Goal: Task Accomplishment & Management: Manage account settings

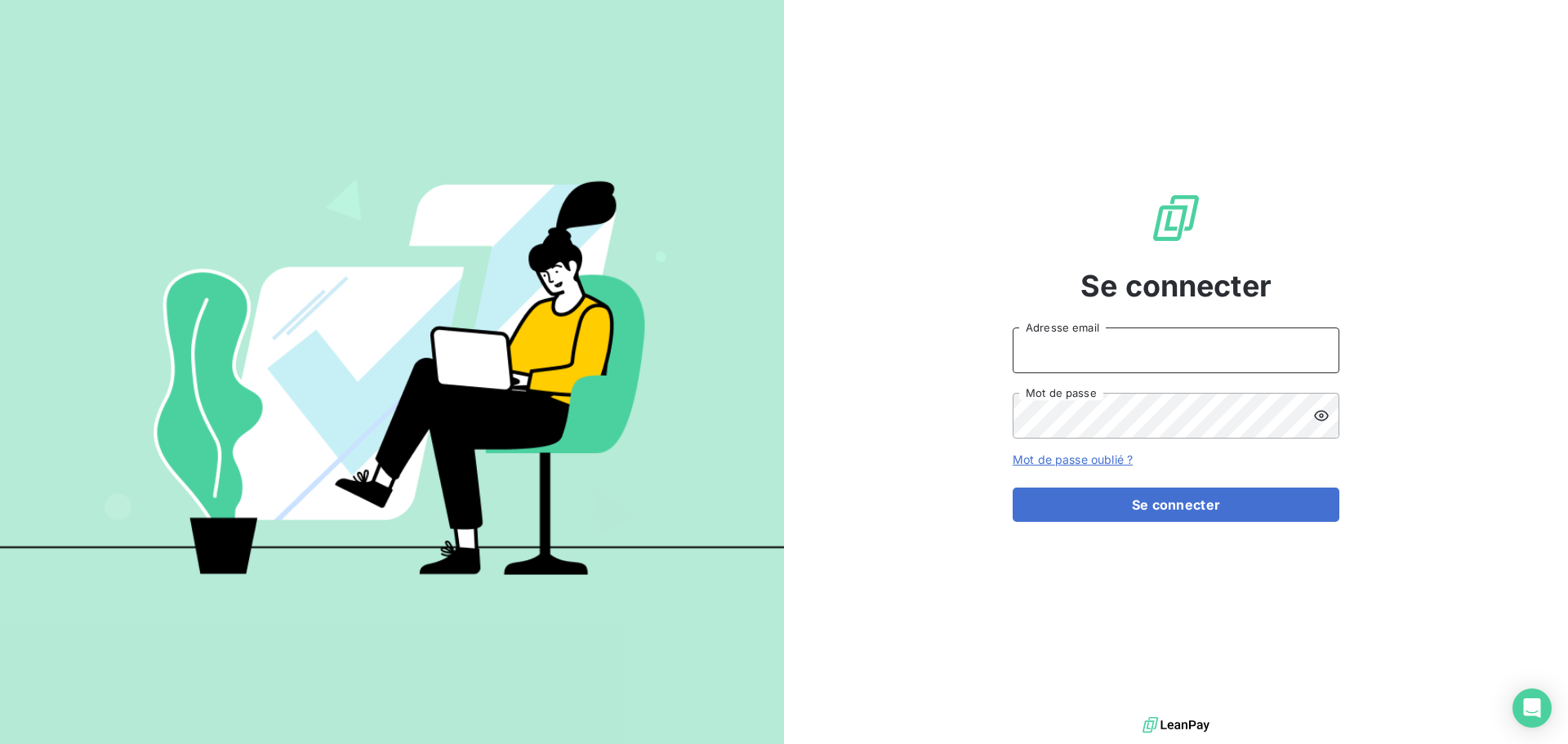
type input "[EMAIL_ADDRESS][DOMAIN_NAME]"
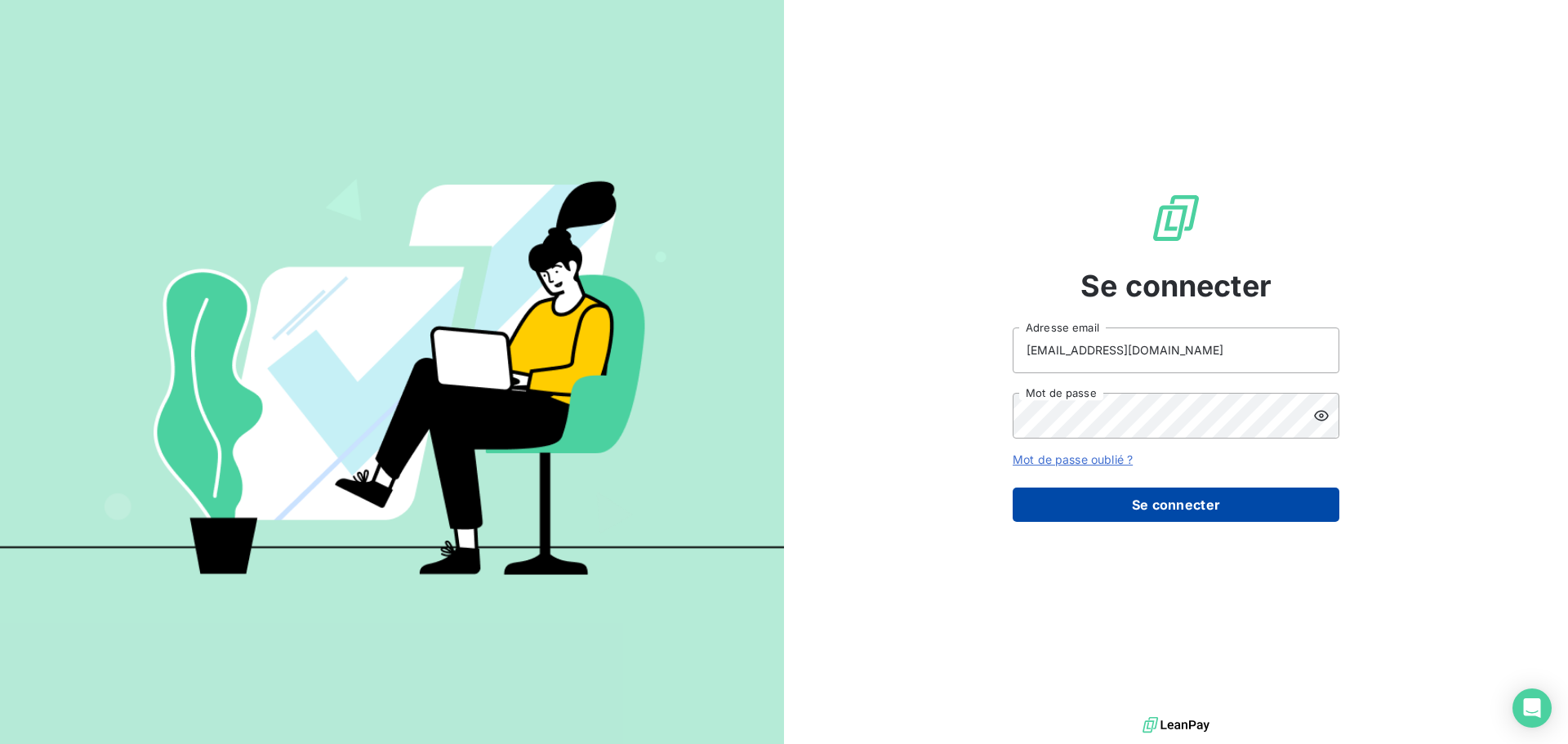
click at [1154, 497] on button "Se connecter" at bounding box center [1176, 504] width 327 height 35
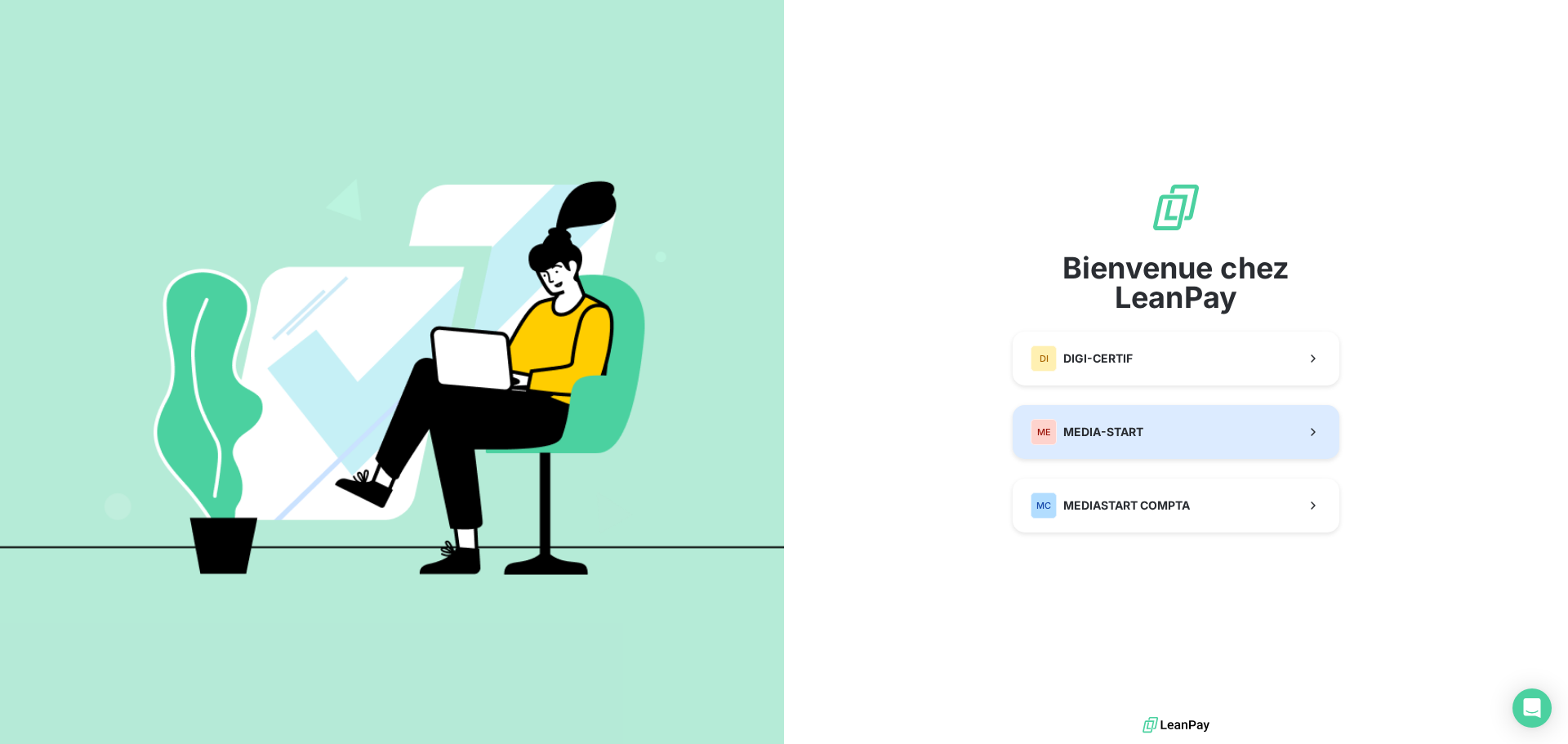
click at [1073, 430] on span "MEDIA-START" at bounding box center [1104, 432] width 80 height 16
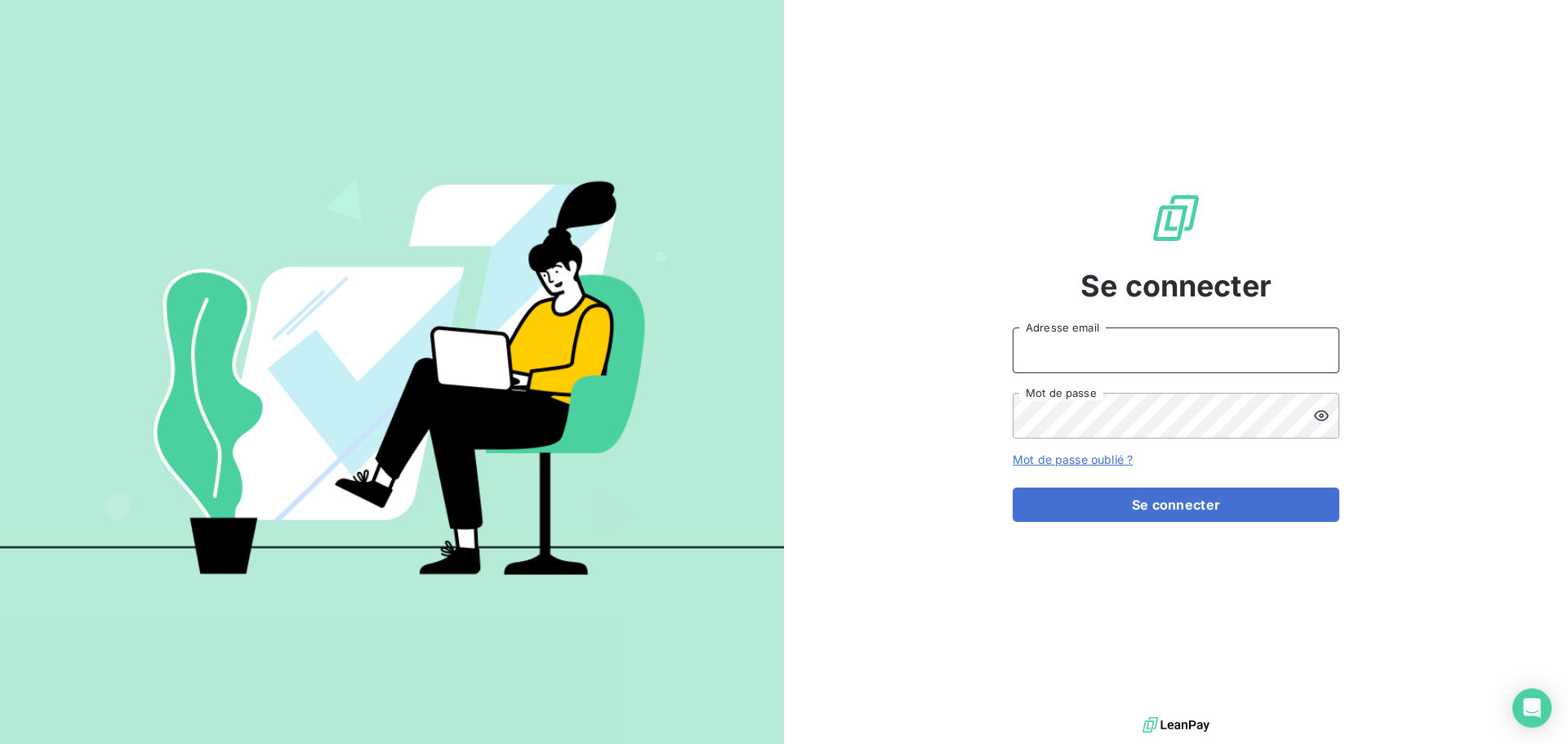
type input "[EMAIL_ADDRESS][DOMAIN_NAME]"
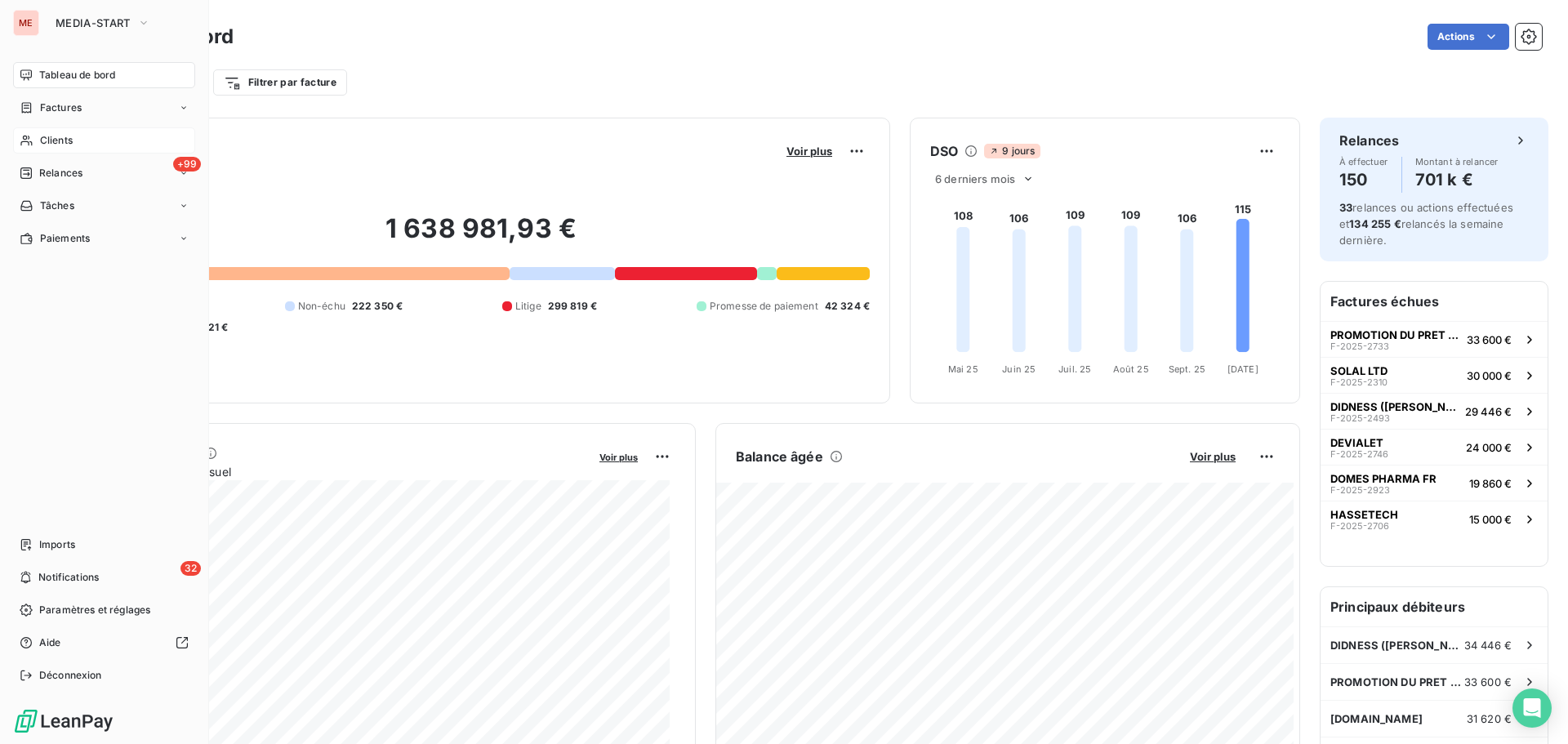
click at [33, 133] on div "Clients" at bounding box center [104, 140] width 183 height 26
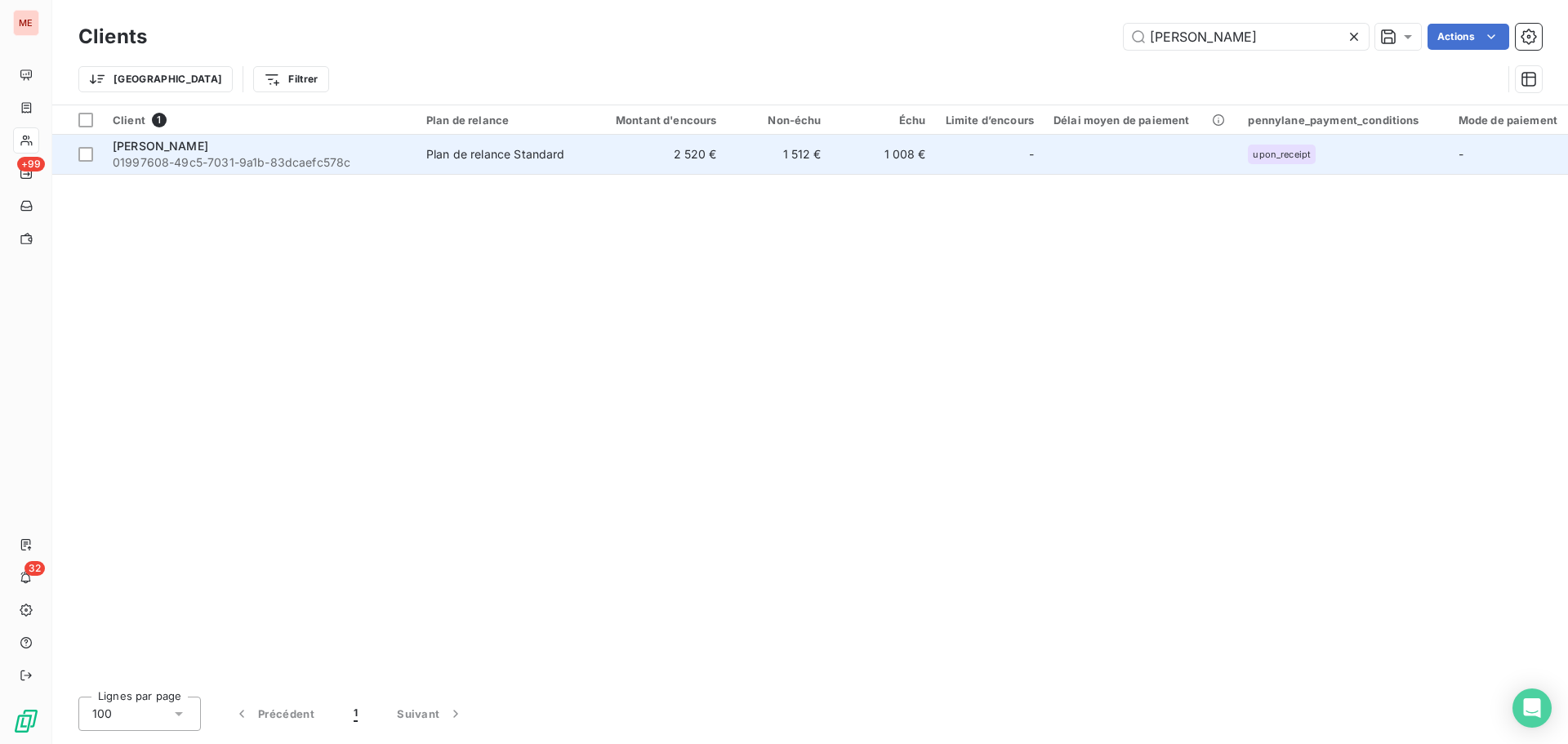
type input "tallo"
click at [147, 163] on span "01997608-49c5-7031-9a1b-83dcaefc578c" at bounding box center [260, 163] width 294 height 16
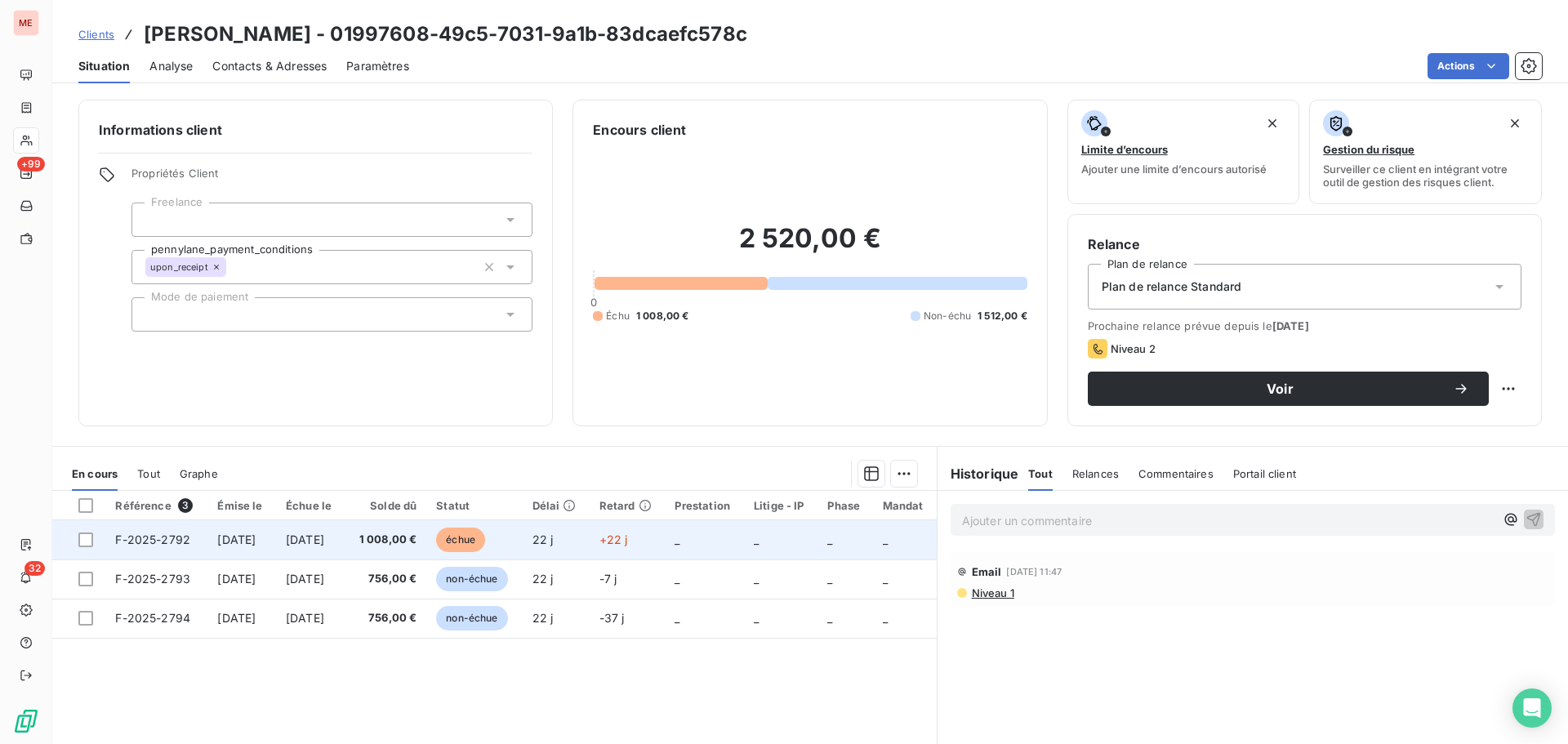
click at [325, 543] on span "23 sept. 2025" at bounding box center [305, 540] width 39 height 14
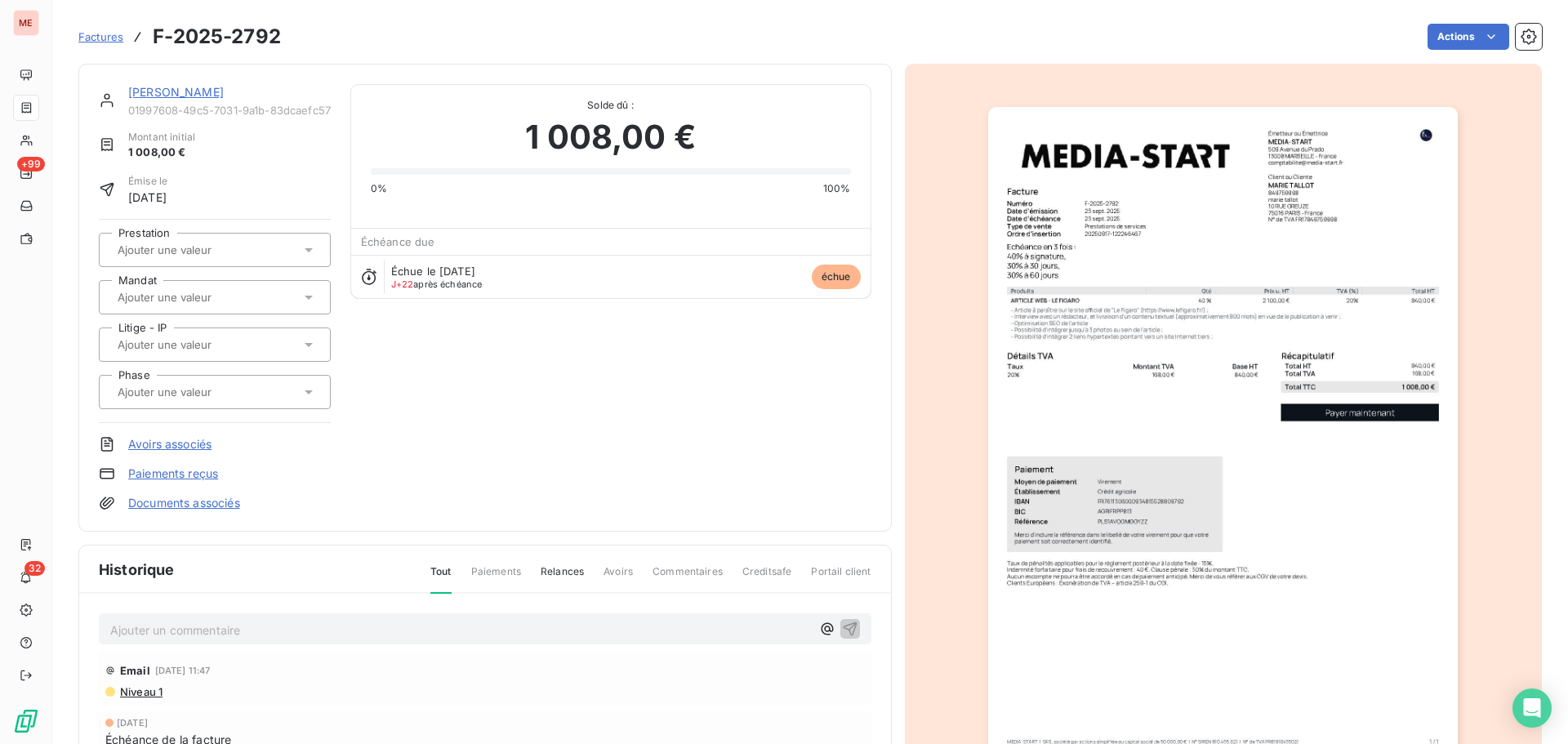
click at [1272, 427] on img "button" at bounding box center [1223, 439] width 469 height 665
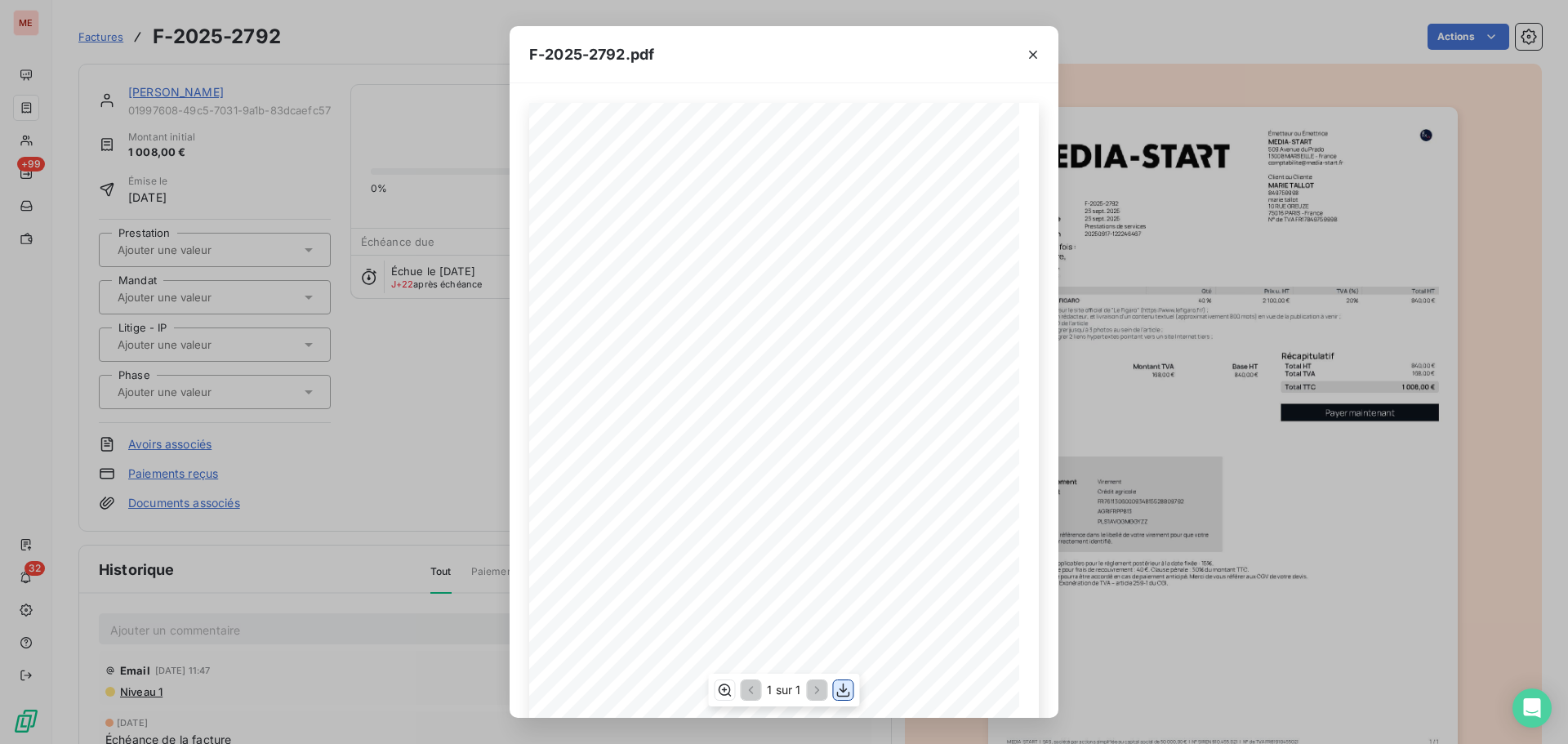
click at [839, 688] on icon "button" at bounding box center [844, 689] width 16 height 16
click at [442, 432] on div "F-2025-2792.pdf 840,00 € 168,00 € 1 008,00 € 0199760b- e7f5- 76d8- b412- 89f903…" at bounding box center [784, 372] width 1568 height 744
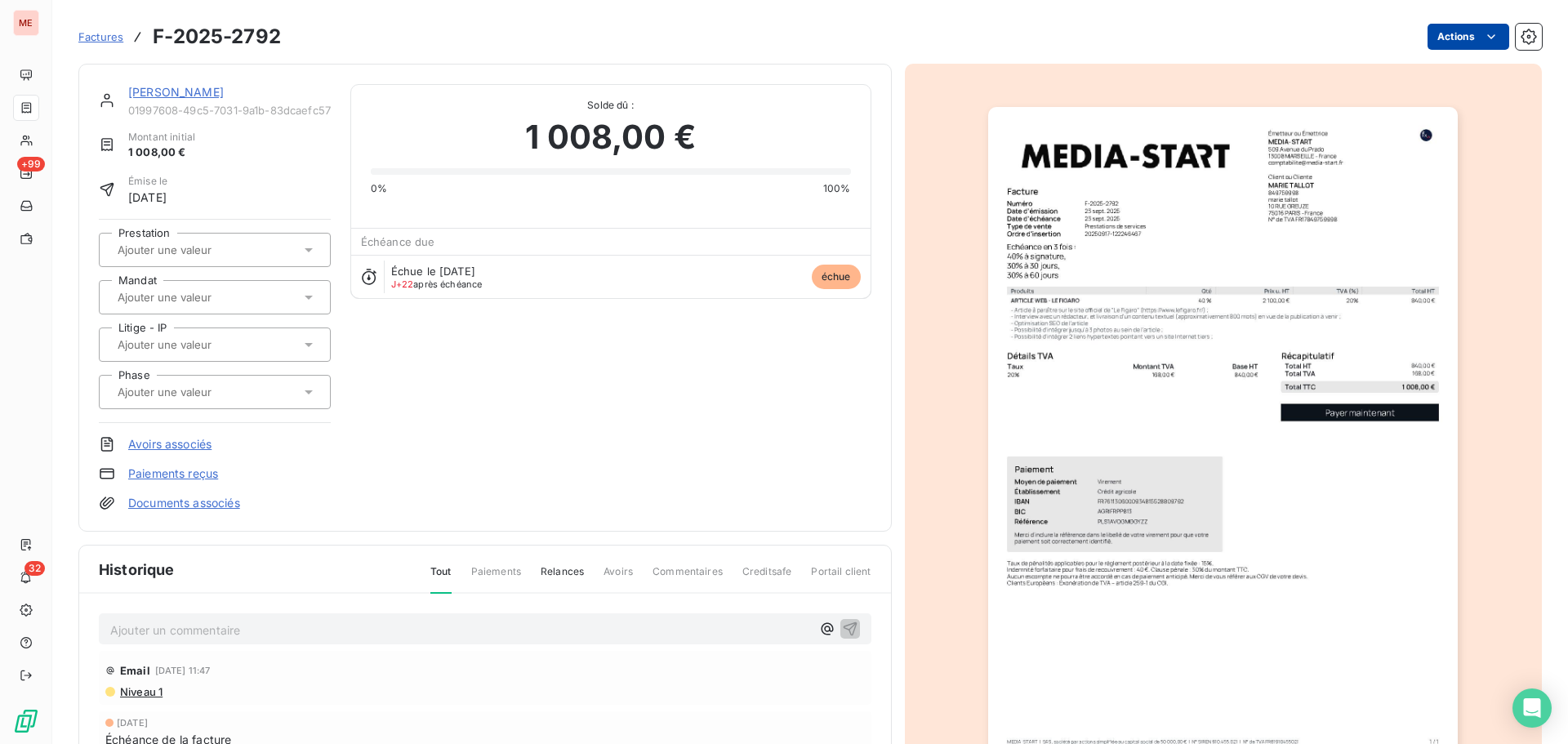
click at [1440, 38] on html "ME +99 32 Factures F-2025-2792 Actions MARIE TALLOT 01997608-49c5-7031-9a1b-83d…" at bounding box center [784, 372] width 1568 height 744
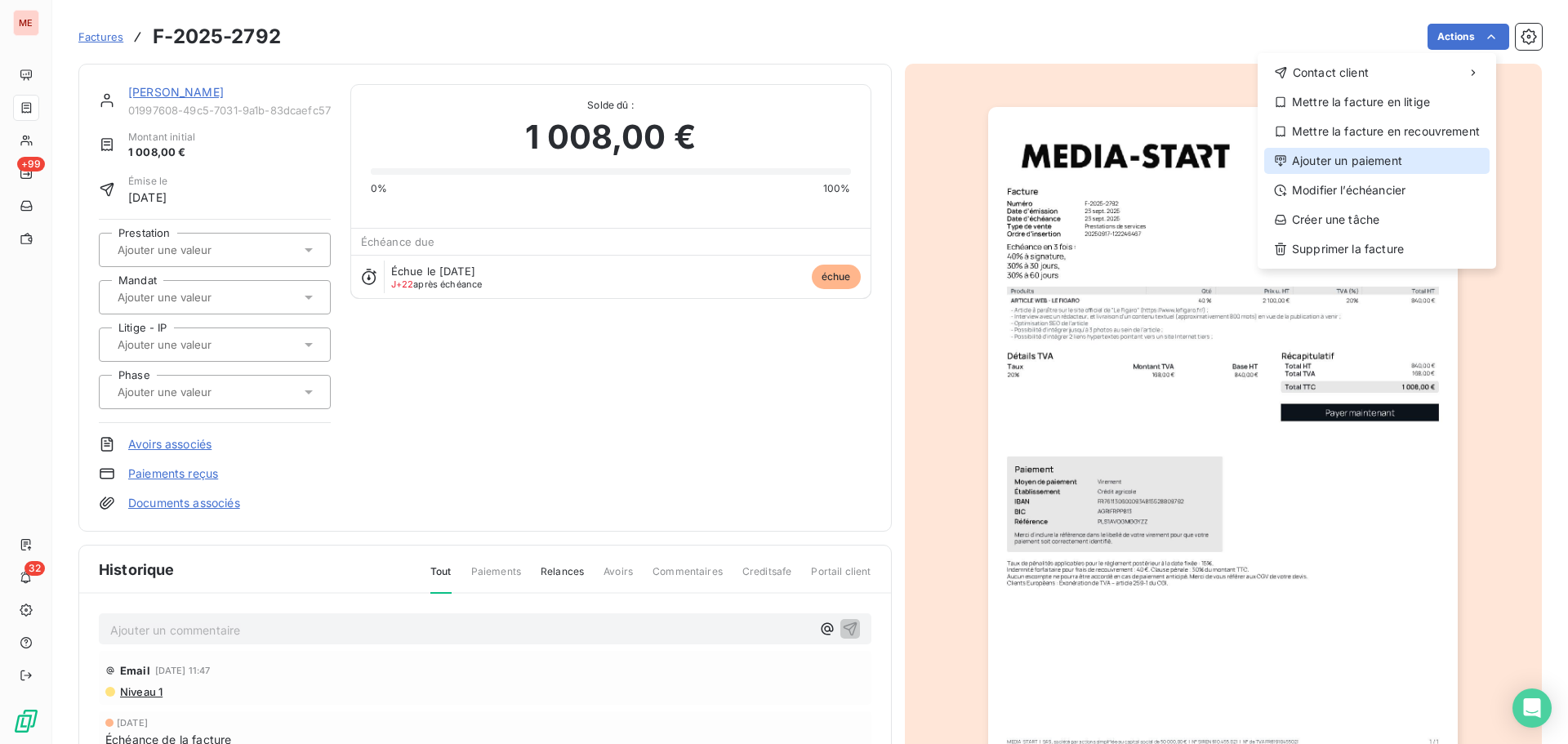
click at [1394, 172] on div "Ajouter un paiement" at bounding box center [1376, 161] width 225 height 26
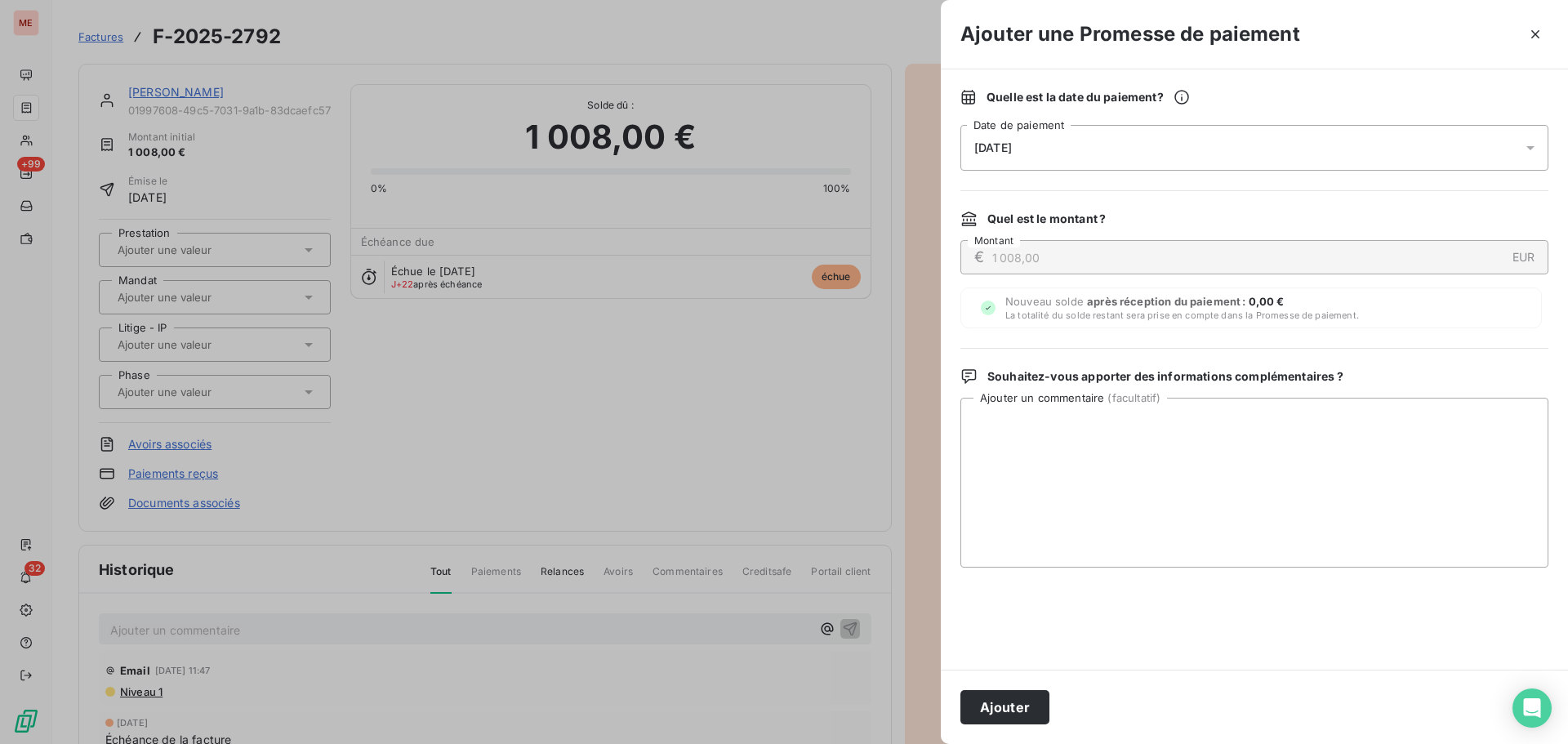
click at [1270, 159] on div "16/10/2025" at bounding box center [1254, 148] width 588 height 46
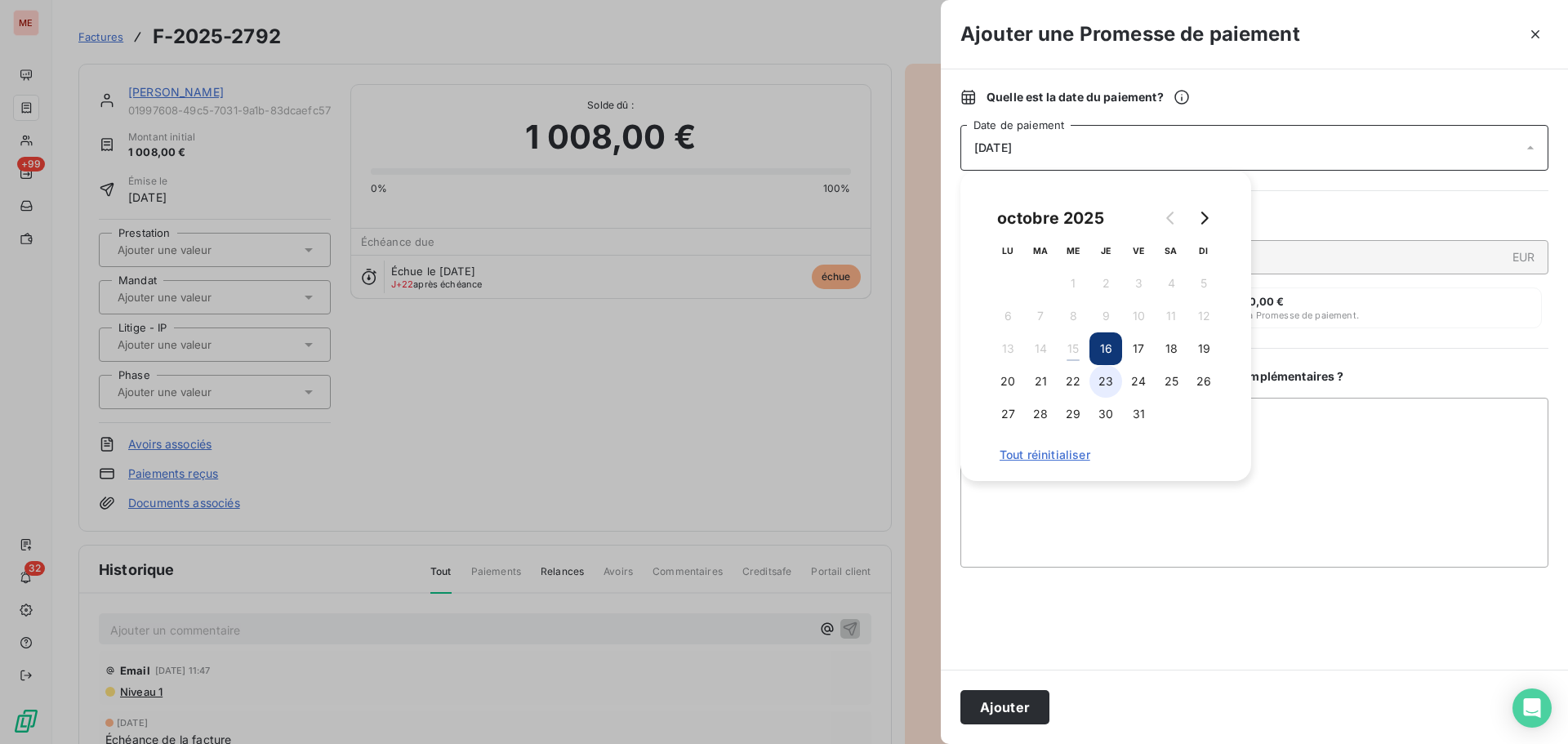
click at [1111, 388] on button "23" at bounding box center [1106, 381] width 33 height 33
click at [1132, 385] on button "24" at bounding box center [1138, 381] width 33 height 33
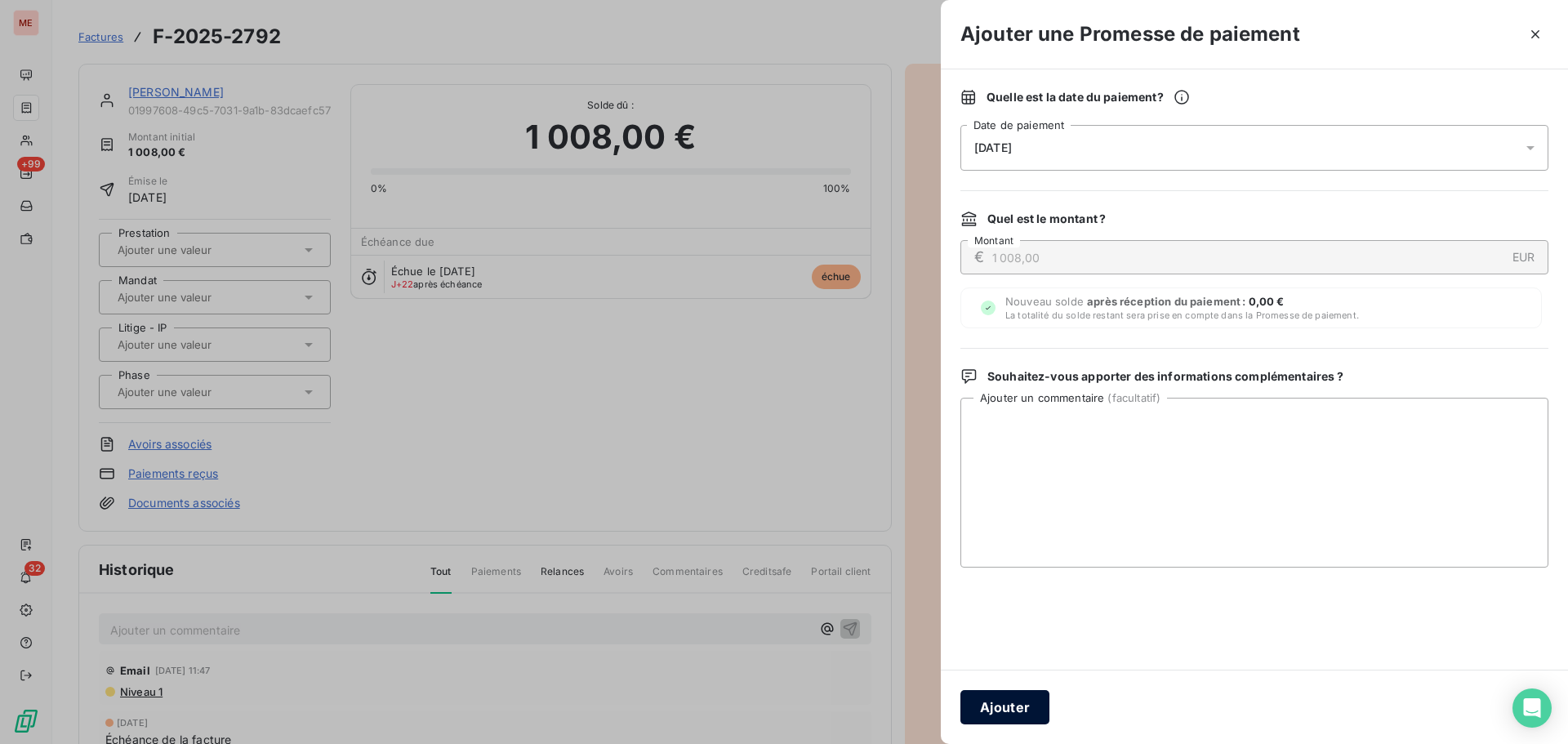
click at [1004, 717] on button "Ajouter" at bounding box center [1005, 707] width 89 height 35
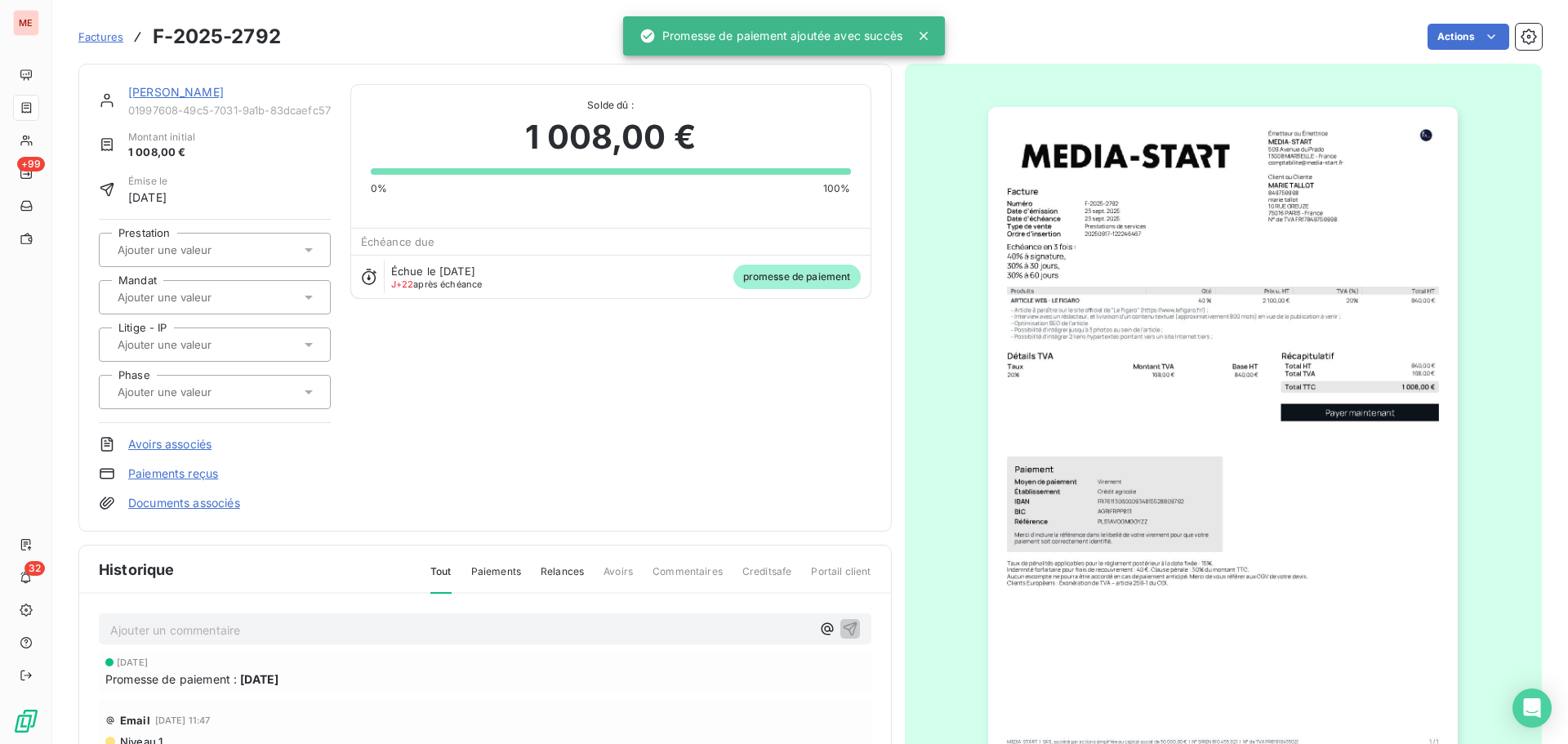
click at [191, 85] on link "MARIE TALLOT" at bounding box center [176, 92] width 95 height 14
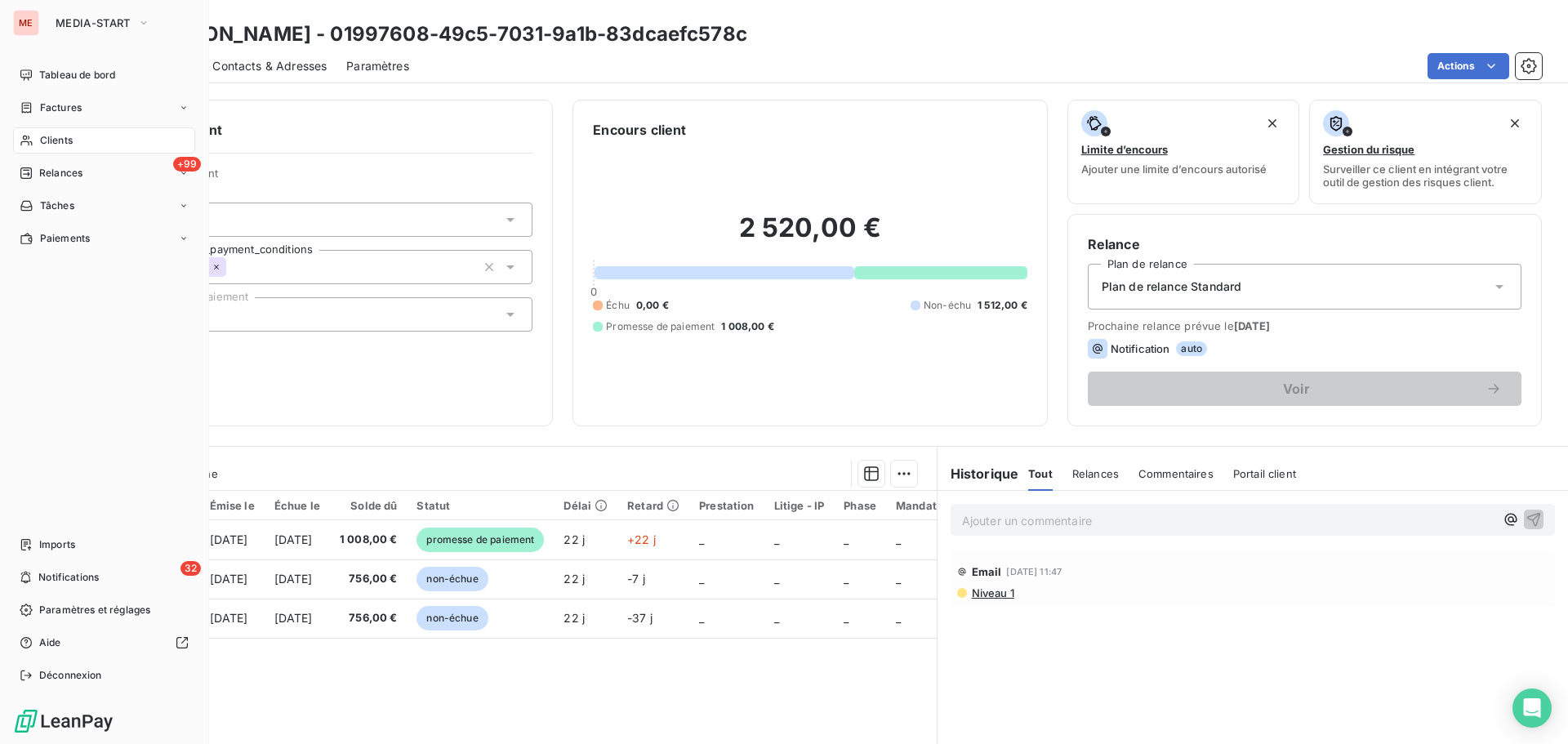
click at [40, 137] on span "Clients" at bounding box center [56, 140] width 33 height 15
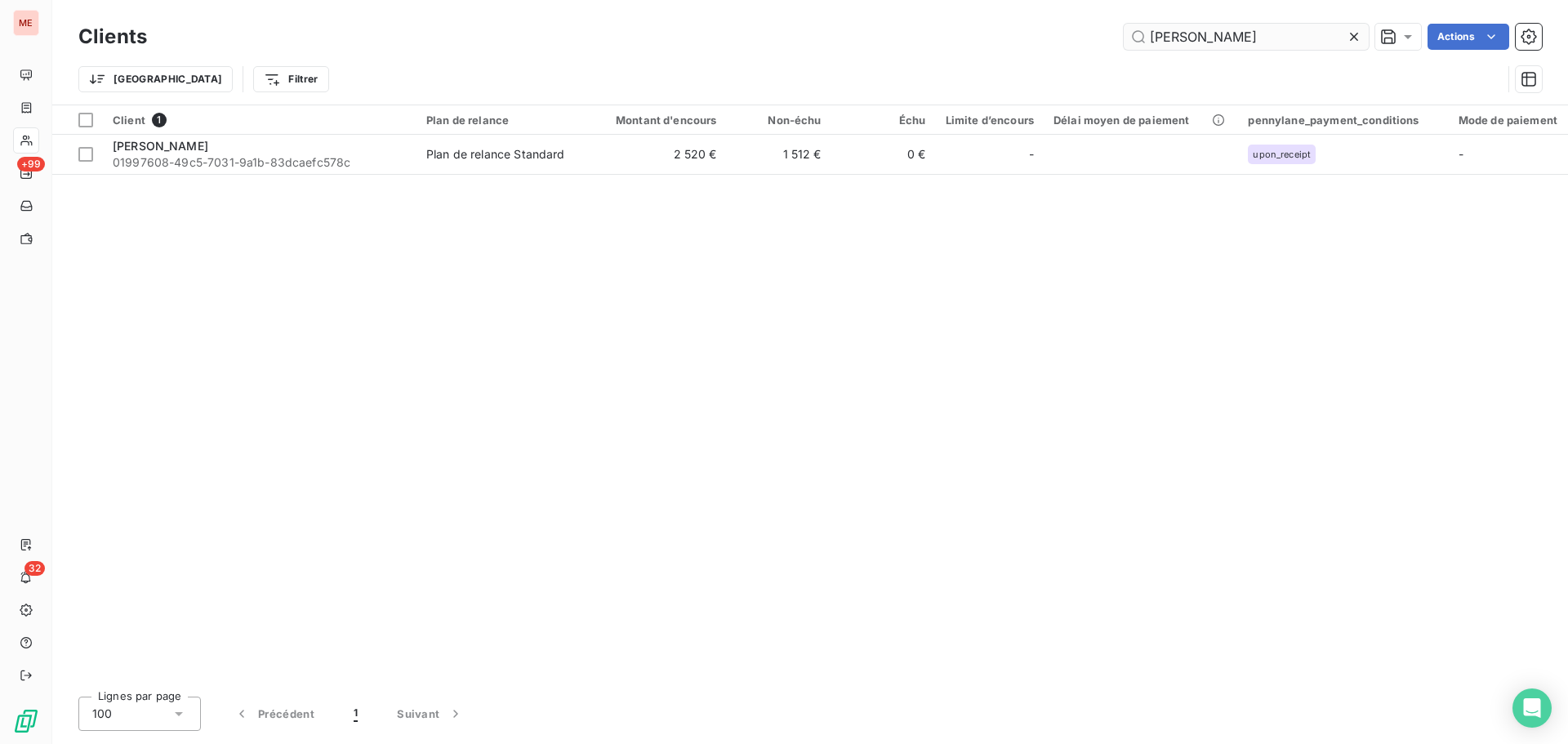
click at [1149, 47] on input "tallo" at bounding box center [1246, 37] width 245 height 26
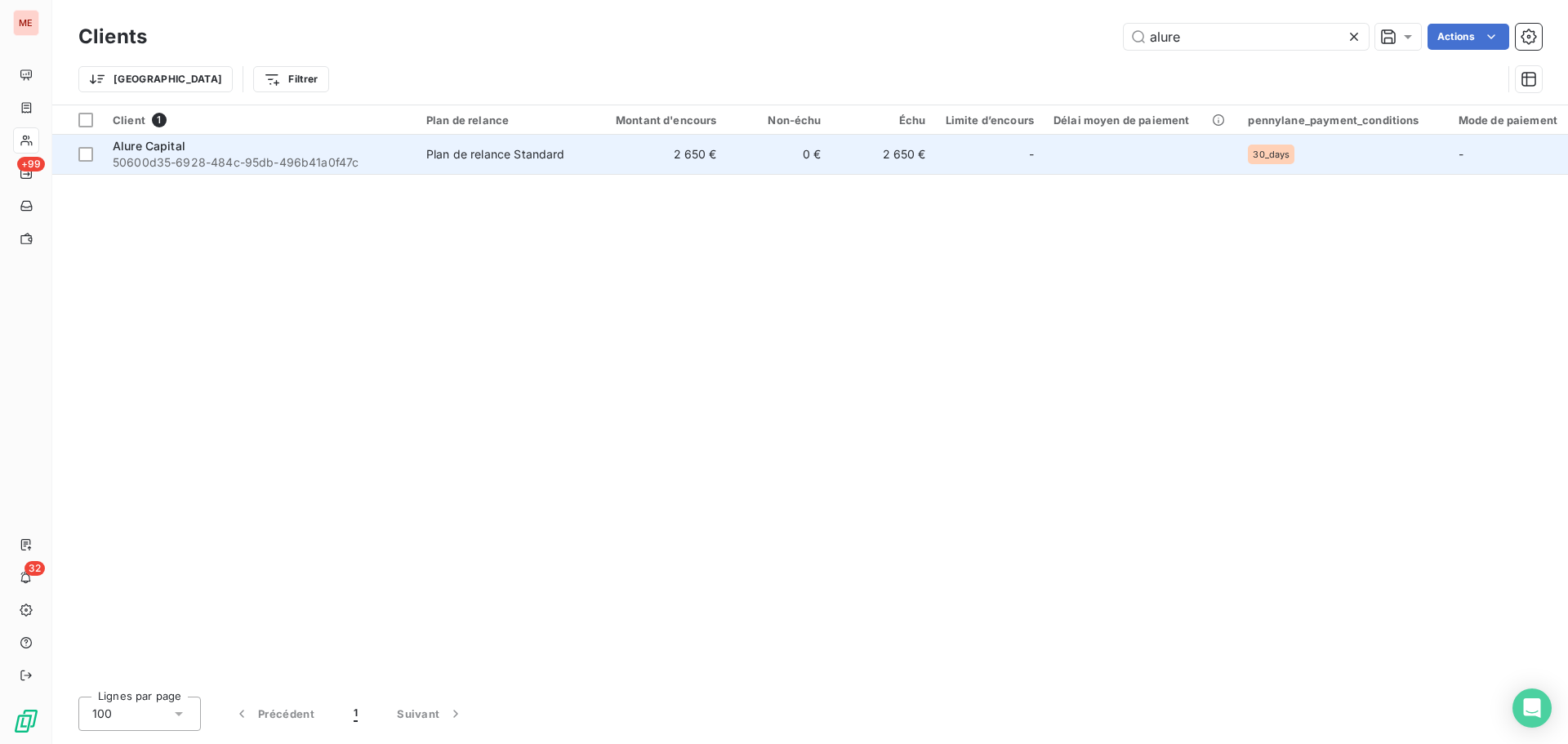
type input "alure"
click at [651, 138] on td "2 650 €" at bounding box center [657, 155] width 141 height 40
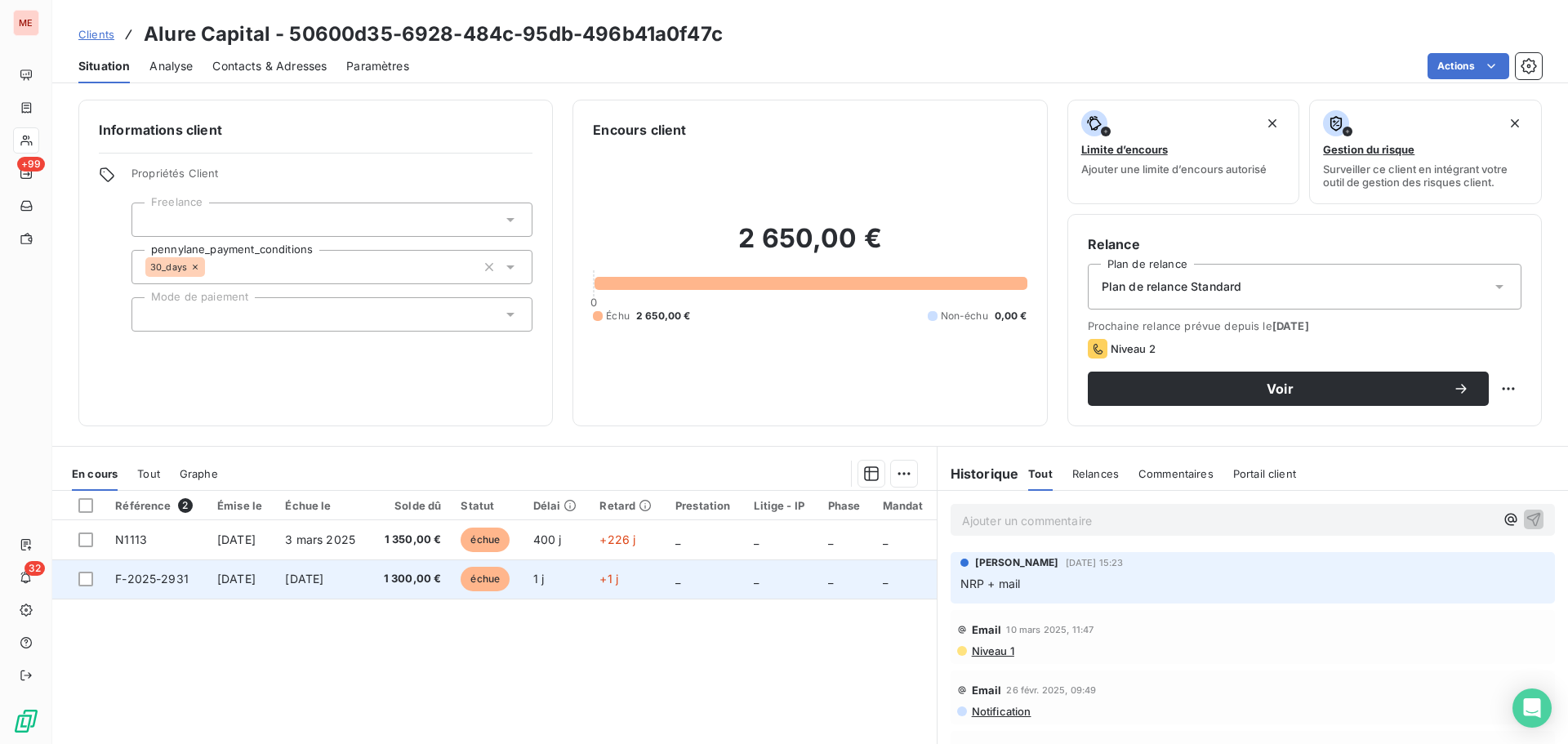
click at [324, 579] on span "14 oct. 2025" at bounding box center [304, 578] width 39 height 14
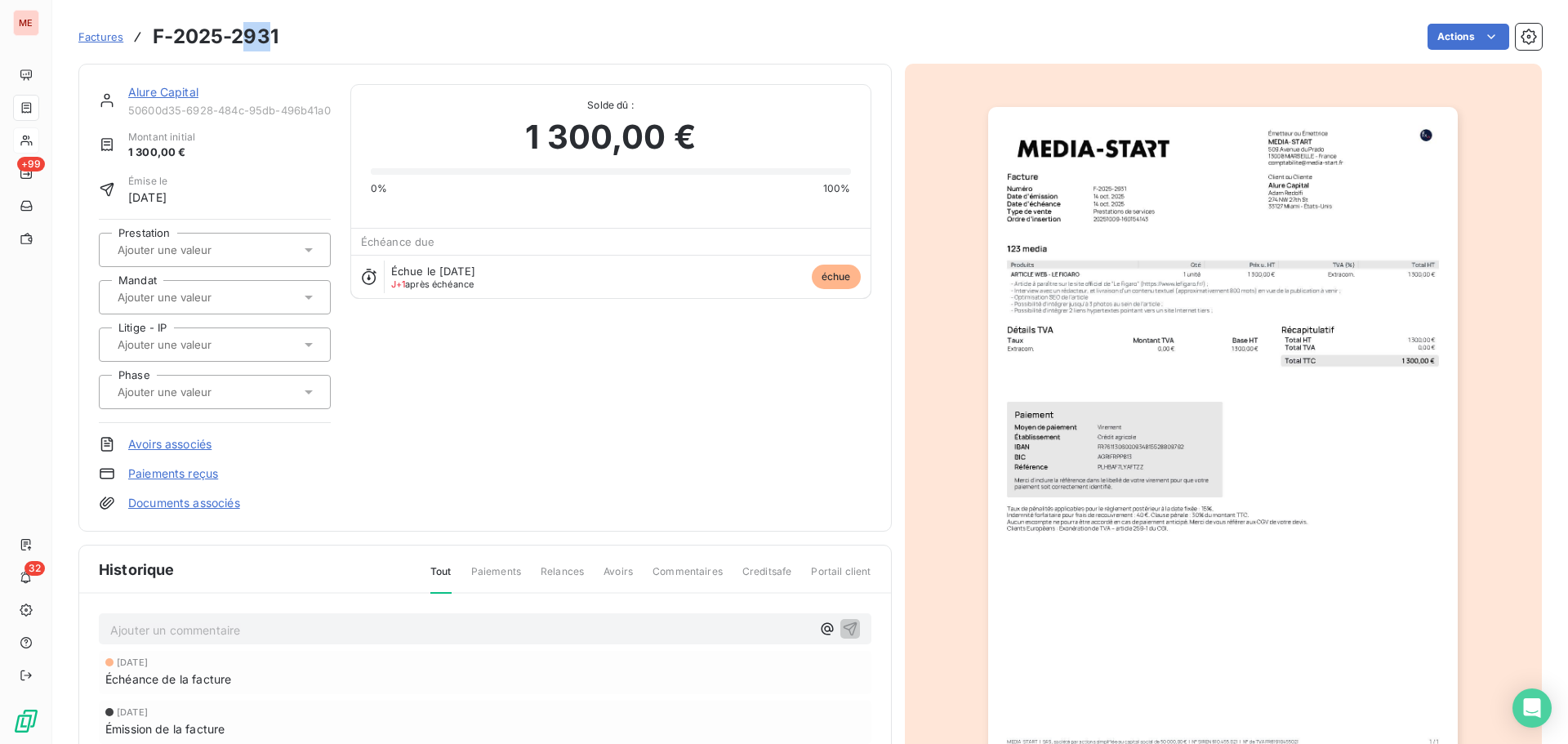
drag, startPoint x: 270, startPoint y: 18, endPoint x: 238, endPoint y: 17, distance: 32.0
click at [238, 17] on div "Factures F-2025-2931 Actions" at bounding box center [810, 27] width 1464 height 54
drag, startPoint x: 289, startPoint y: 45, endPoint x: 155, endPoint y: 32, distance: 134.6
click at [155, 32] on div "Factures F-2025-2931 Actions" at bounding box center [810, 37] width 1464 height 35
copy section "F-2025-2931 Actions"
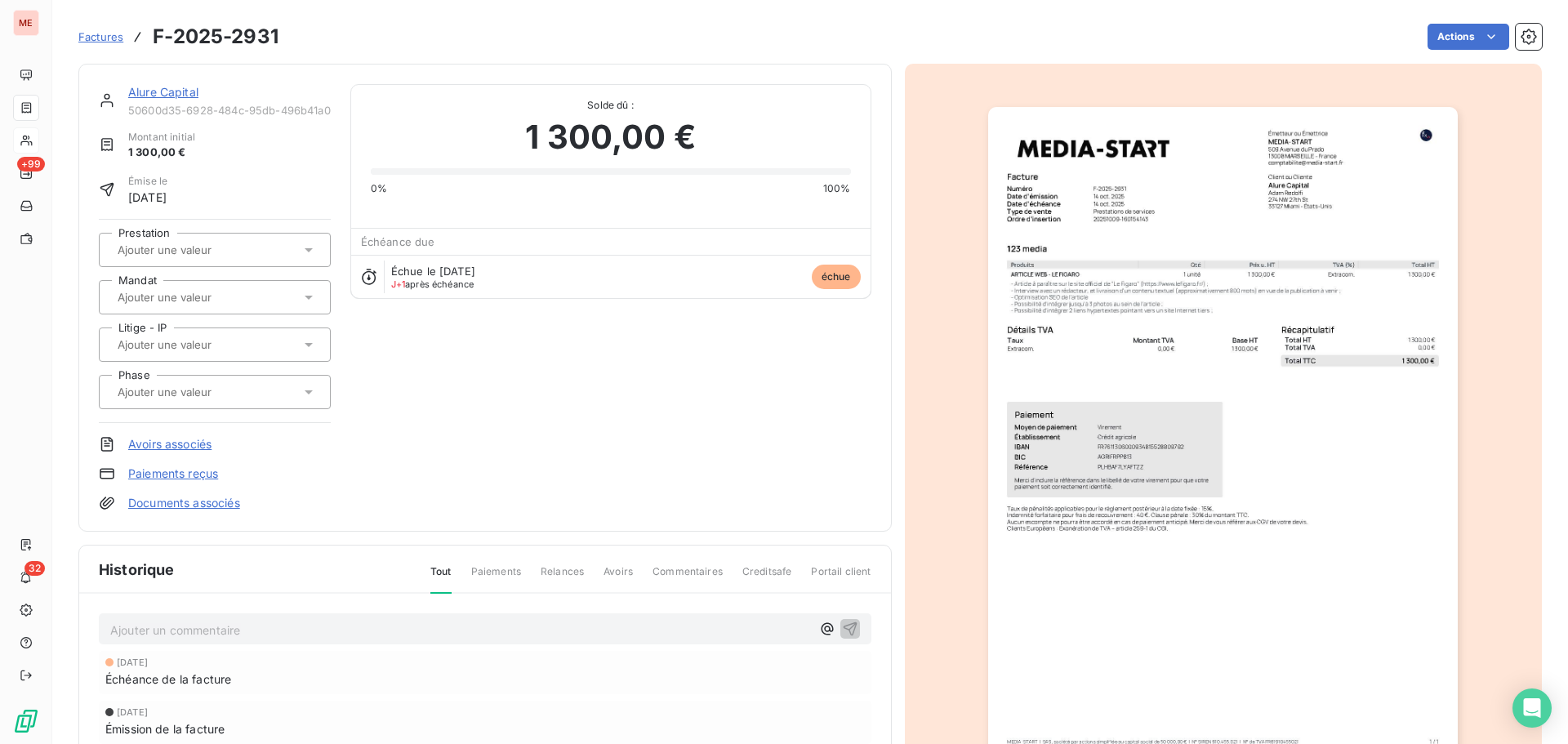
click at [173, 94] on link "Alure Capital" at bounding box center [163, 92] width 70 height 14
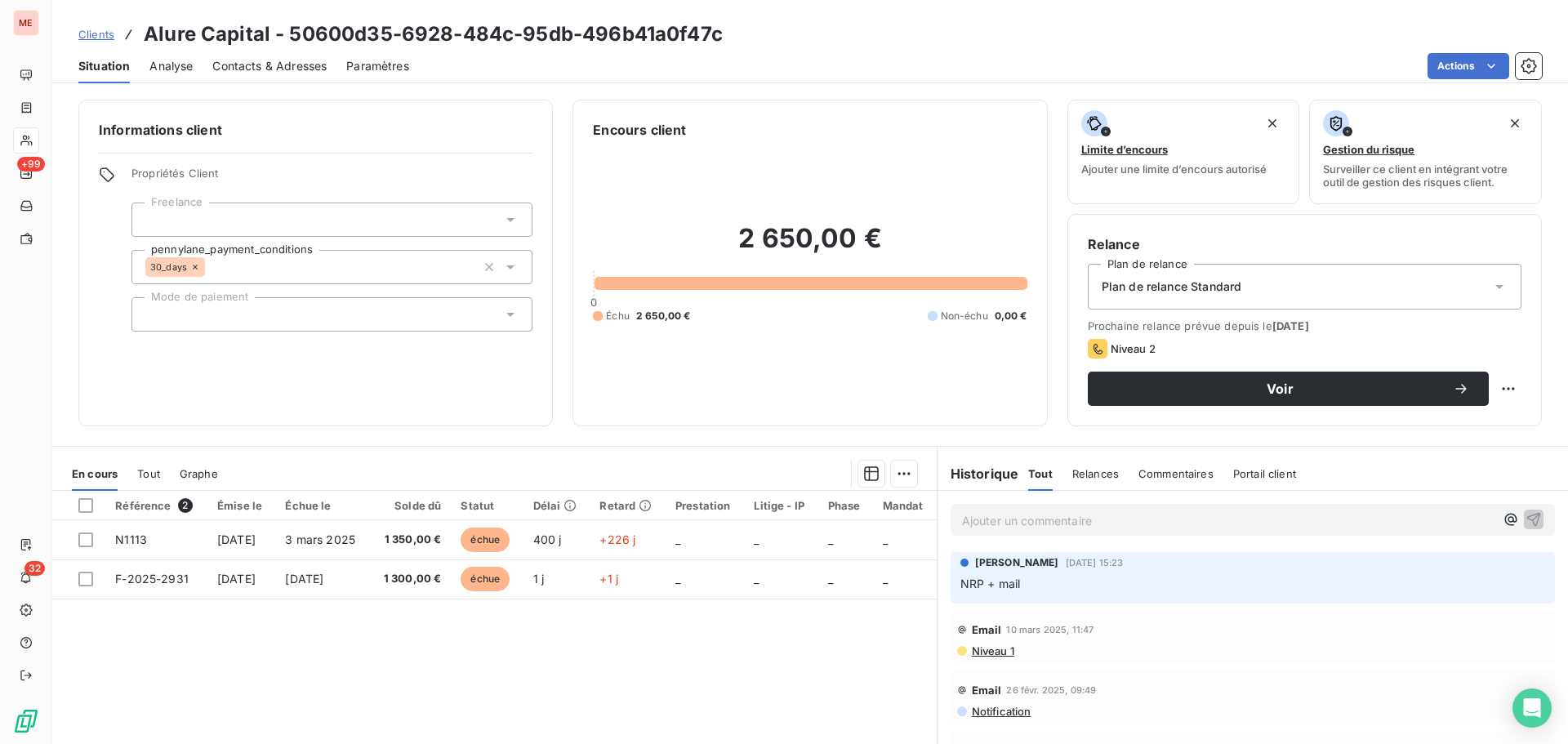
click at [367, 318] on div at bounding box center [332, 314] width 401 height 35
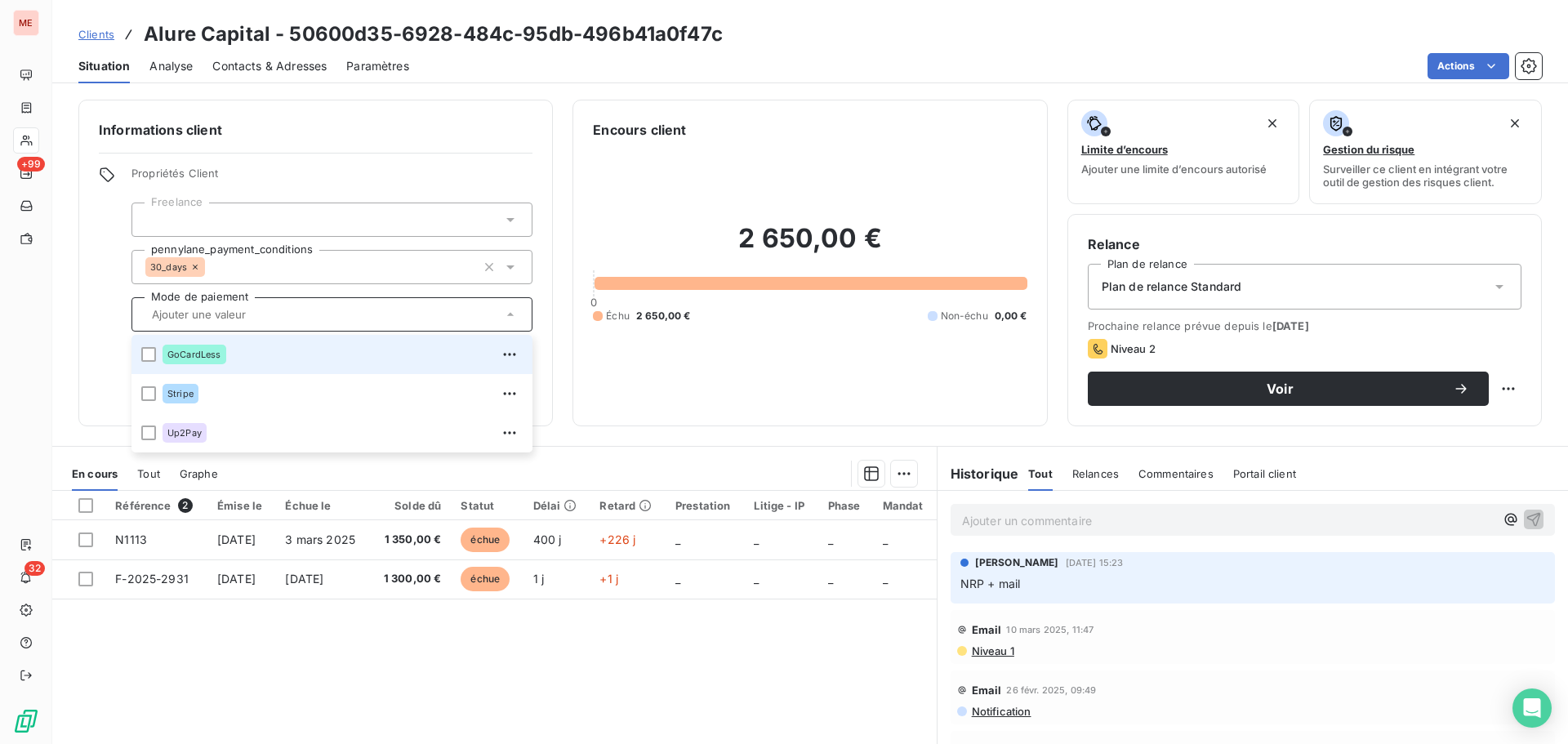
click at [364, 353] on div "GoCardLess" at bounding box center [342, 354] width 360 height 26
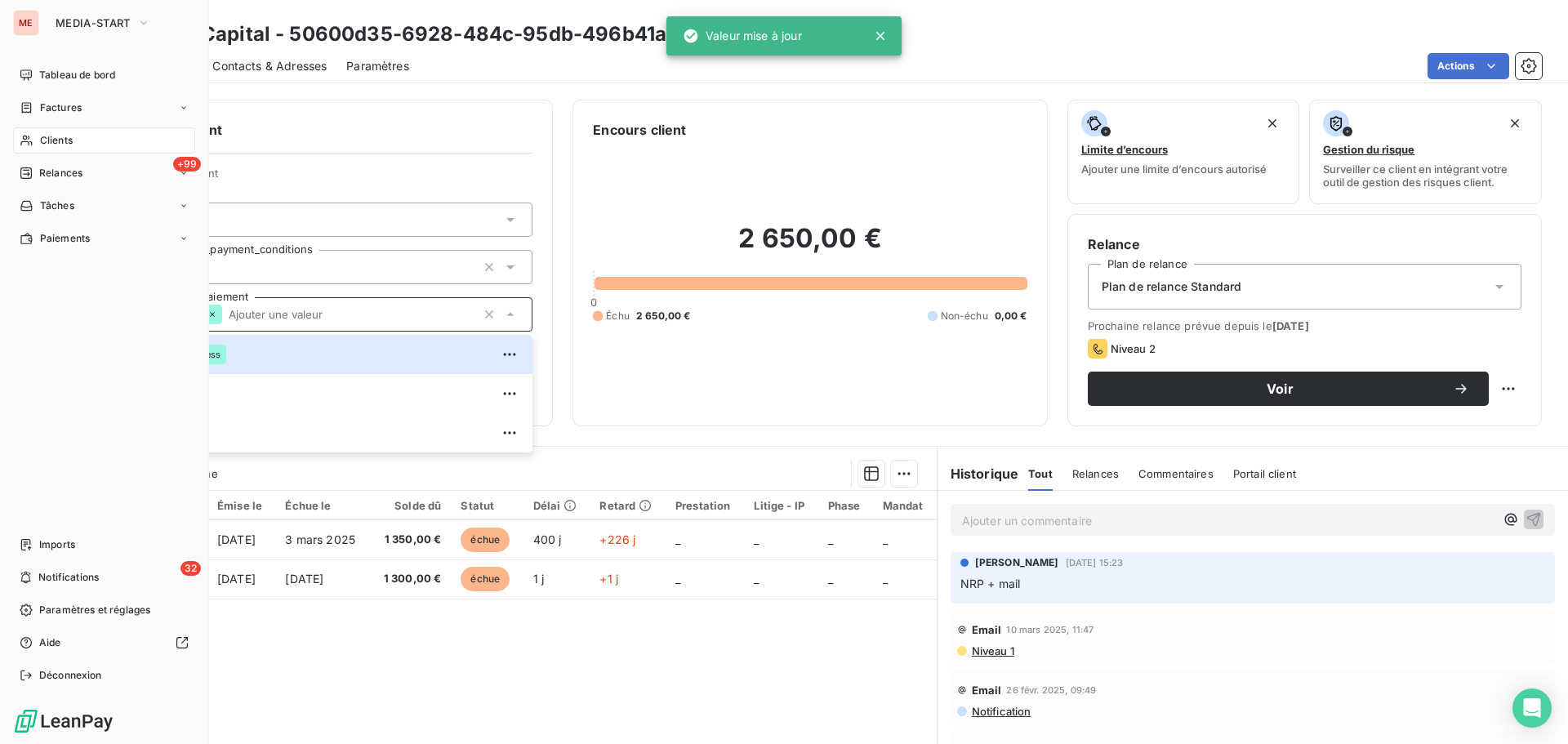
click at [32, 135] on icon at bounding box center [27, 140] width 14 height 13
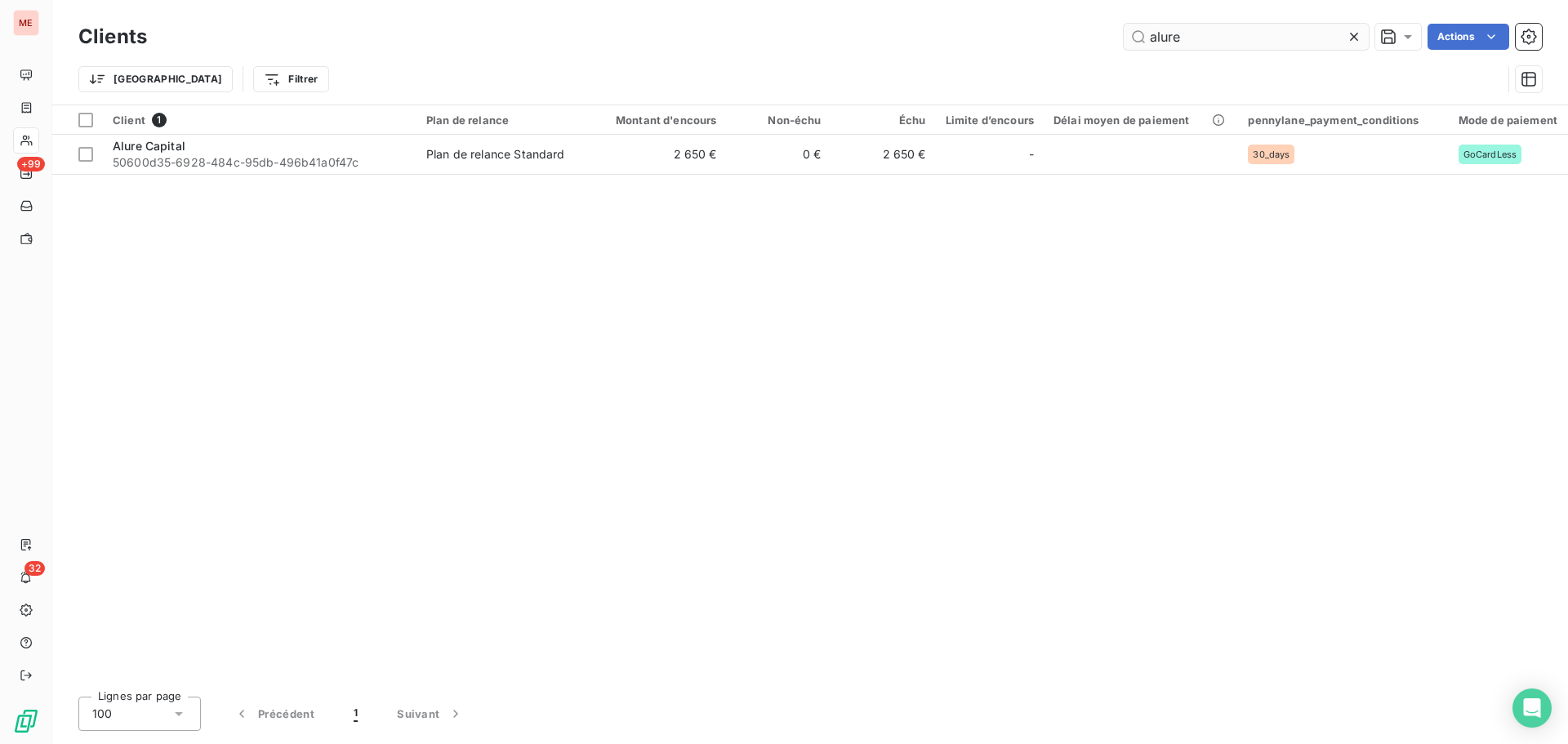
click at [1199, 27] on input "alure" at bounding box center [1246, 37] width 245 height 26
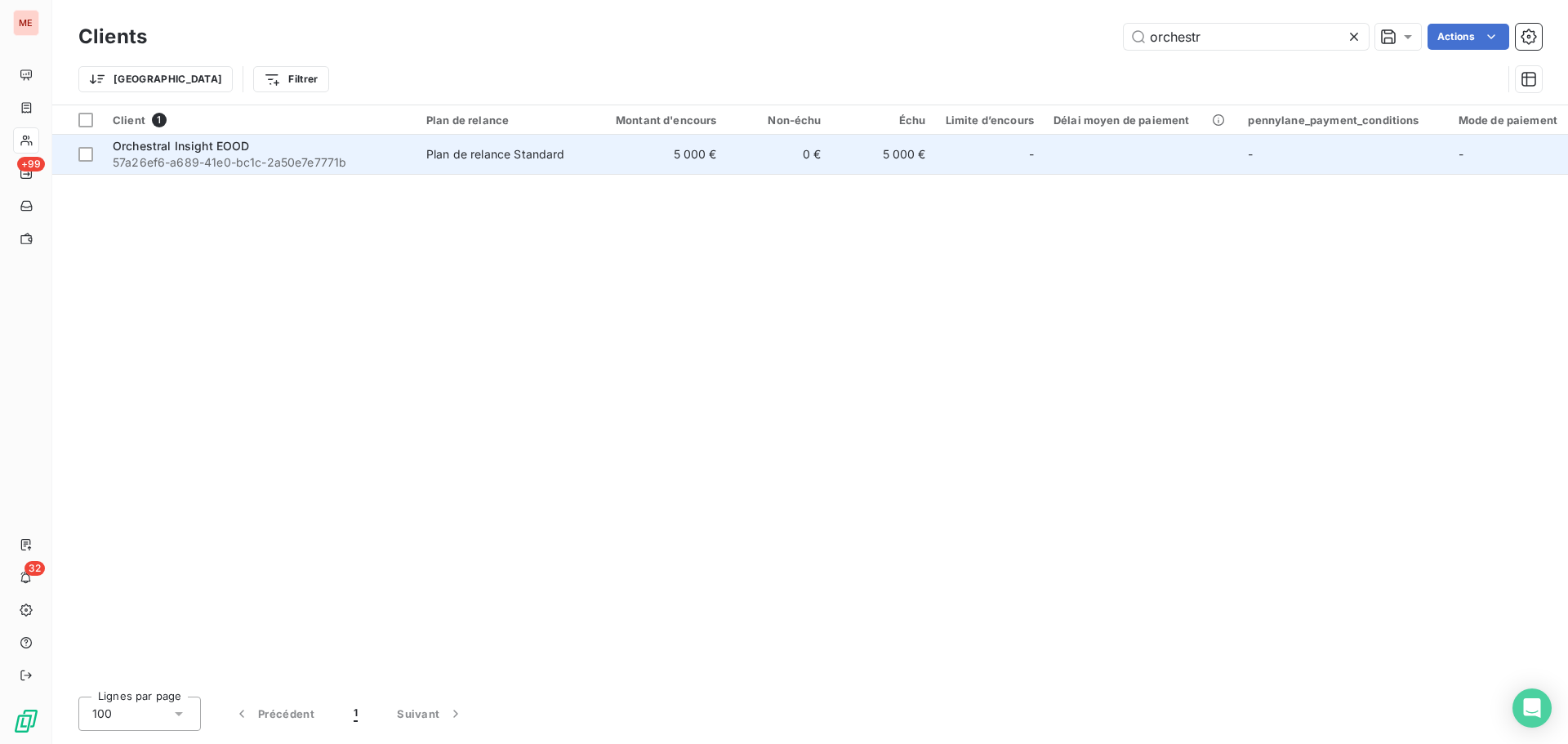
type input "orchestr"
click at [187, 158] on span "57a26ef6-a689-41e0-bc1c-2a50e7e7771b" at bounding box center [260, 163] width 294 height 16
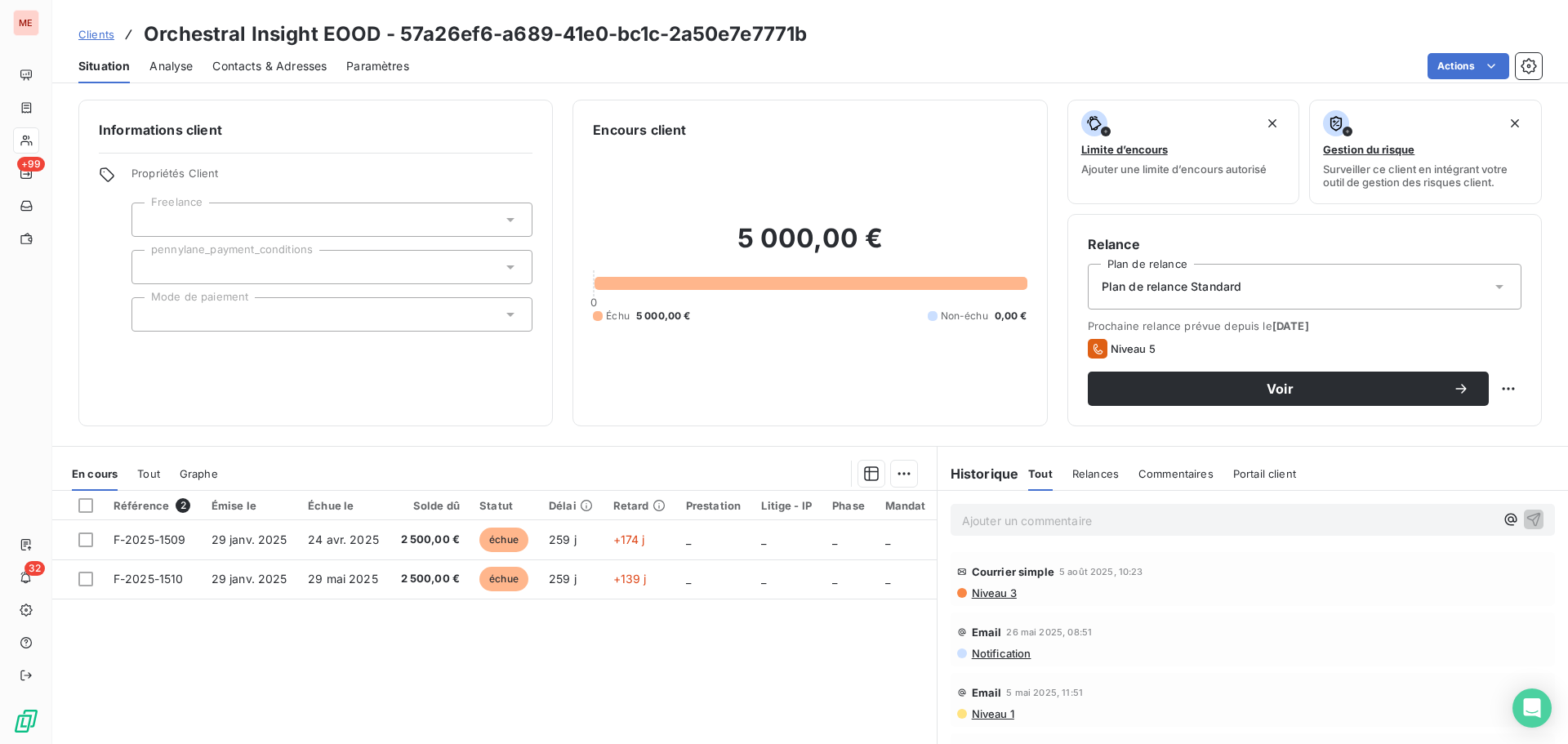
click at [275, 65] on span "Contacts & Adresses" at bounding box center [269, 65] width 114 height 16
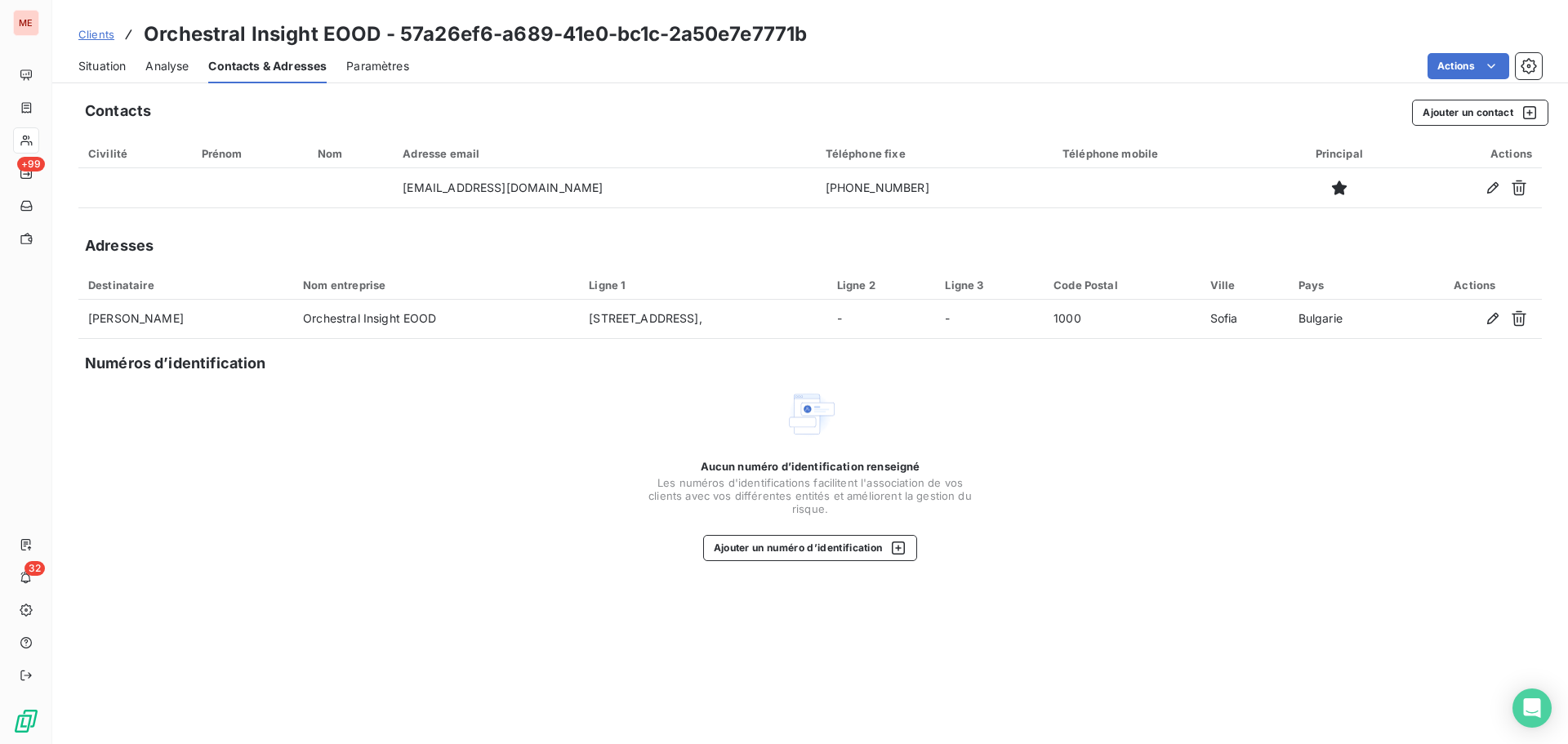
click at [104, 66] on span "Situation" at bounding box center [102, 65] width 48 height 16
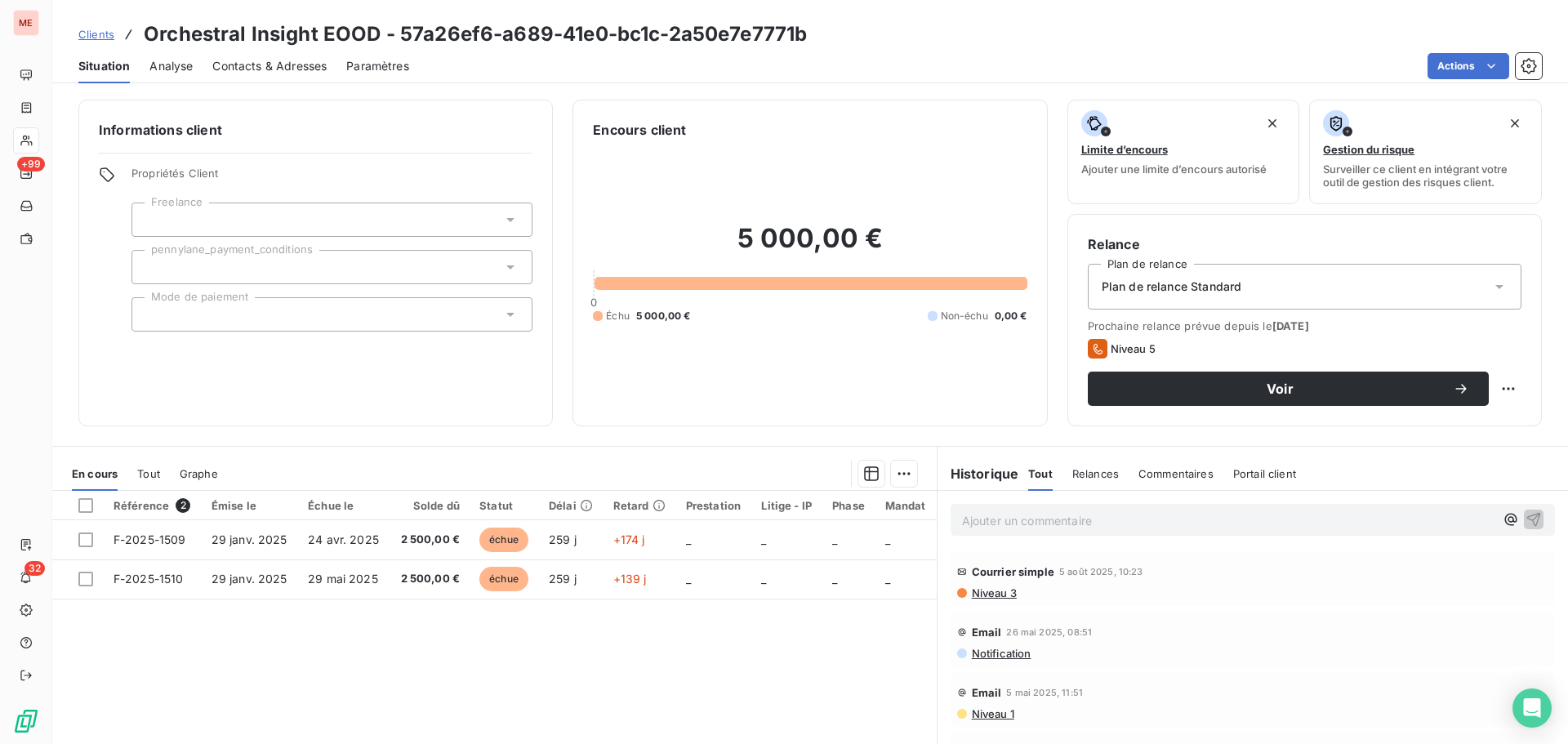
click at [989, 599] on div "Courrier simple 5 août 2025, 10:23 Niveau 3" at bounding box center [1252, 578] width 604 height 54
click at [991, 597] on span "Niveau 3" at bounding box center [993, 592] width 47 height 13
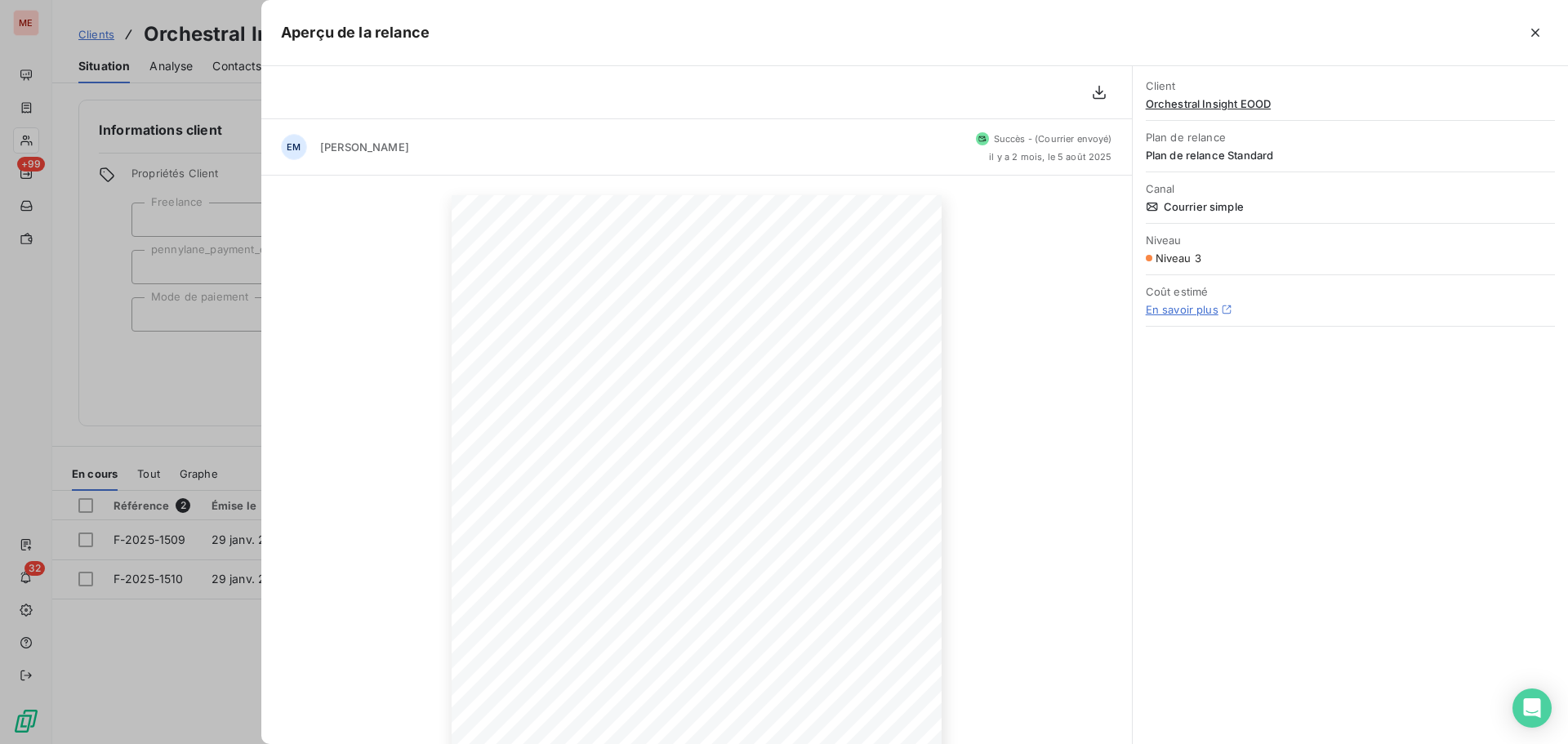
click at [179, 352] on div at bounding box center [784, 372] width 1568 height 744
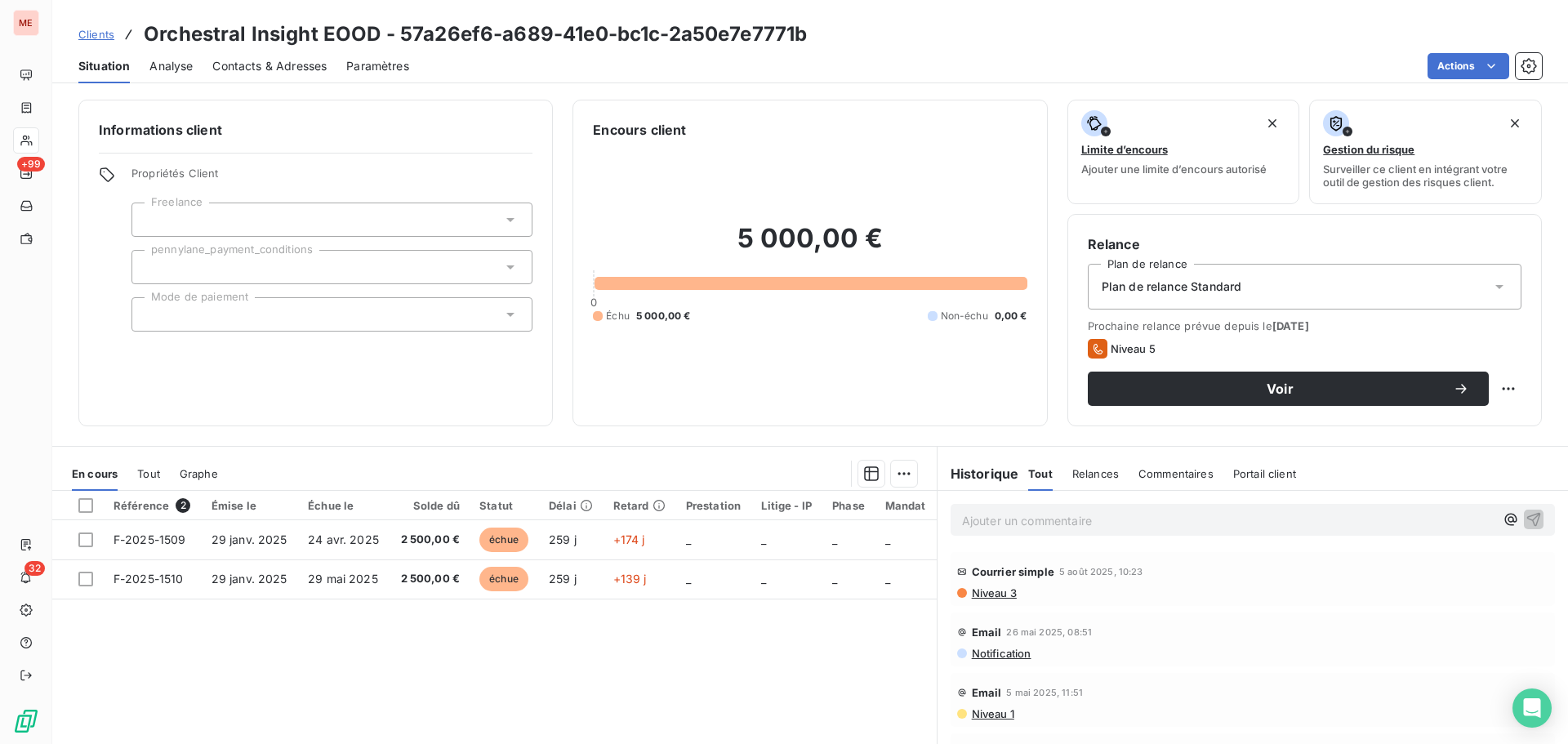
click at [239, 65] on span "Contacts & Adresses" at bounding box center [269, 65] width 114 height 16
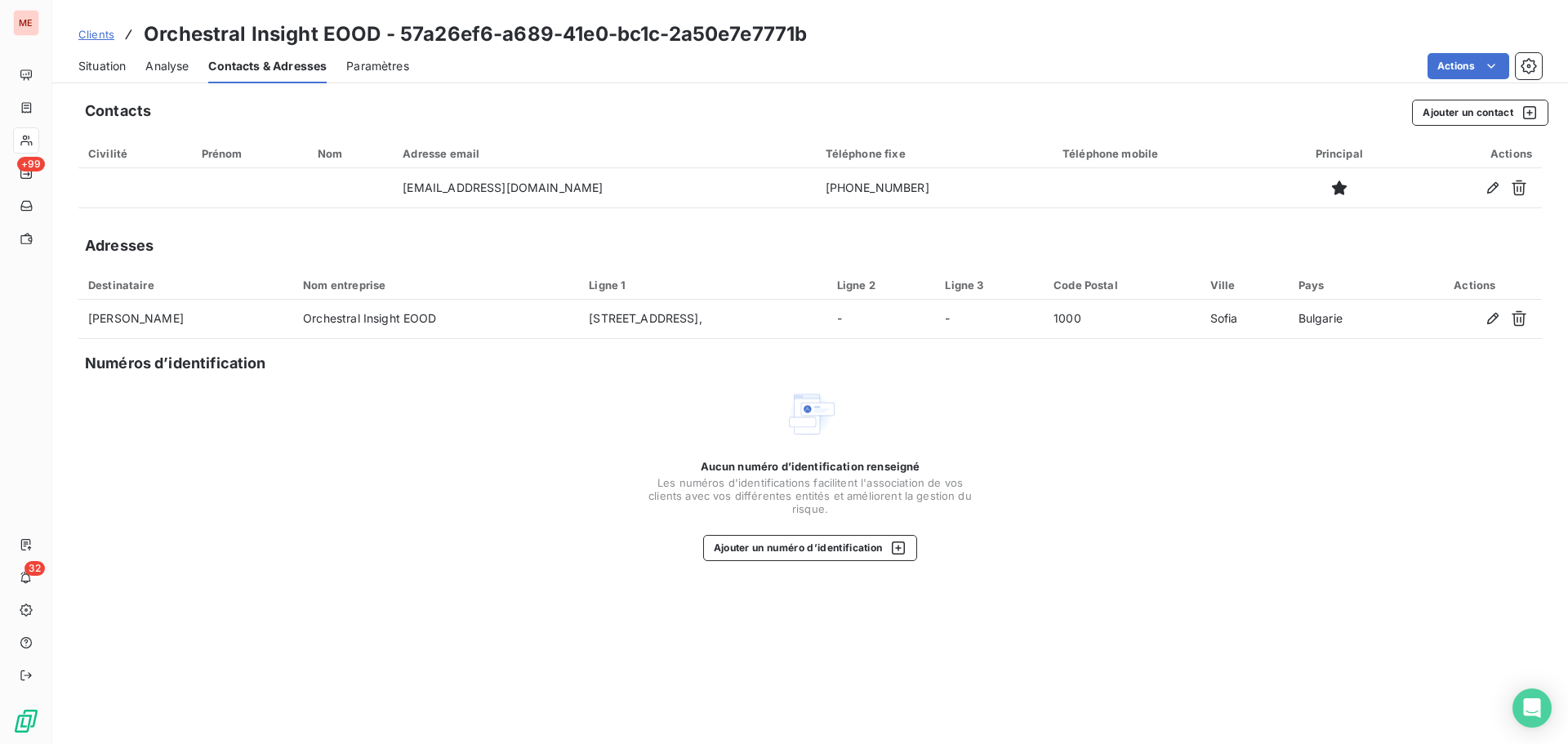
click at [99, 70] on span "Situation" at bounding box center [102, 65] width 48 height 16
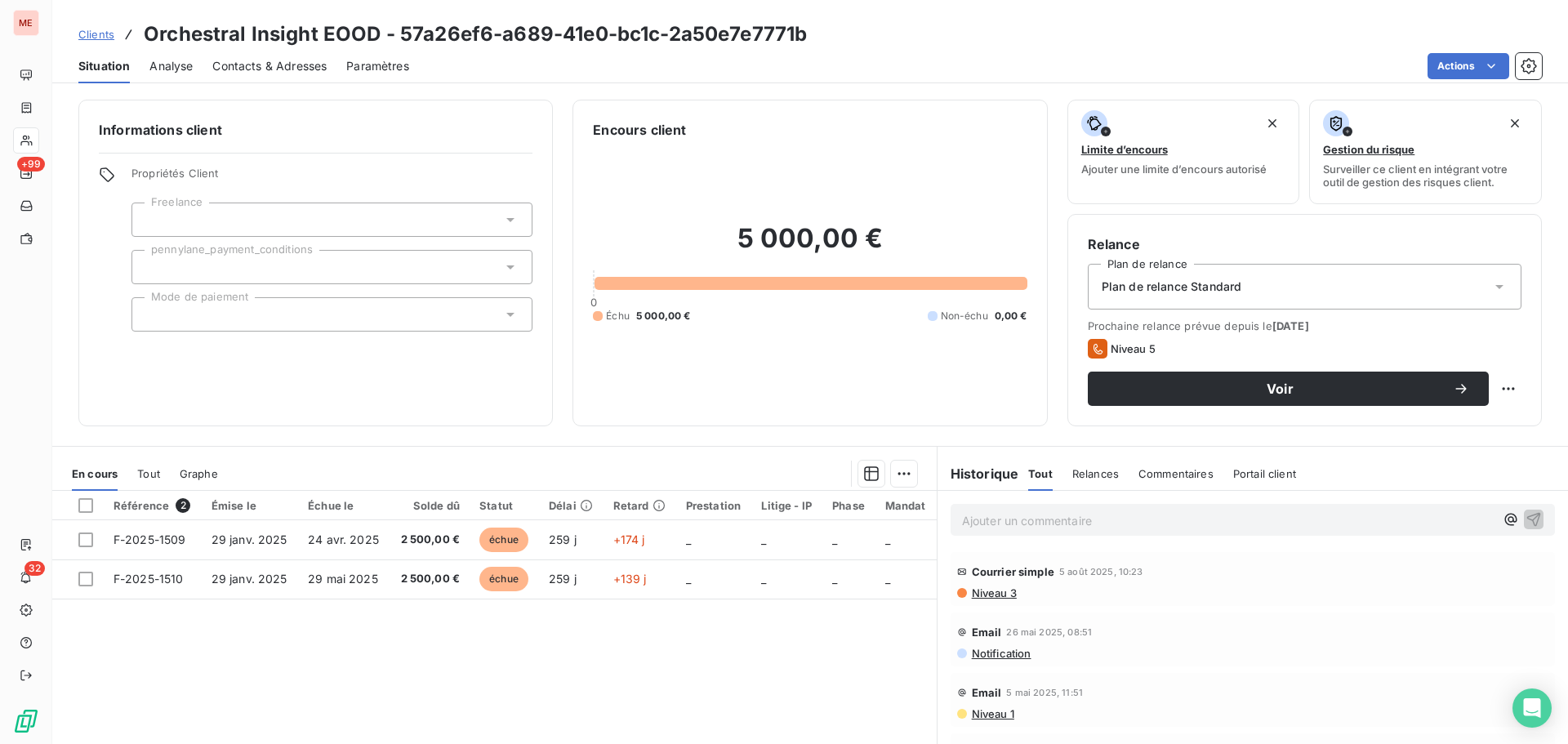
click at [992, 512] on p "Ajouter un commentaire ﻿" at bounding box center [1229, 520] width 533 height 21
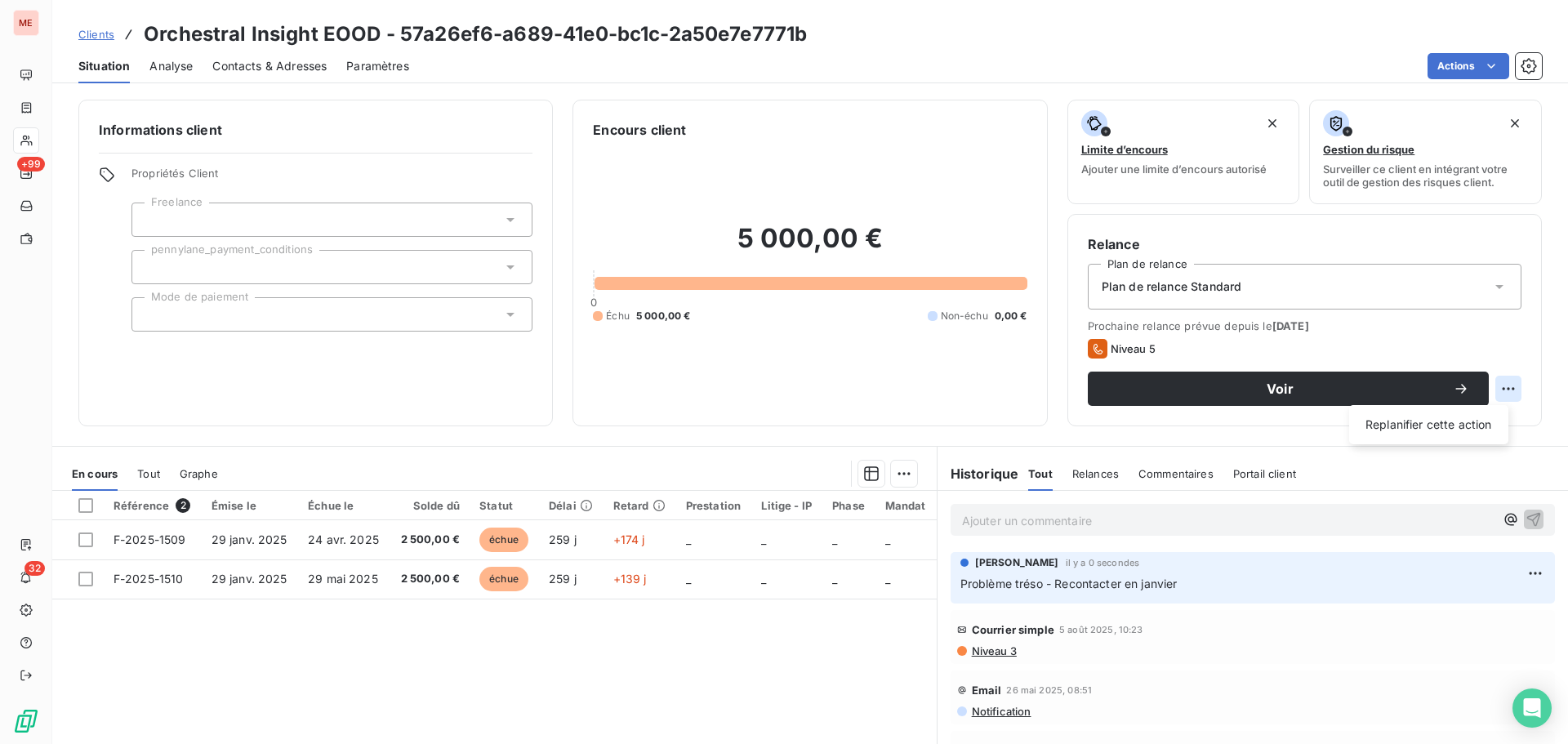
click at [1499, 388] on html "ME +99 32 Clients Orchestral Insight EOOD - 57a26ef6-a689-41e0-bc1c-2a50e7e7771…" at bounding box center [784, 372] width 1568 height 744
click at [1495, 390] on html "ME +99 32 Clients Orchestral Insight EOOD - 57a26ef6-a689-41e0-bc1c-2a50e7e7771…" at bounding box center [784, 372] width 1568 height 744
click at [1468, 418] on div "Replanifier cette action" at bounding box center [1428, 425] width 146 height 26
select select "9"
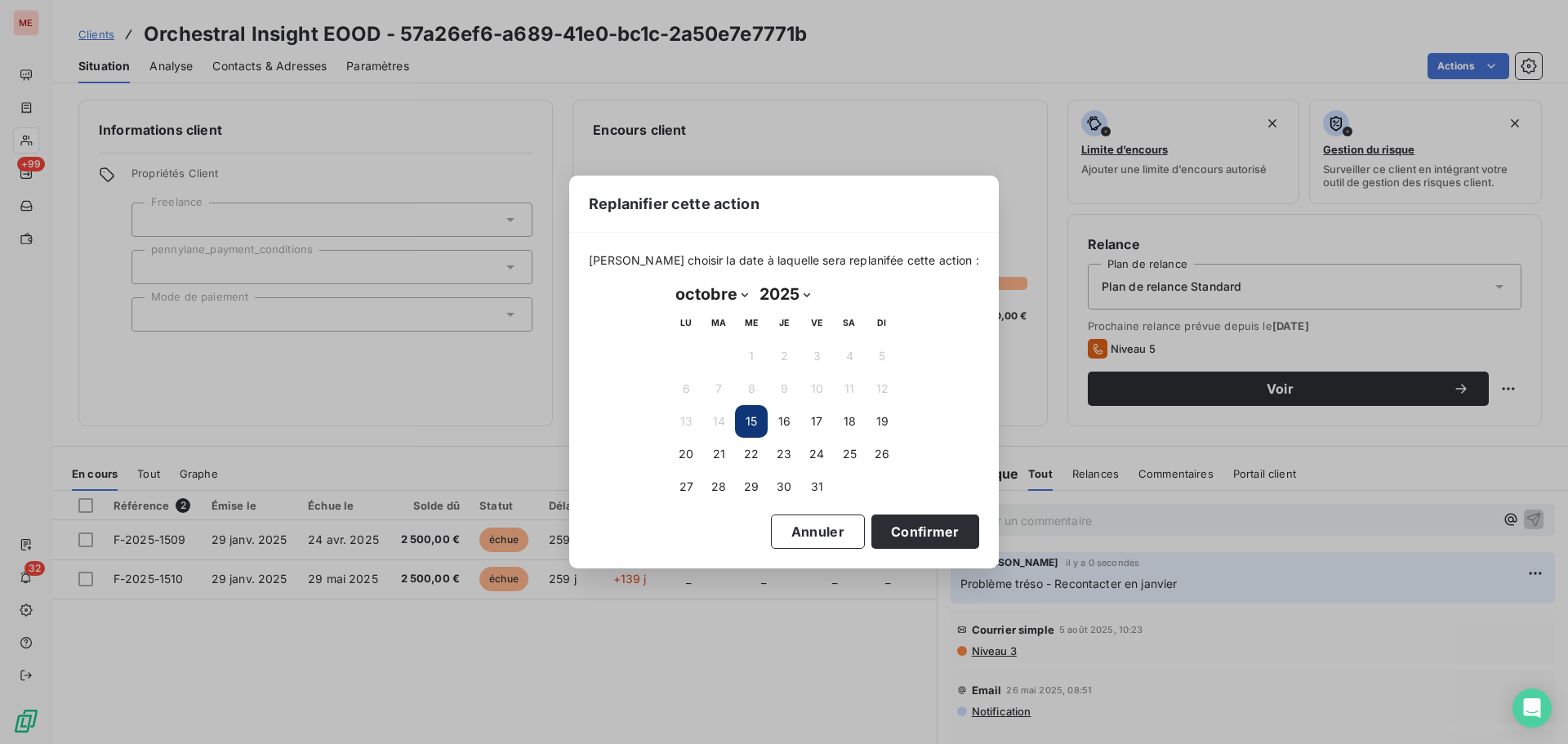
click at [743, 295] on select "janvier février mars avril mai juin juillet août septembre octobre novembre déc…" at bounding box center [712, 294] width 84 height 26
click at [770, 291] on select "2025 2026 2027 2028 2029 2030 2031 2032 2033 2034 2035" at bounding box center [785, 294] width 63 height 26
select select "2026"
click at [754, 281] on select "2025 2026 2027 2028 2029 2030 2031 2032 2033 2034 2035" at bounding box center [785, 294] width 63 height 26
click at [736, 300] on select "janvier février mars avril mai juin juillet août septembre octobre novembre déc…" at bounding box center [712, 294] width 84 height 26
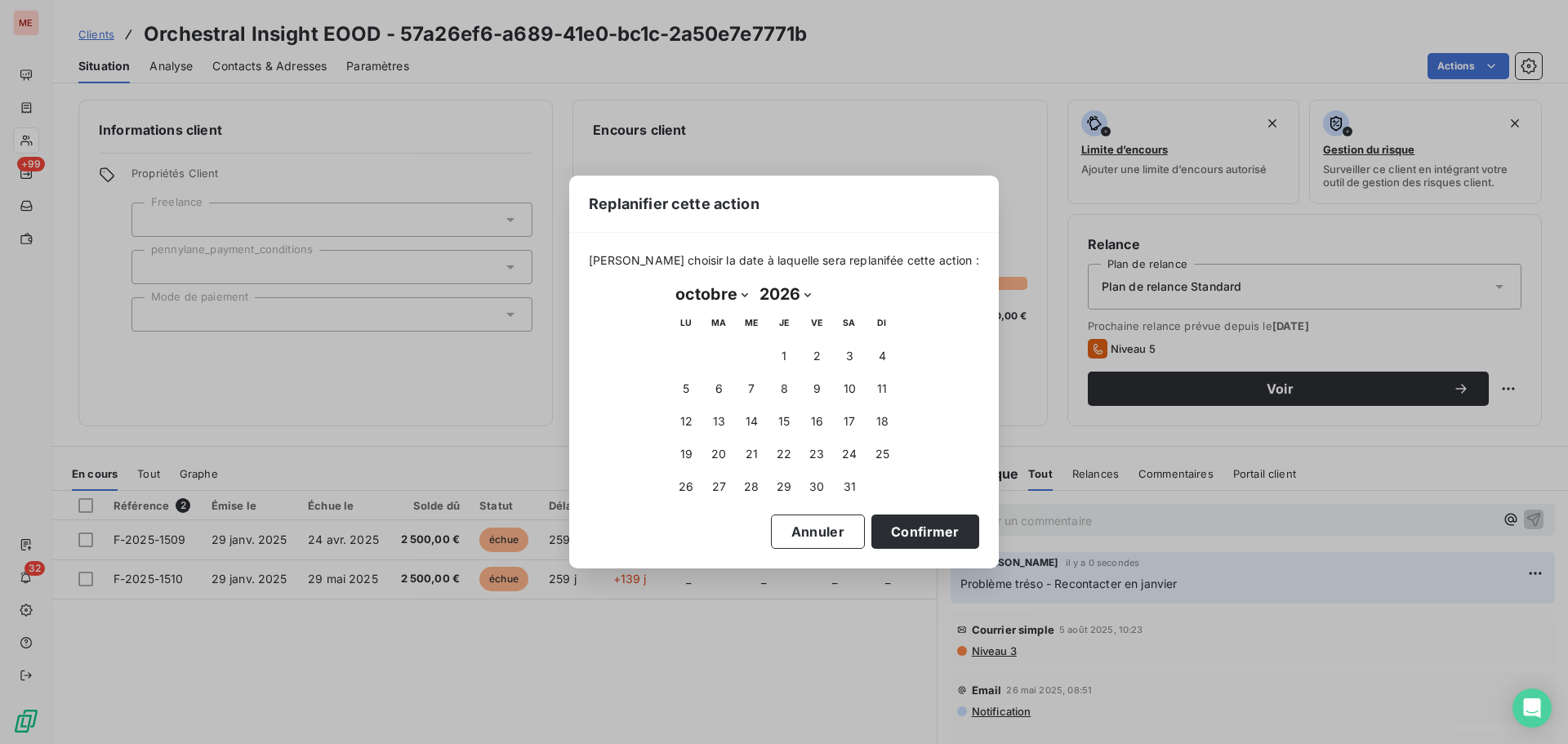
select select "0"
click at [670, 281] on select "janvier février mars avril mai juin juillet août septembre octobre novembre déc…" at bounding box center [712, 294] width 84 height 26
click at [688, 419] on button "12" at bounding box center [686, 421] width 33 height 33
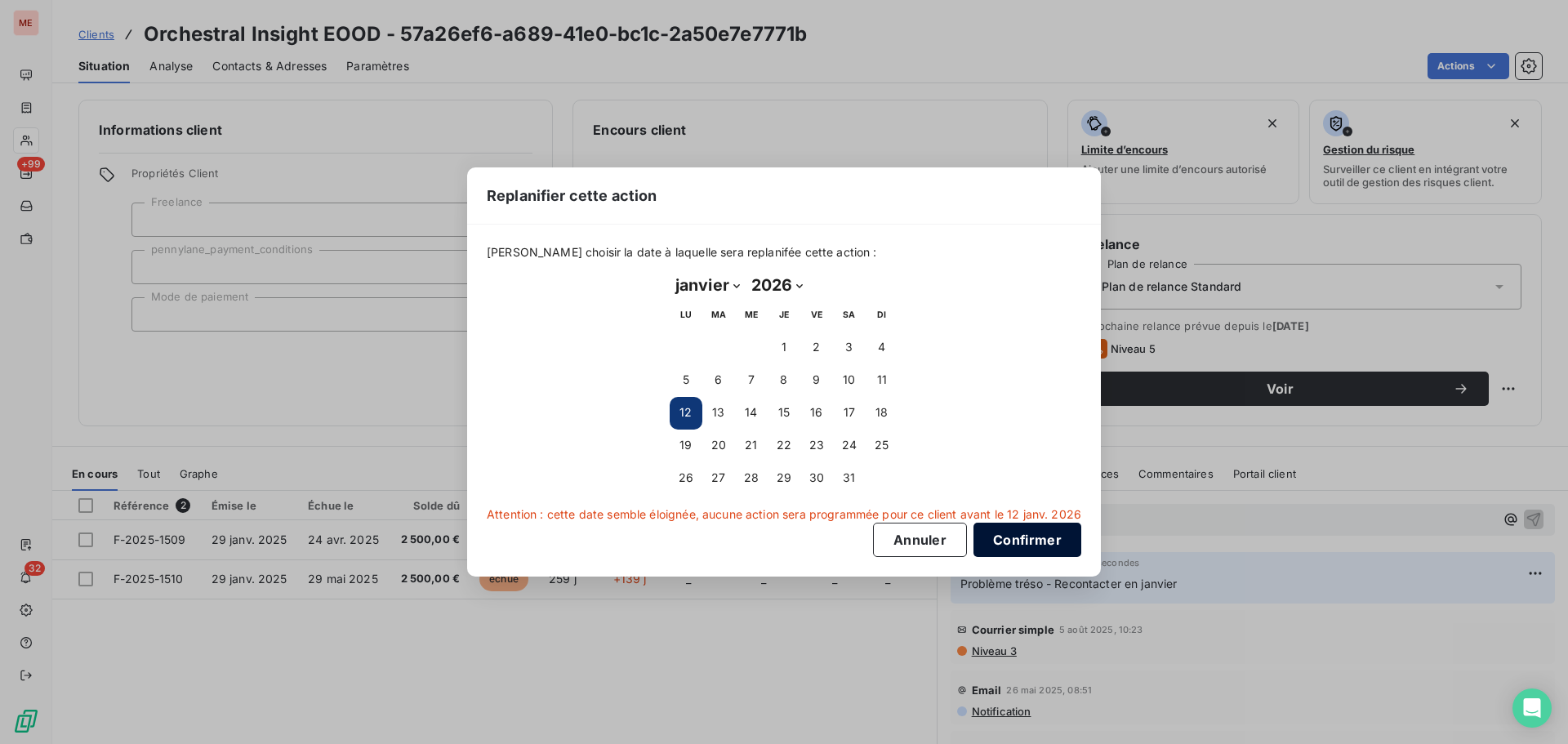
click at [998, 538] on button "Confirmer" at bounding box center [1027, 540] width 108 height 35
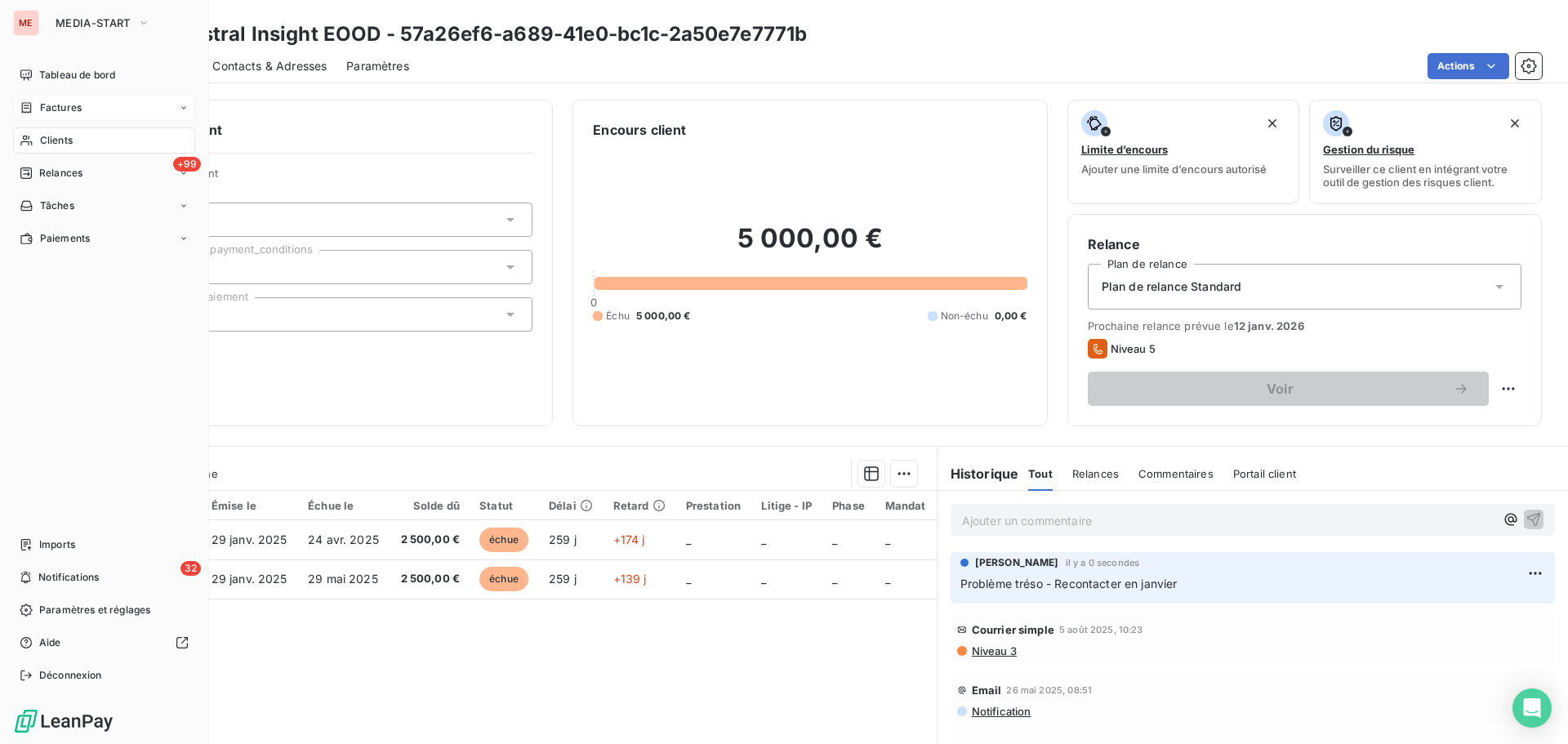
click at [49, 110] on span "Factures" at bounding box center [61, 107] width 42 height 15
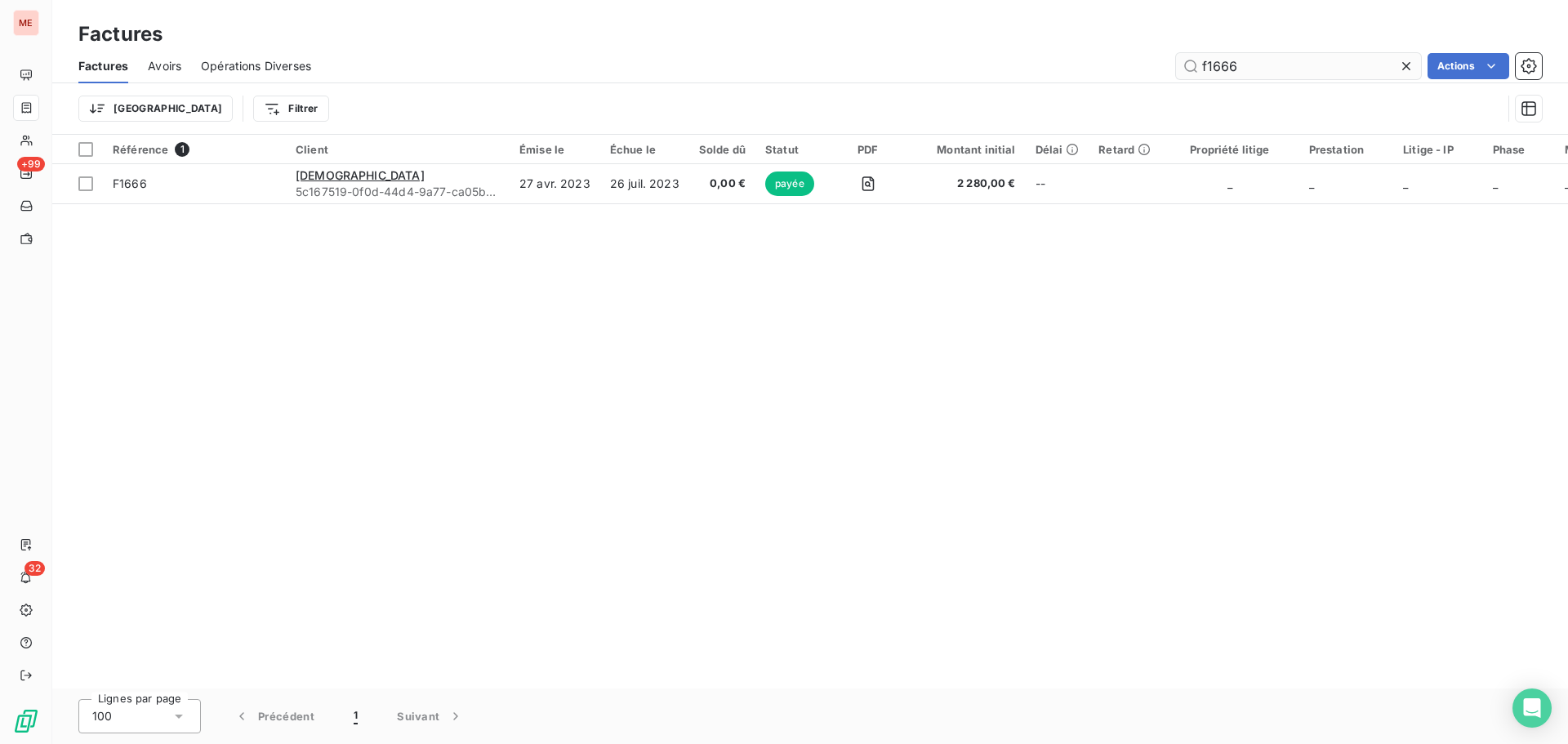
click at [1258, 70] on input "f1666" at bounding box center [1298, 66] width 245 height 26
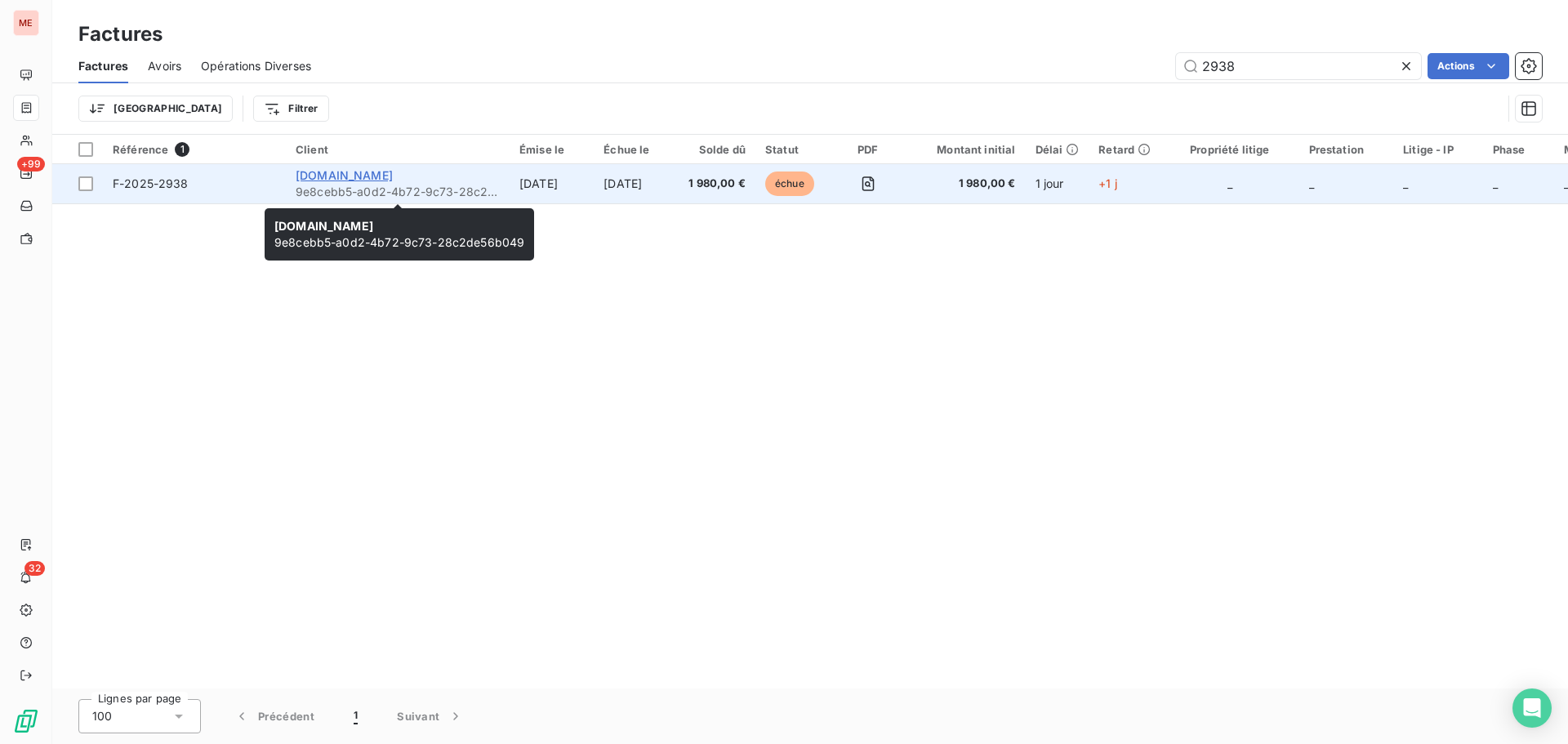
type input "2938"
click at [336, 180] on span "[DOMAIN_NAME]" at bounding box center [344, 176] width 97 height 14
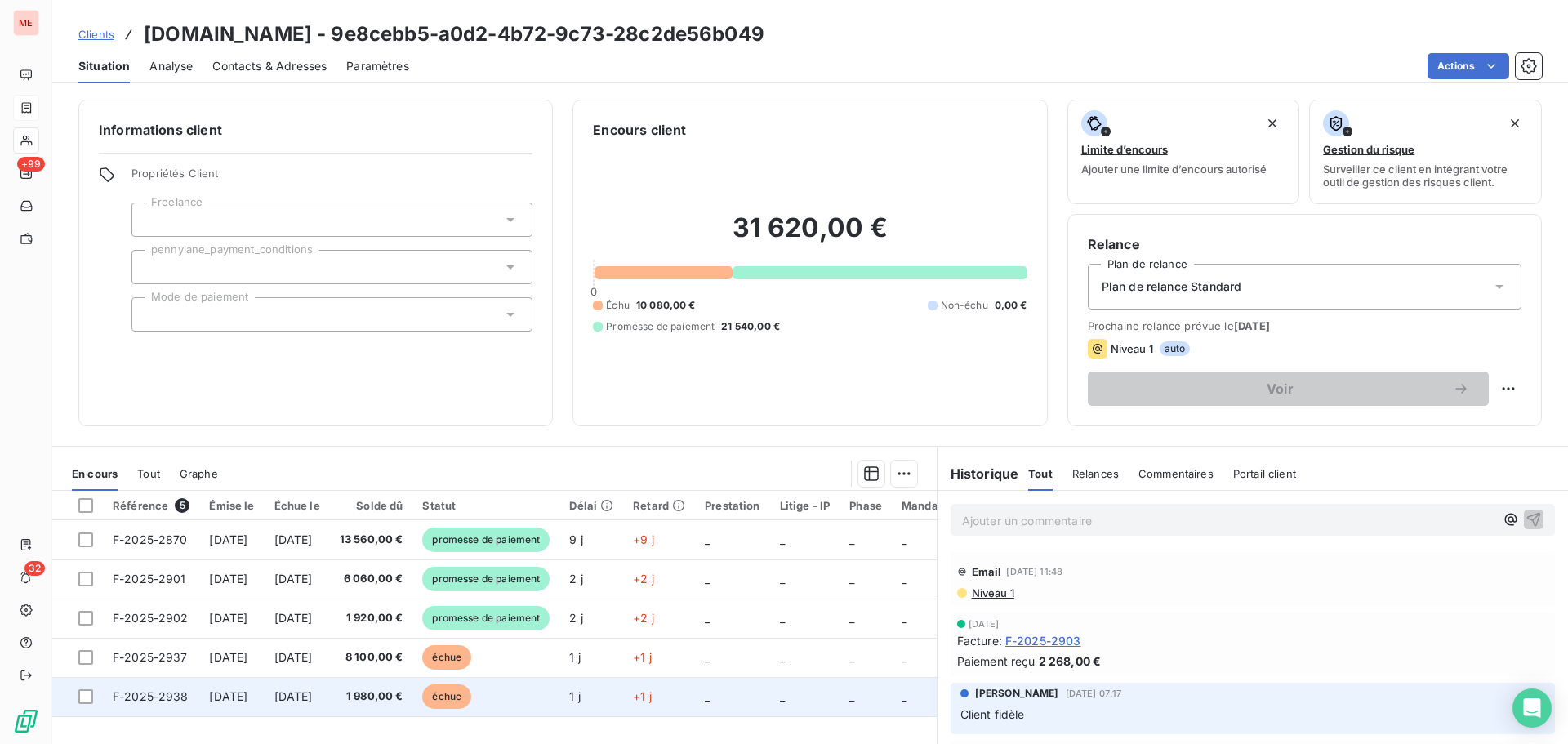
click at [294, 692] on td "14 oct. 2025" at bounding box center [298, 696] width 65 height 40
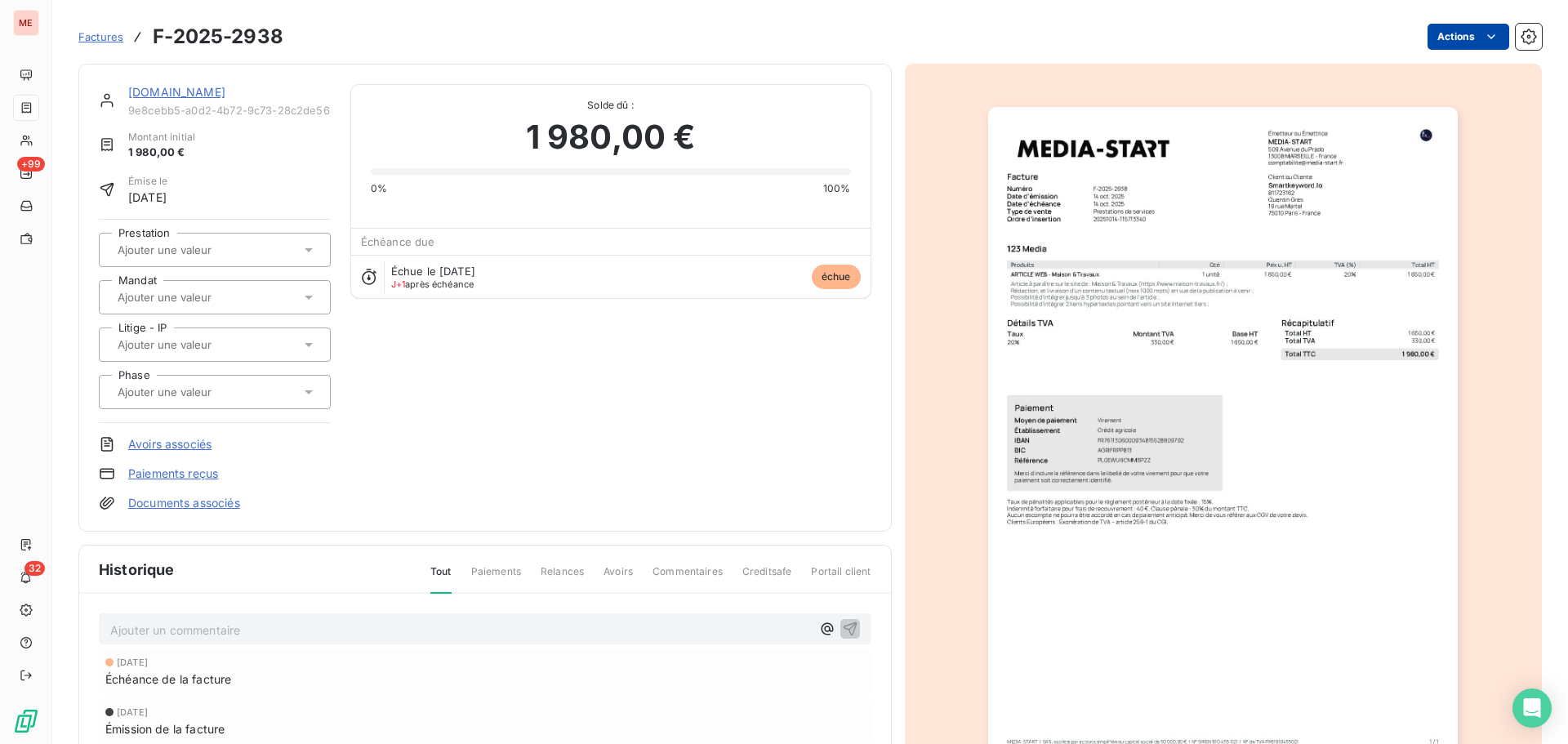
click at [1464, 37] on html "ME +99 32 Factures F-2025-2938 Actions Smartkeyword.Io 9e8cebb5-a0d2-4b72-9c73-…" at bounding box center [784, 372] width 1568 height 744
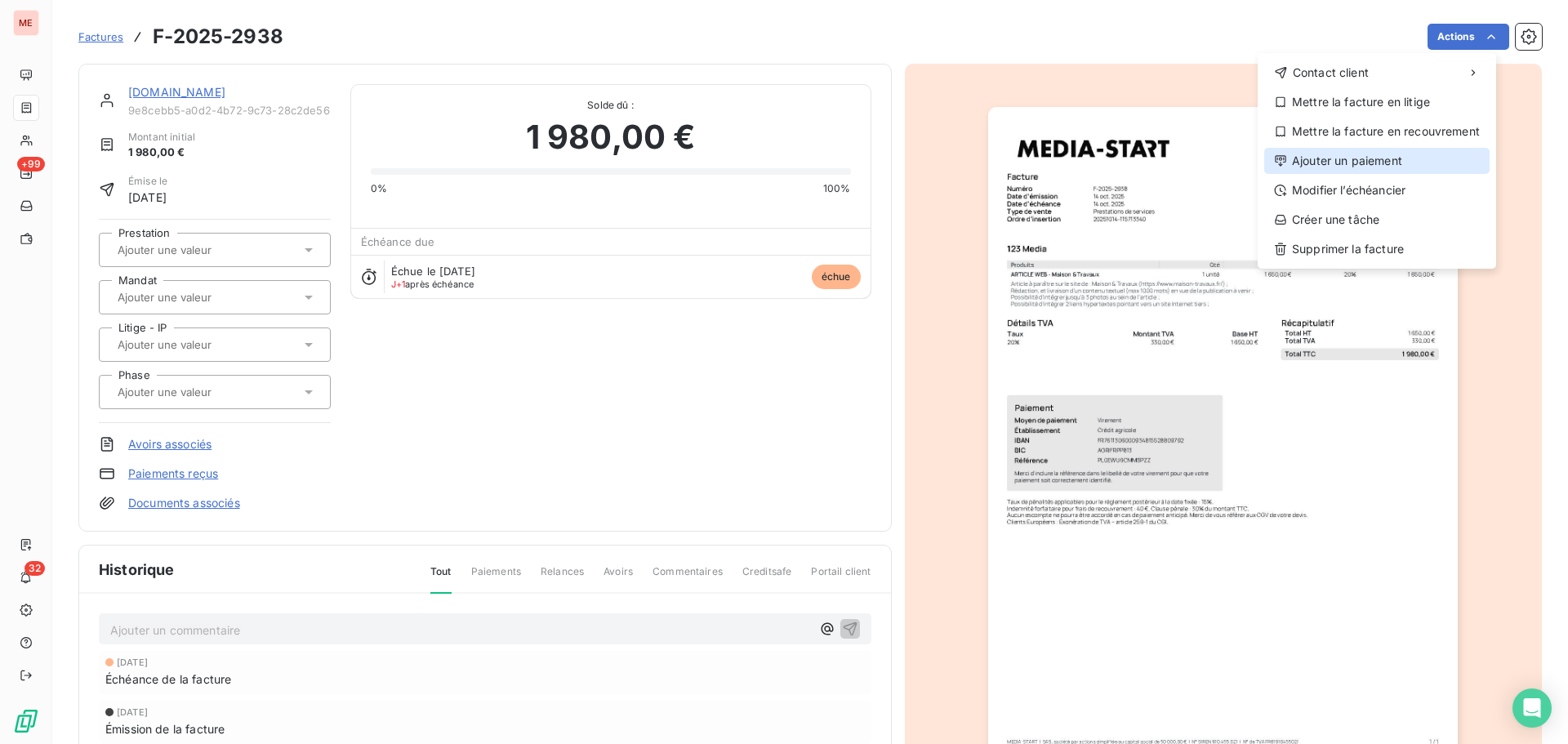
click at [1374, 164] on div "Ajouter un paiement" at bounding box center [1376, 161] width 225 height 26
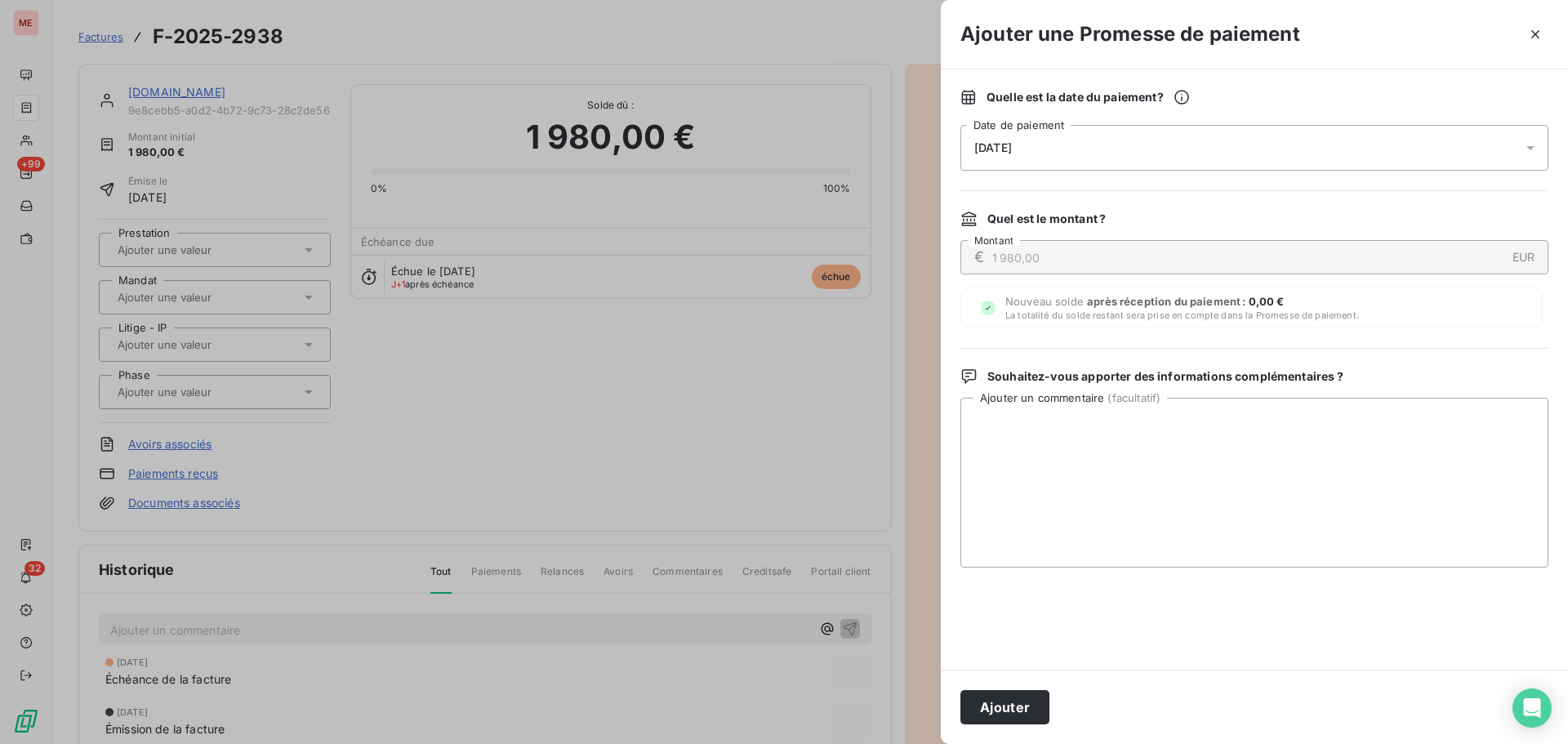
click at [1302, 141] on div "16/10/2025" at bounding box center [1254, 148] width 588 height 46
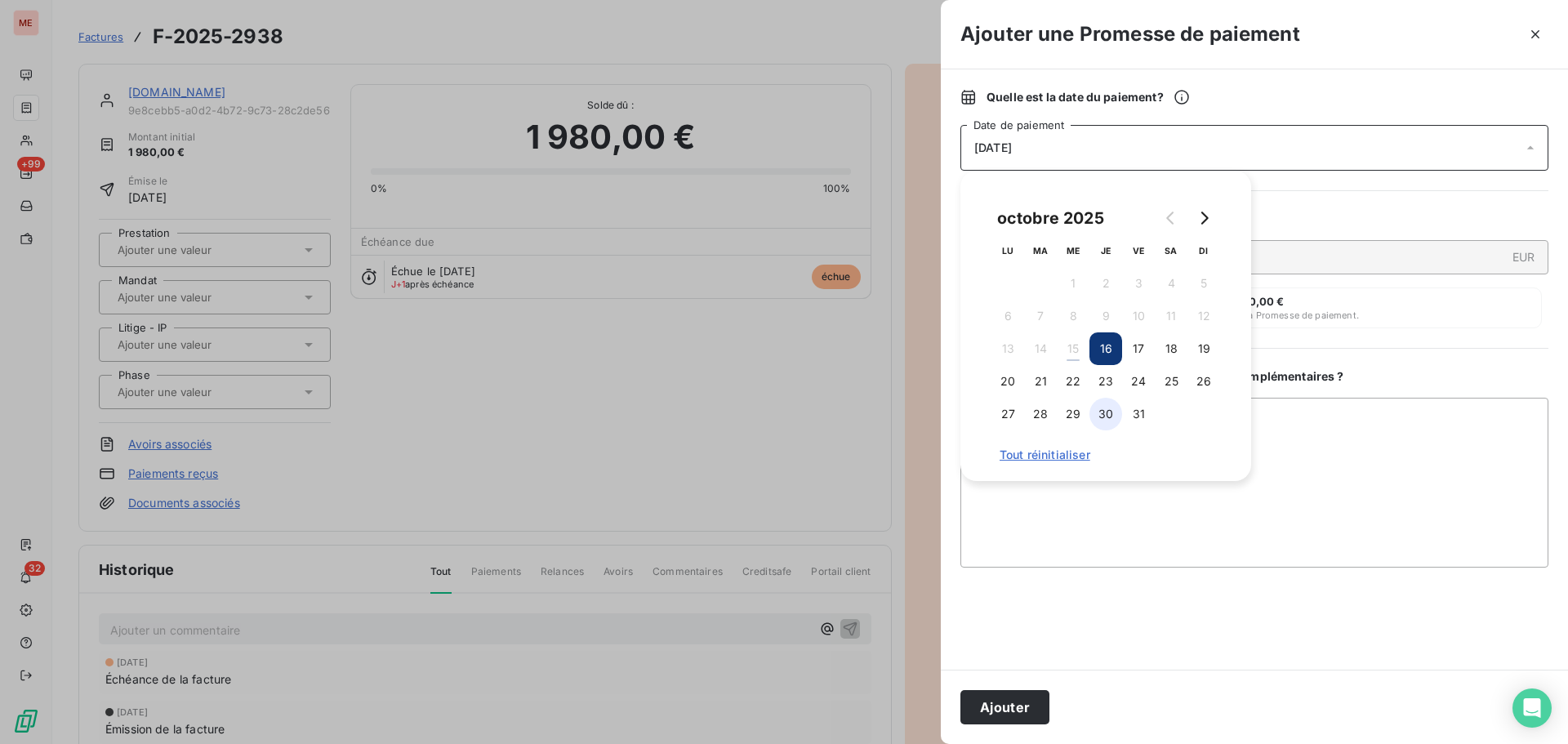
click at [1105, 412] on button "30" at bounding box center [1106, 414] width 33 height 33
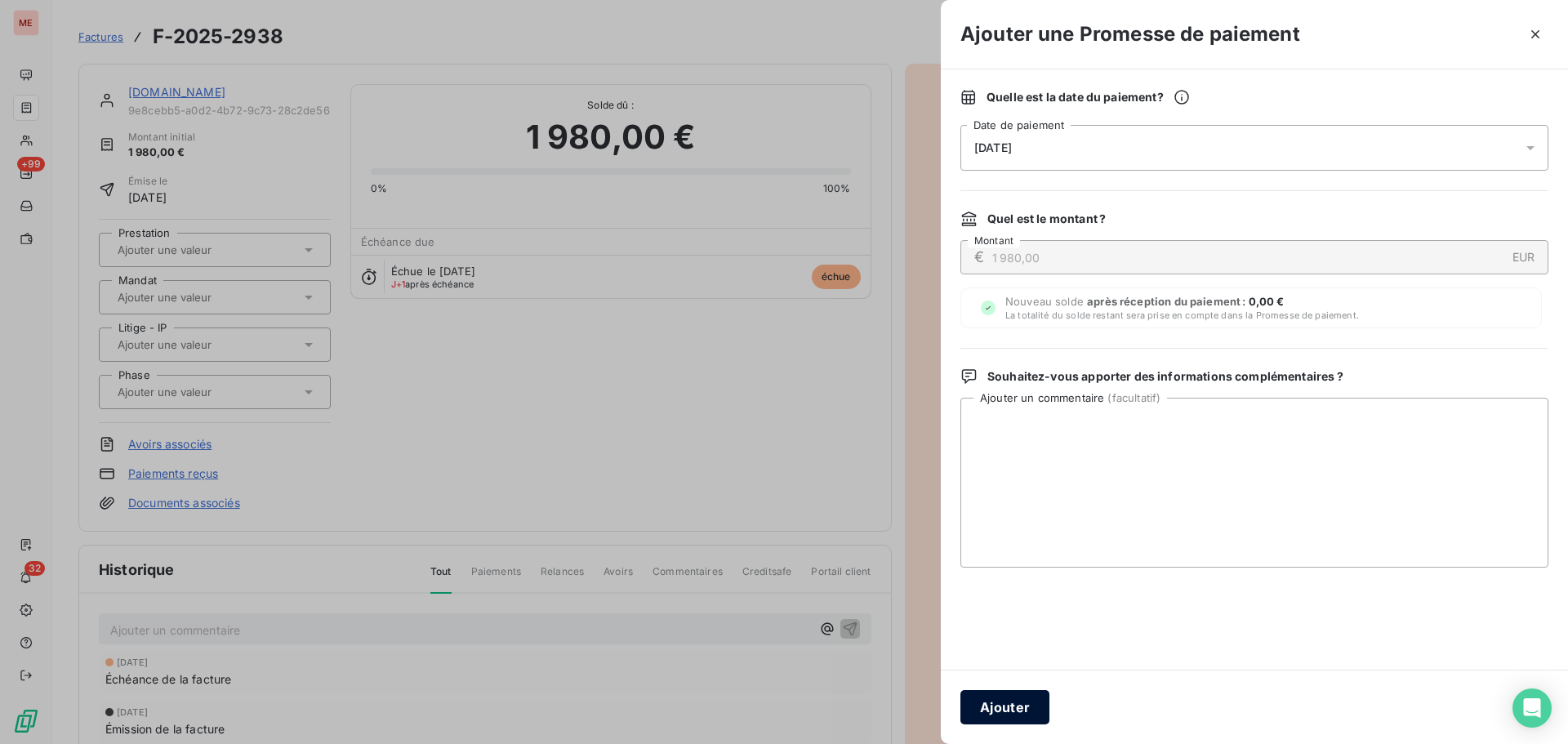
click at [993, 691] on button "Ajouter" at bounding box center [1005, 707] width 89 height 35
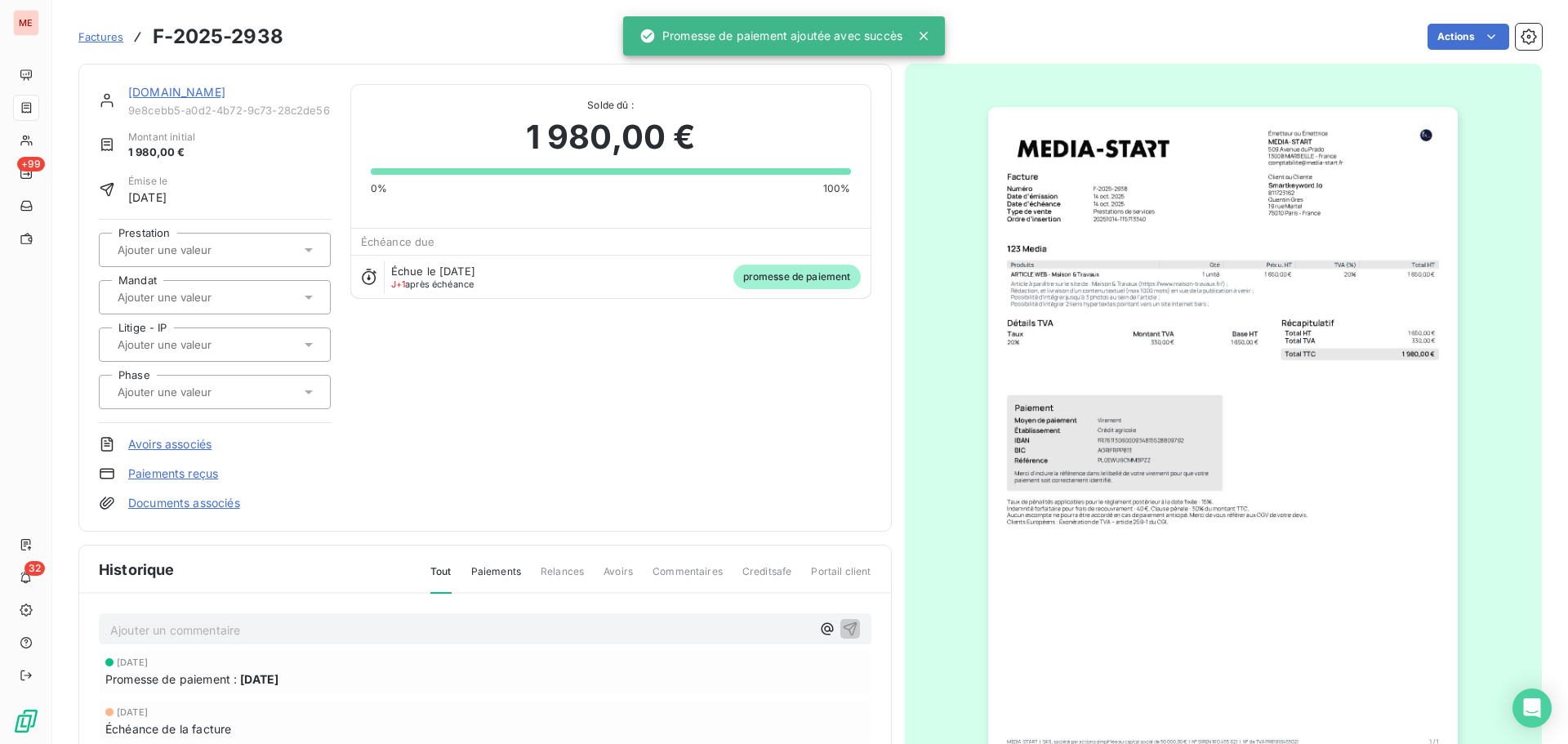
click at [155, 83] on div "Smartkeyword.Io 9e8cebb5-a0d2-4b72-9c73-28c2de56b049 Montant initial 1 980,00 €…" at bounding box center [485, 298] width 814 height 468
click at [150, 92] on link "[DOMAIN_NAME]" at bounding box center [177, 92] width 97 height 14
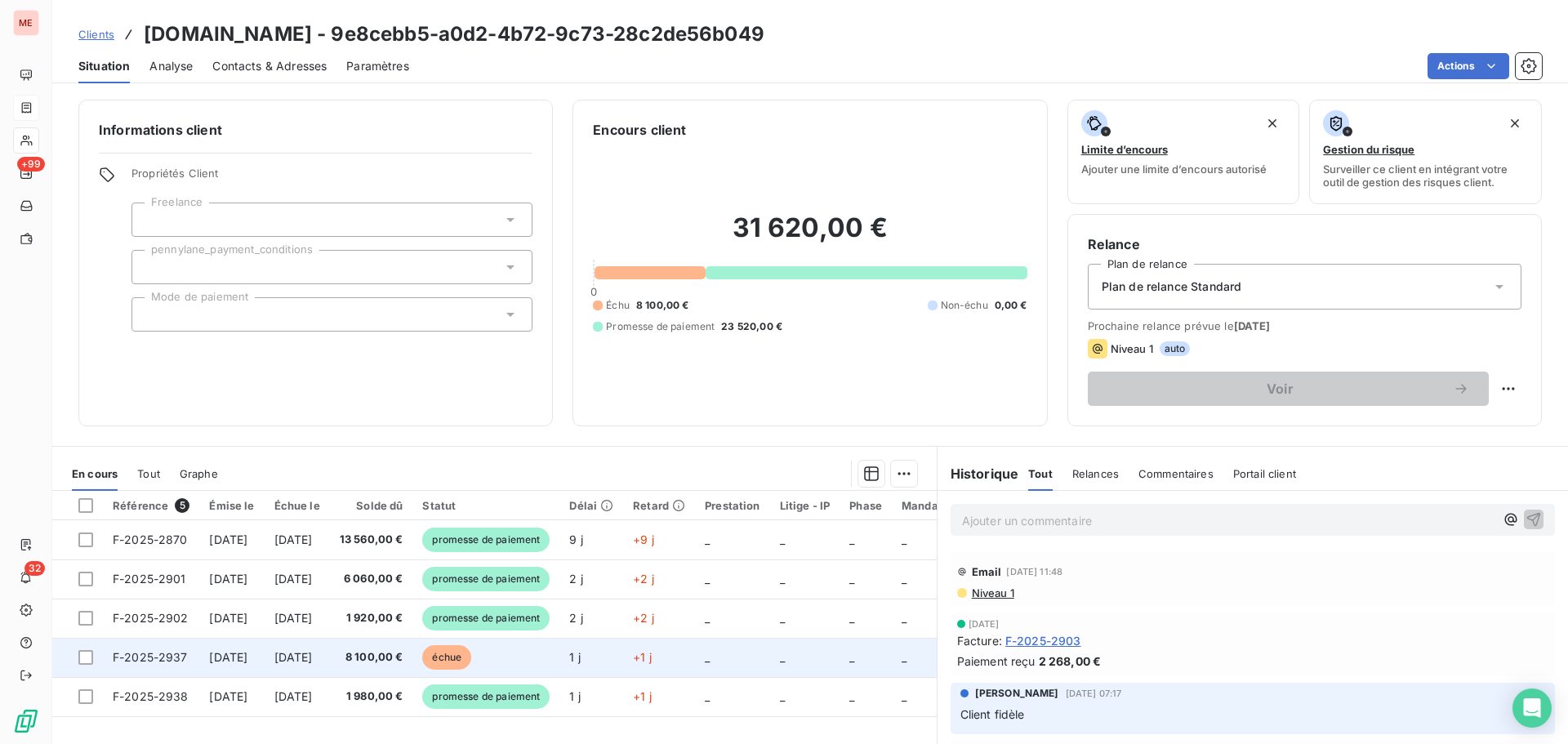
click at [414, 656] on td "8 100,00 €" at bounding box center [372, 658] width 83 height 40
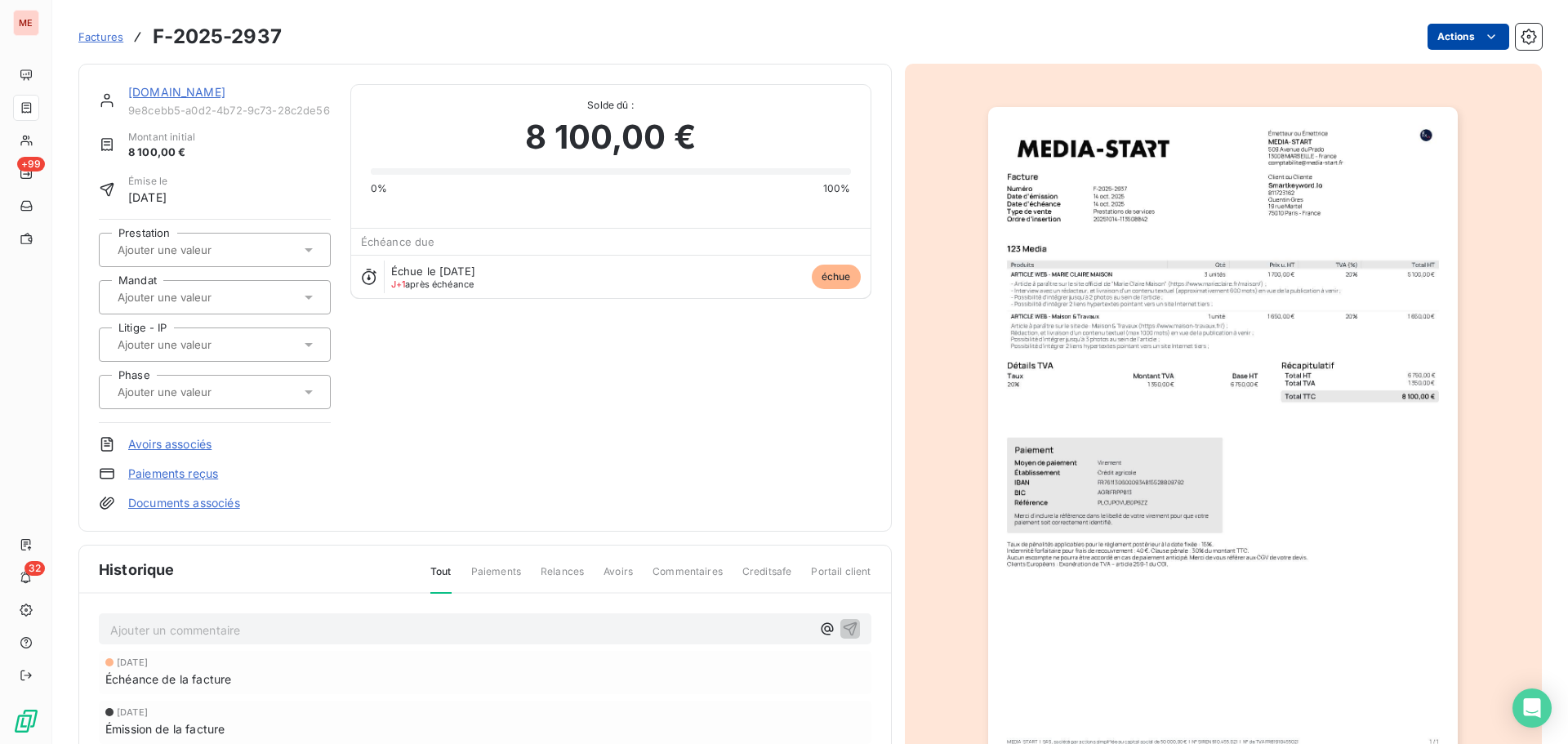
click at [1455, 44] on html "ME +99 32 Factures F-2025-2937 Actions Smartkeyword.Io 9e8cebb5-a0d2-4b72-9c73-…" at bounding box center [784, 372] width 1568 height 744
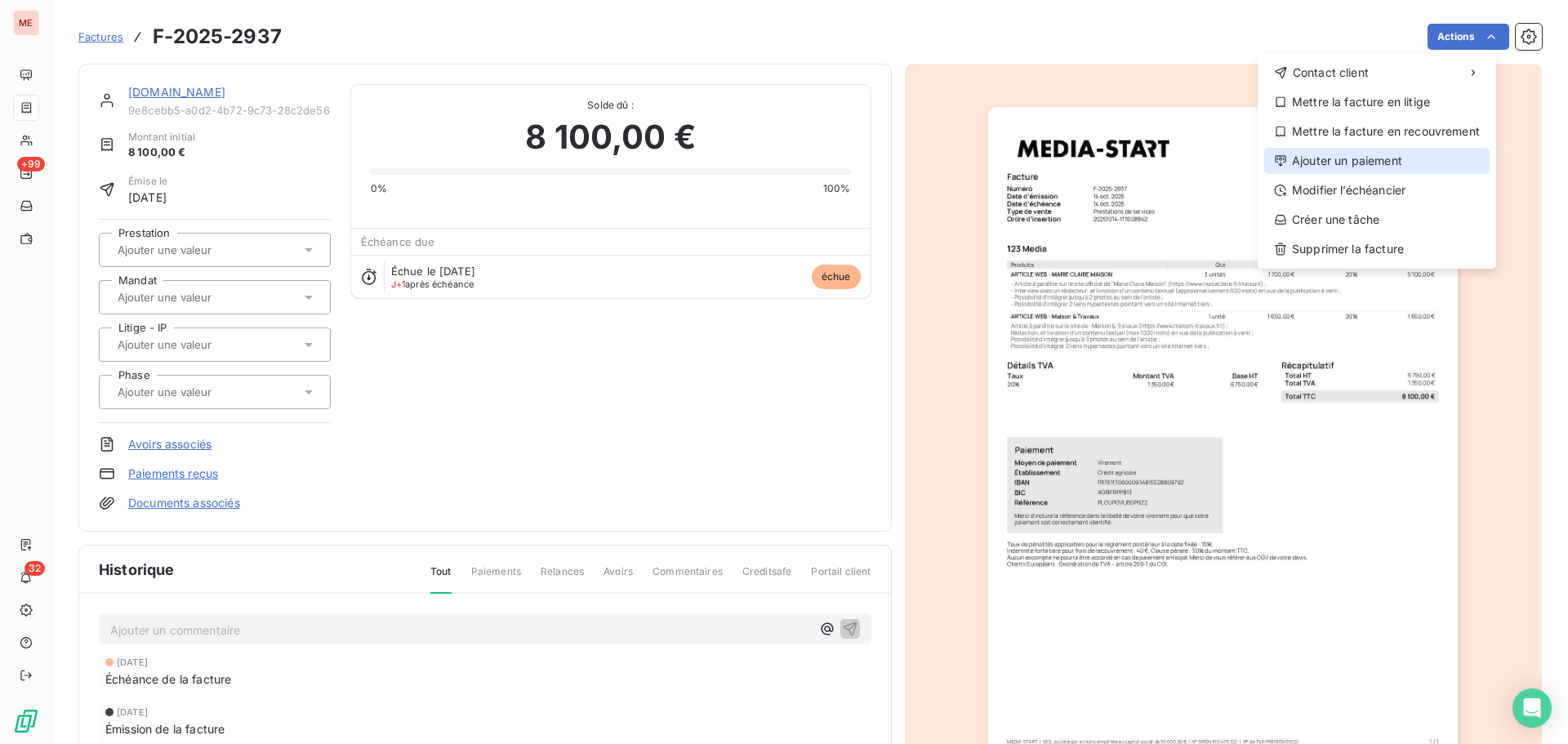
click at [1332, 169] on div "Ajouter un paiement" at bounding box center [1376, 161] width 225 height 26
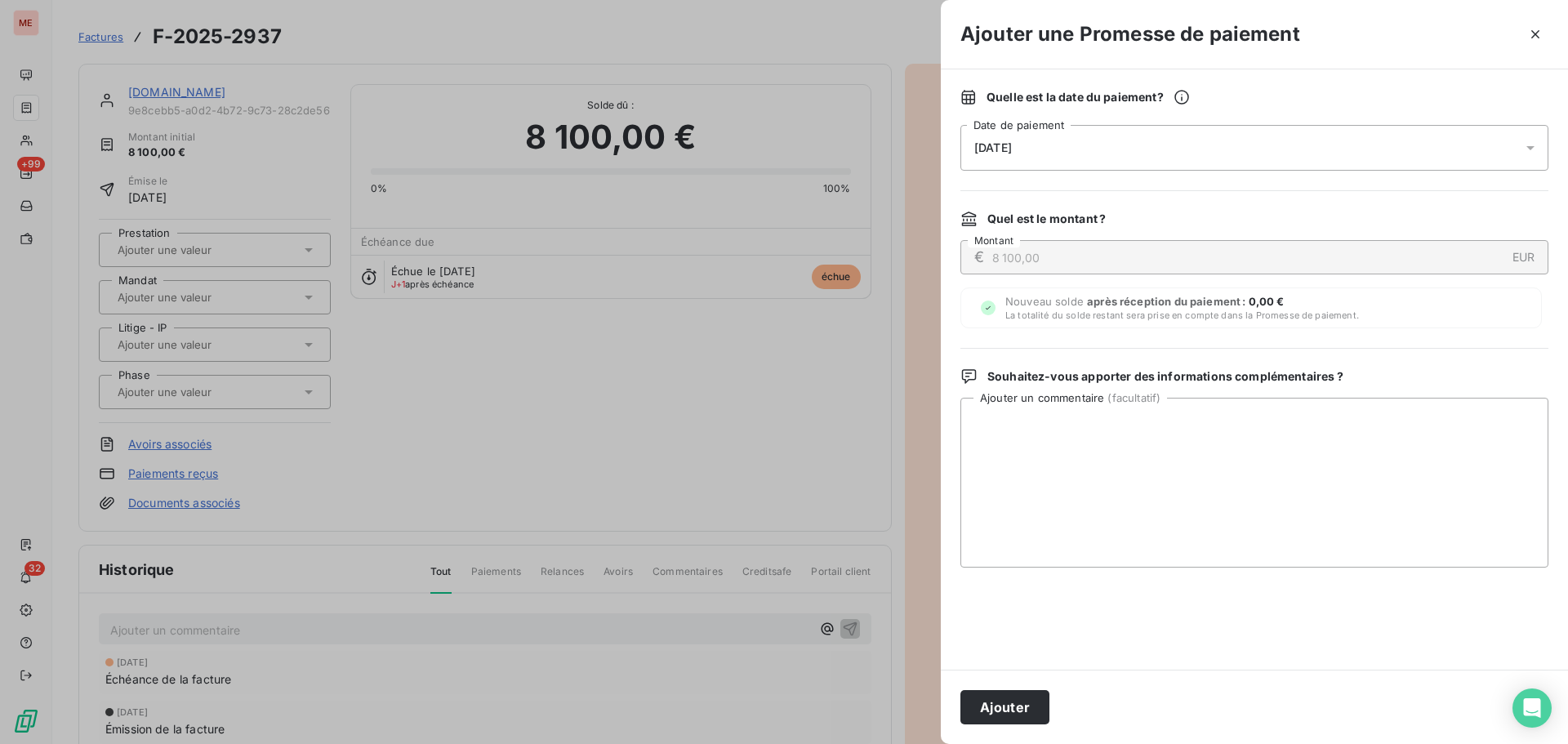
click at [1193, 147] on div "16/10/2025" at bounding box center [1254, 148] width 588 height 46
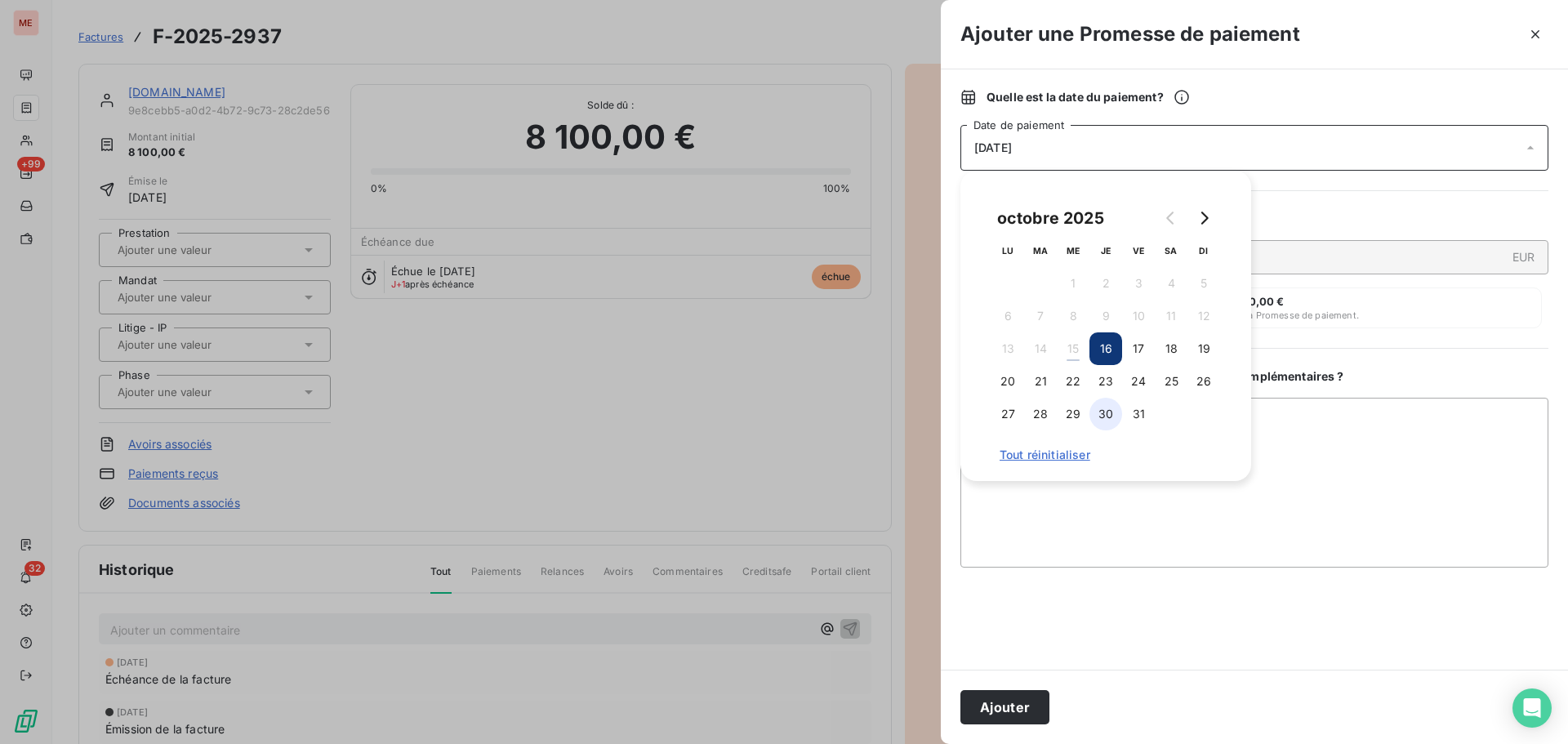
click at [1111, 416] on button "30" at bounding box center [1106, 414] width 33 height 33
click at [989, 711] on button "Ajouter" at bounding box center [1005, 707] width 89 height 35
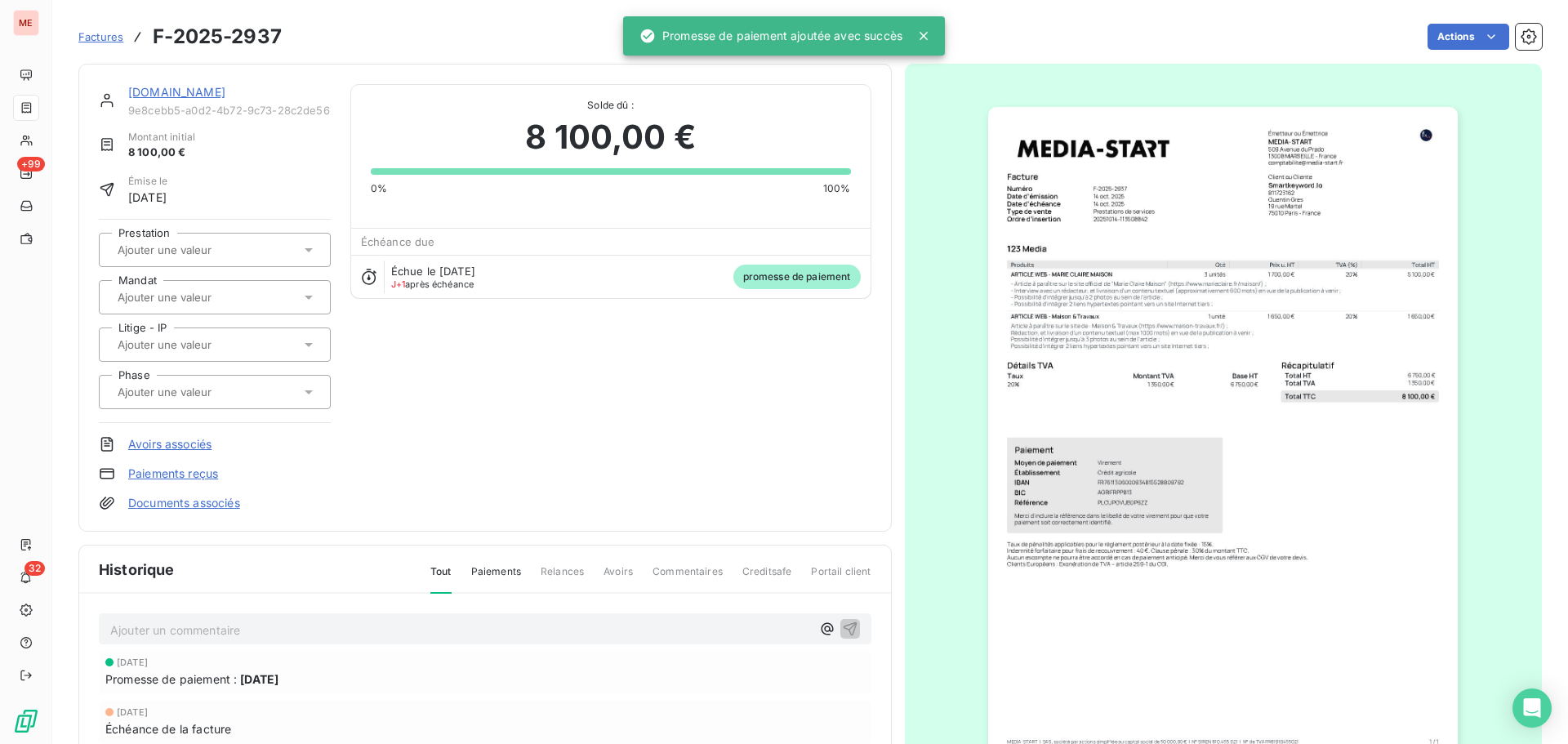
click at [201, 88] on link "[DOMAIN_NAME]" at bounding box center [177, 92] width 97 height 14
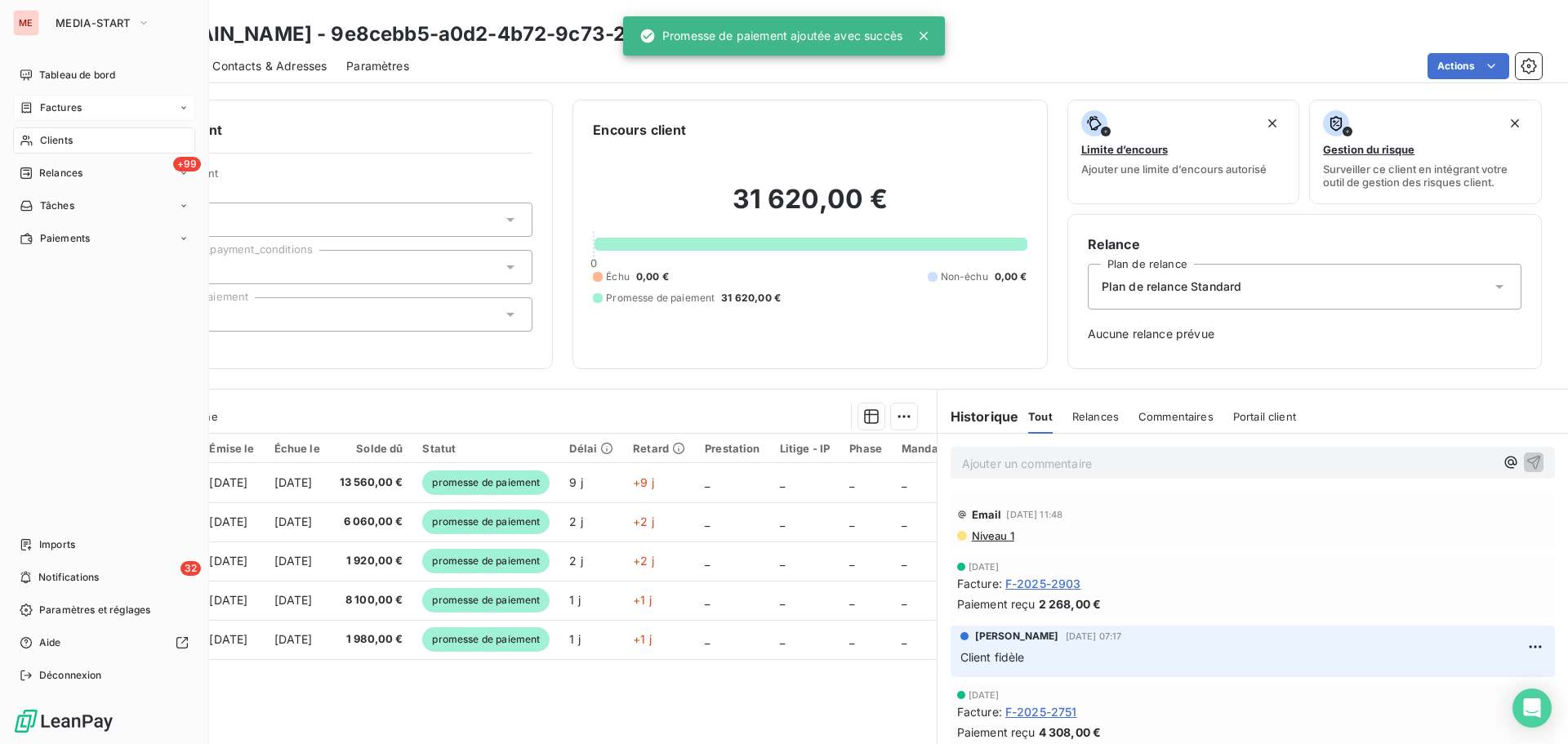
click at [70, 148] on div "Clients" at bounding box center [104, 140] width 183 height 26
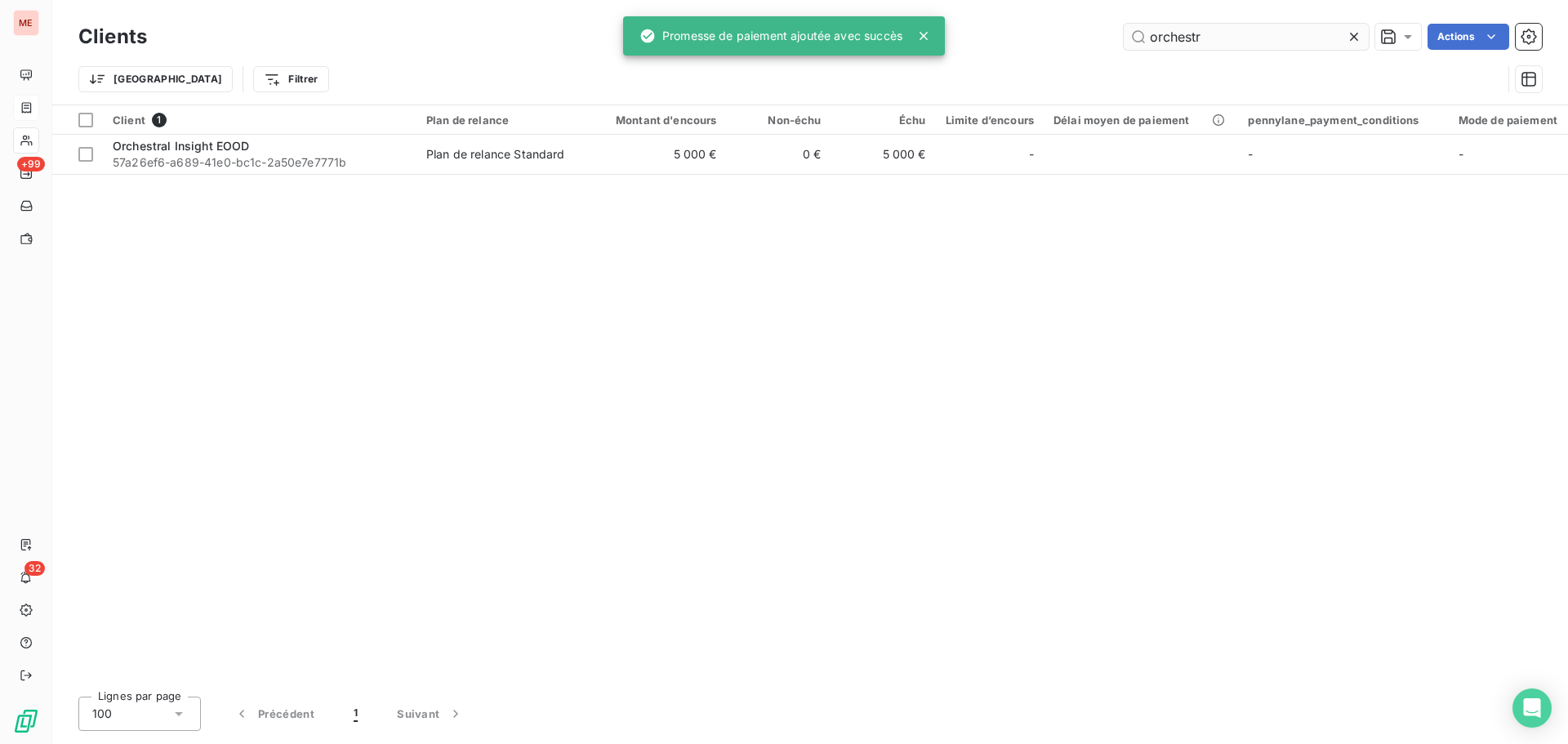
click at [1191, 38] on input "orchestr" at bounding box center [1246, 37] width 245 height 26
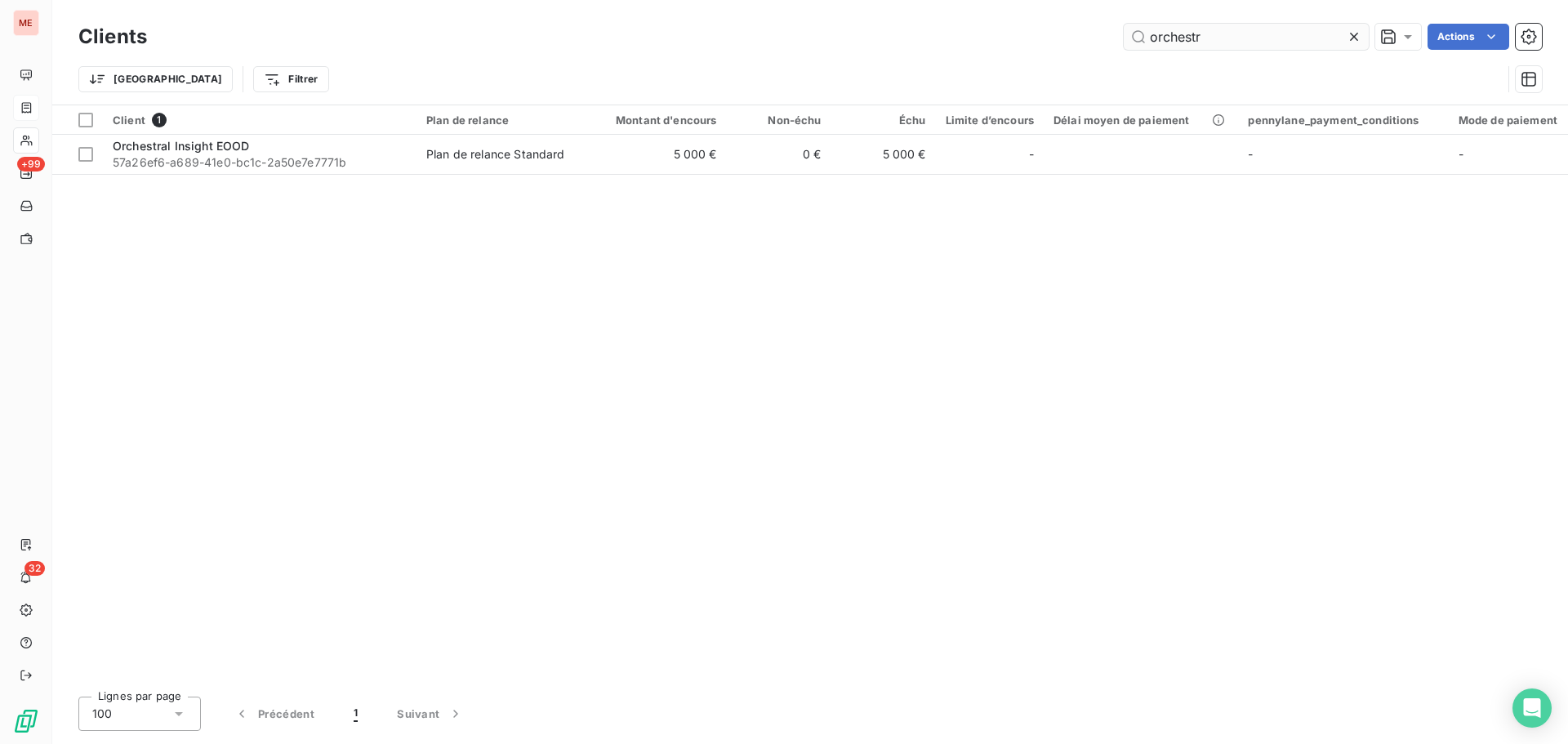
click at [1191, 38] on input "orchestr" at bounding box center [1246, 37] width 245 height 26
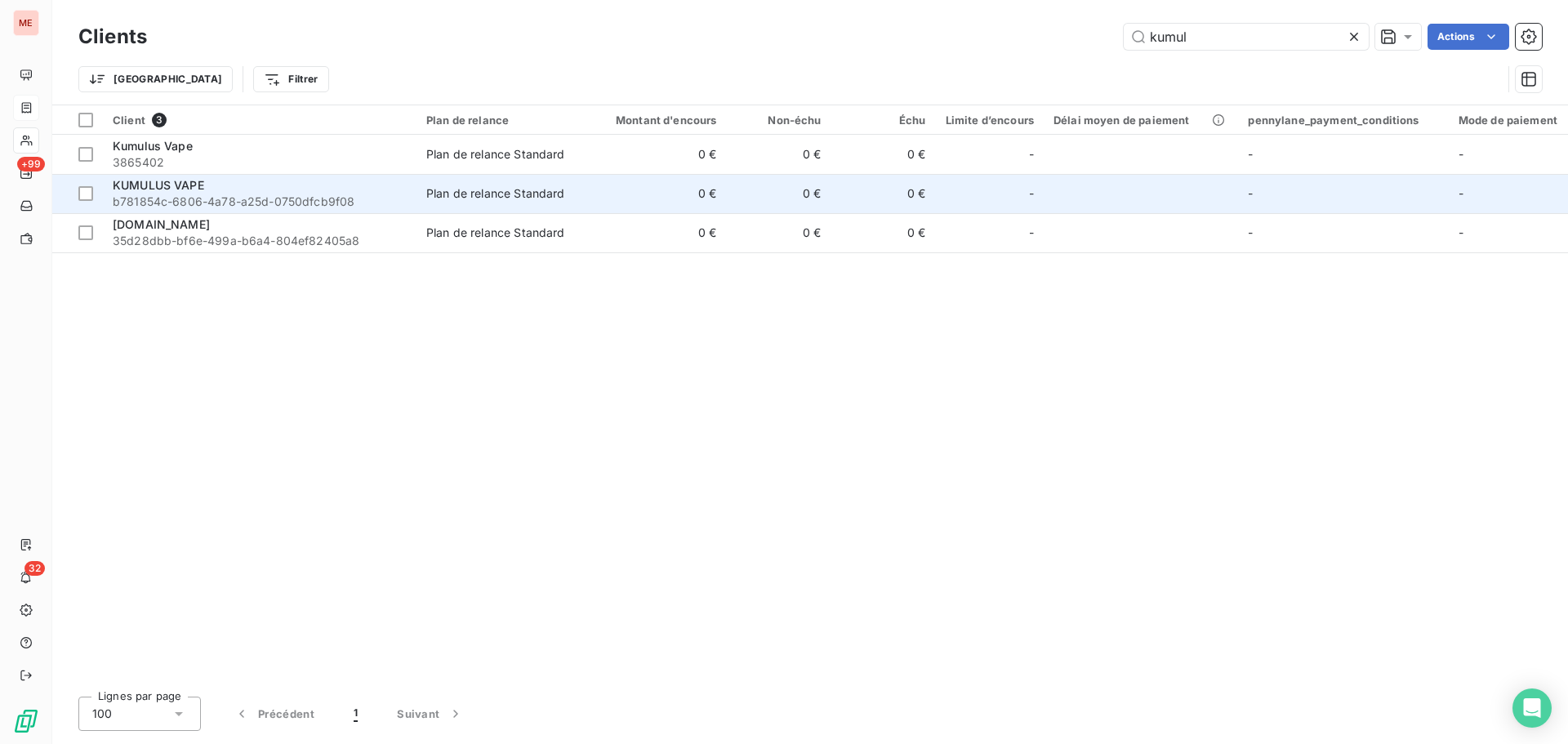
type input "kumul"
click at [284, 196] on span "b781854c-6806-4a78-a25d-0750dfcb9f08" at bounding box center [260, 201] width 294 height 16
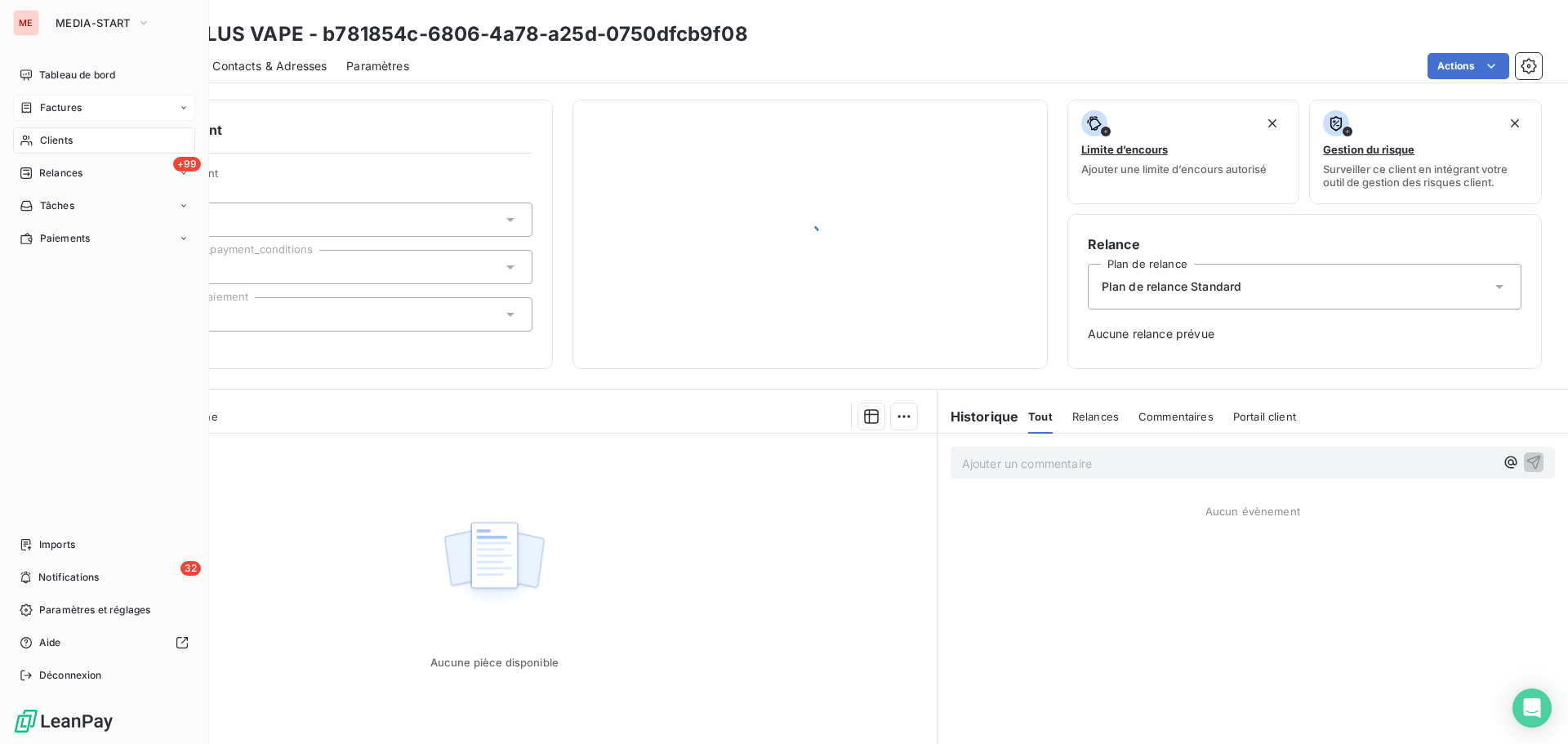
click at [27, 119] on div "Factures" at bounding box center [104, 107] width 183 height 26
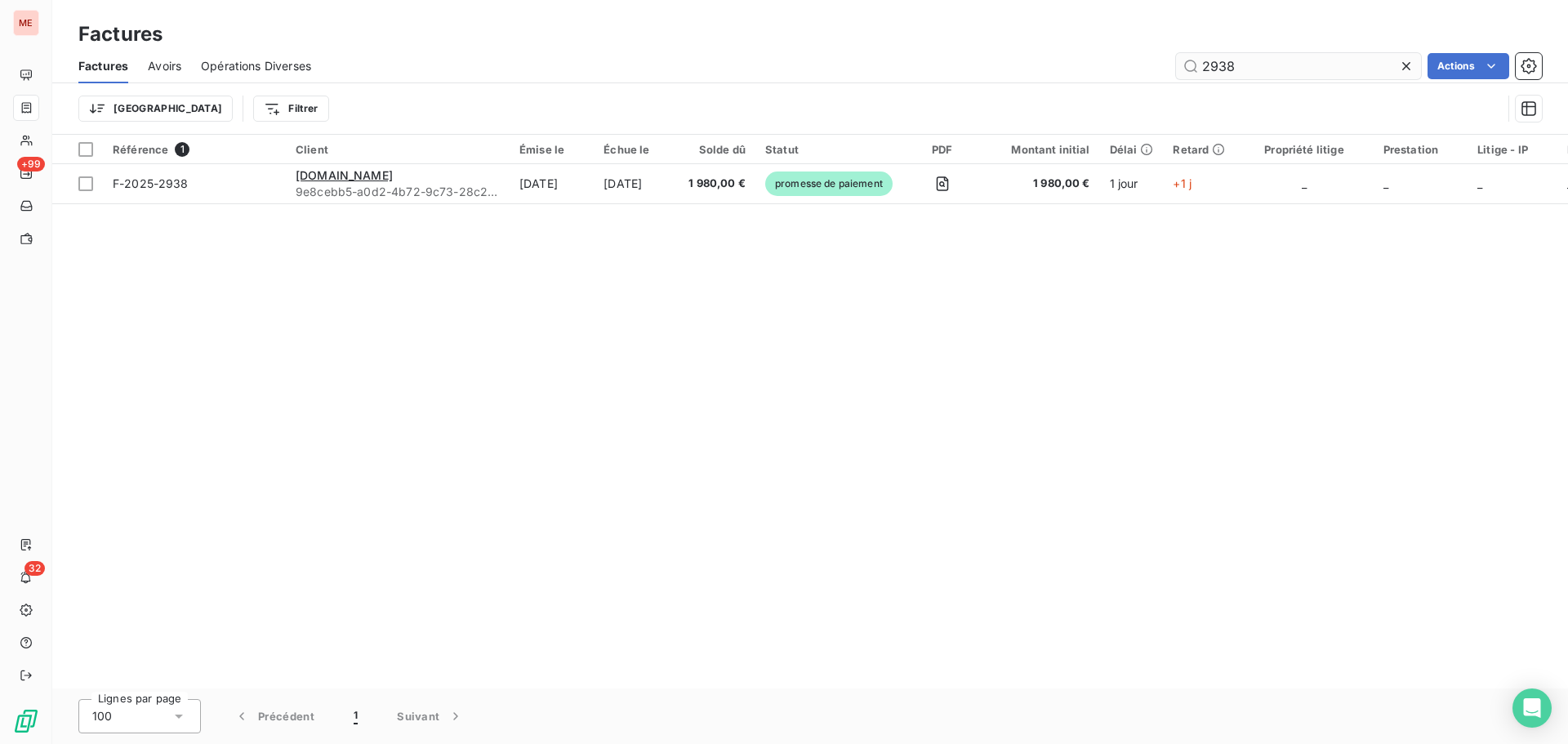
click at [1217, 67] on input "2938" at bounding box center [1298, 66] width 245 height 26
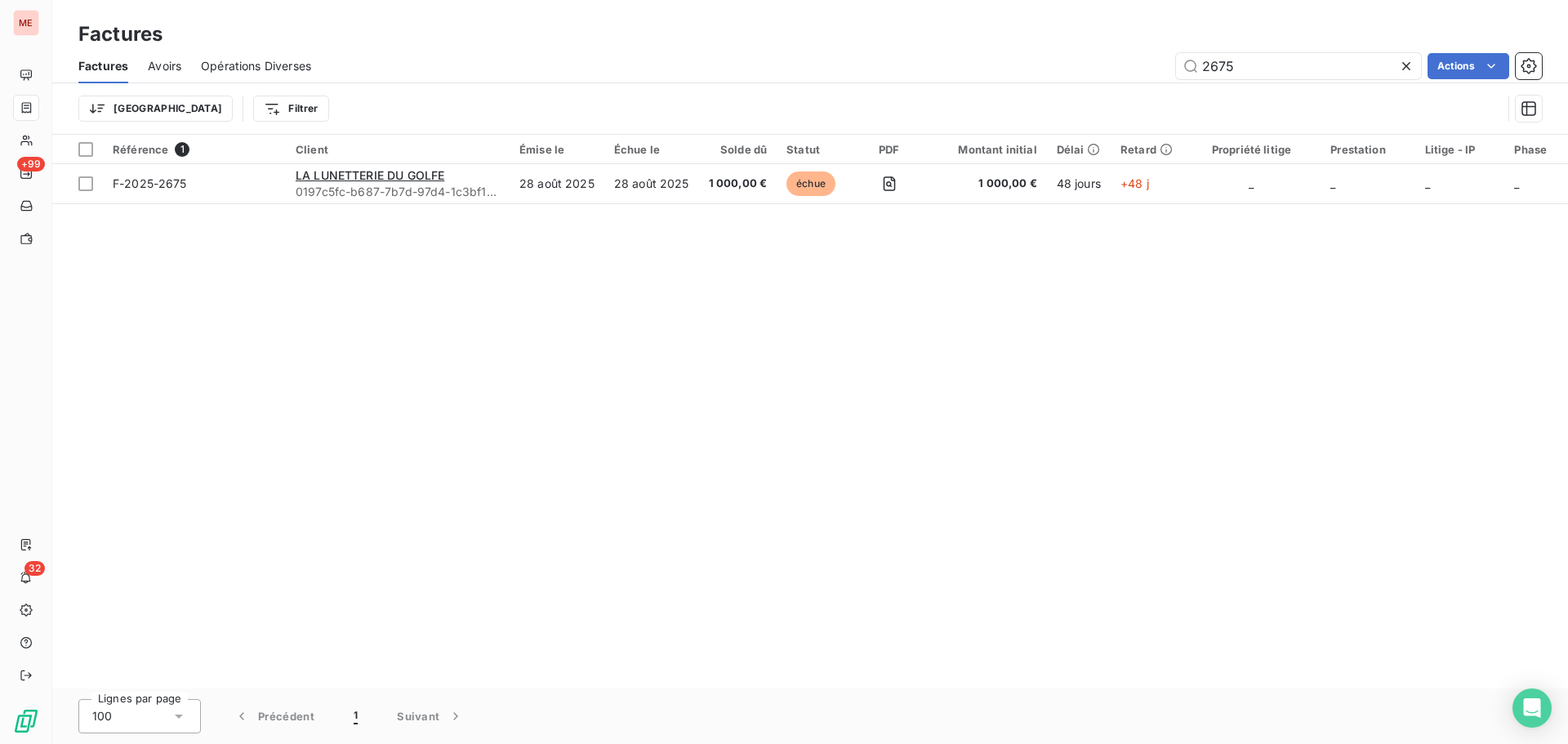
type input "2675"
click at [1295, 67] on input "2675" at bounding box center [1298, 66] width 245 height 26
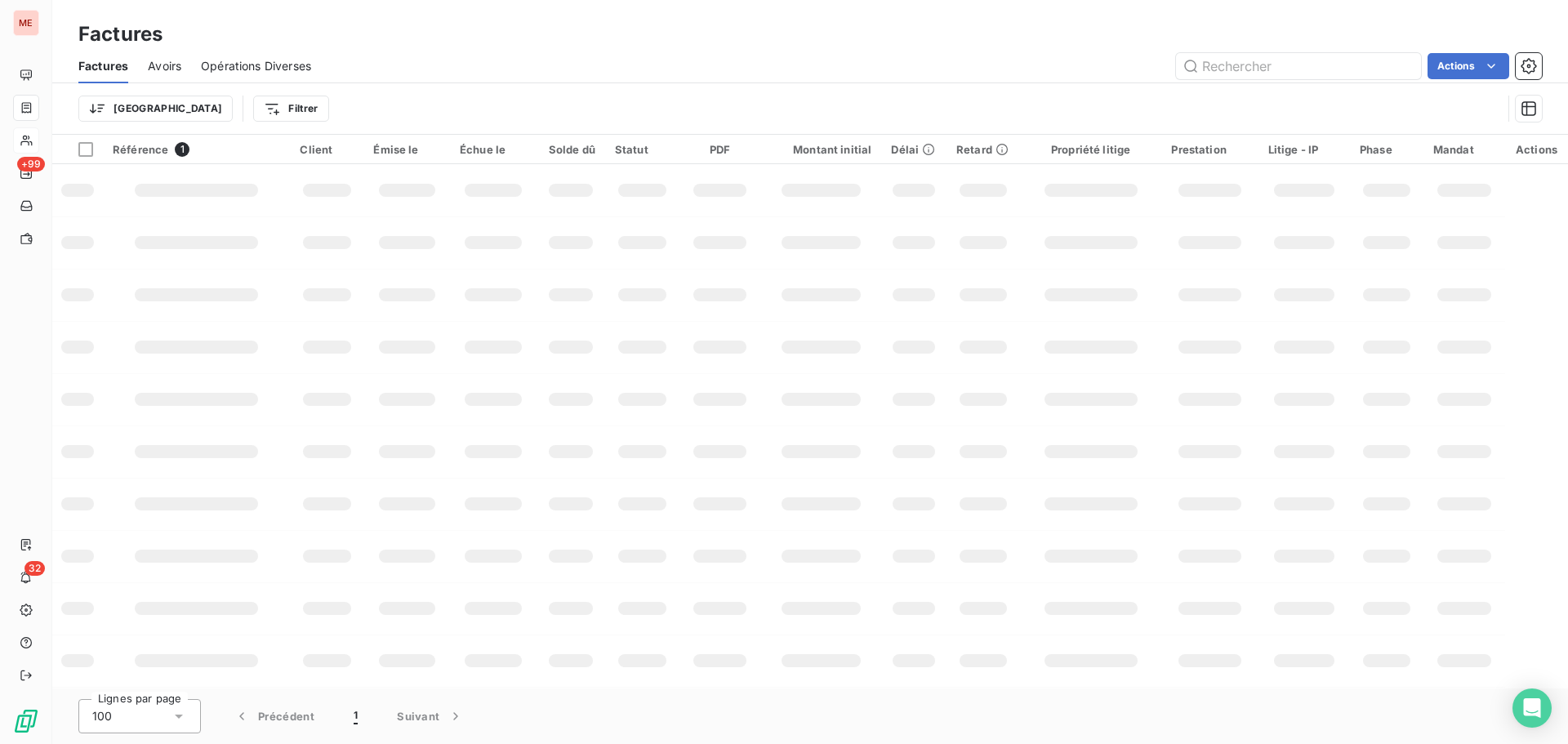
click at [38, 145] on div at bounding box center [26, 140] width 26 height 26
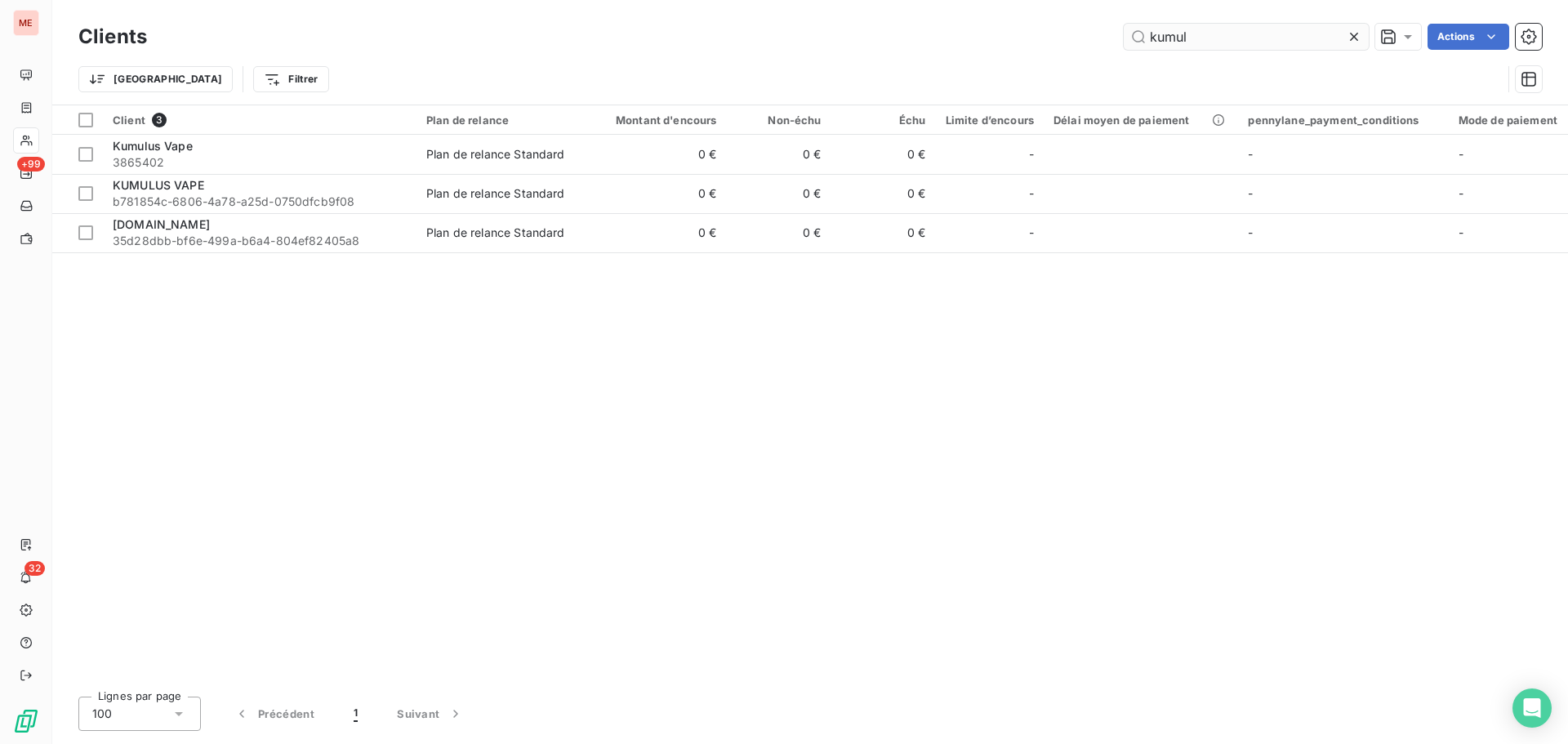
click at [1196, 27] on input "kumul" at bounding box center [1246, 37] width 245 height 26
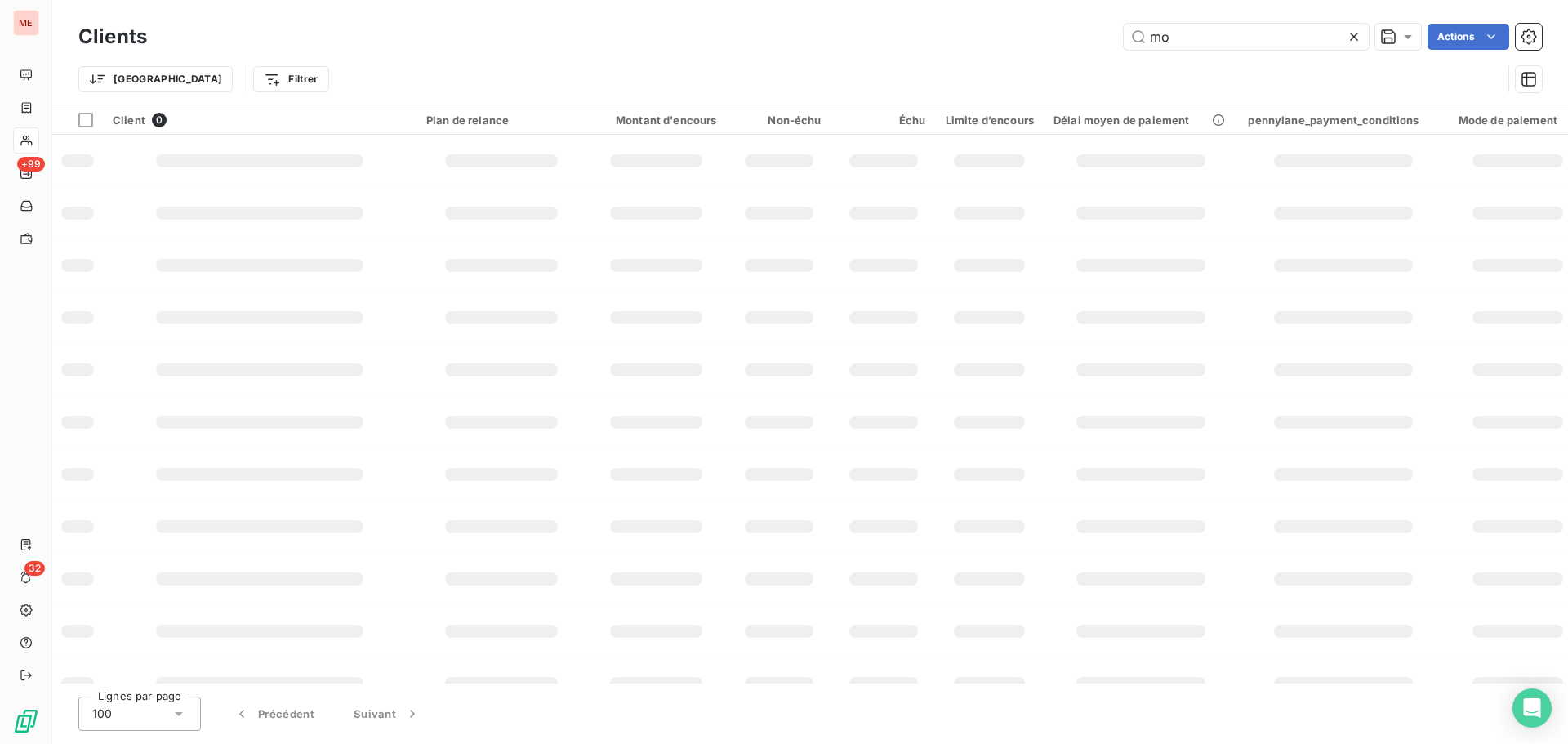
type input "m"
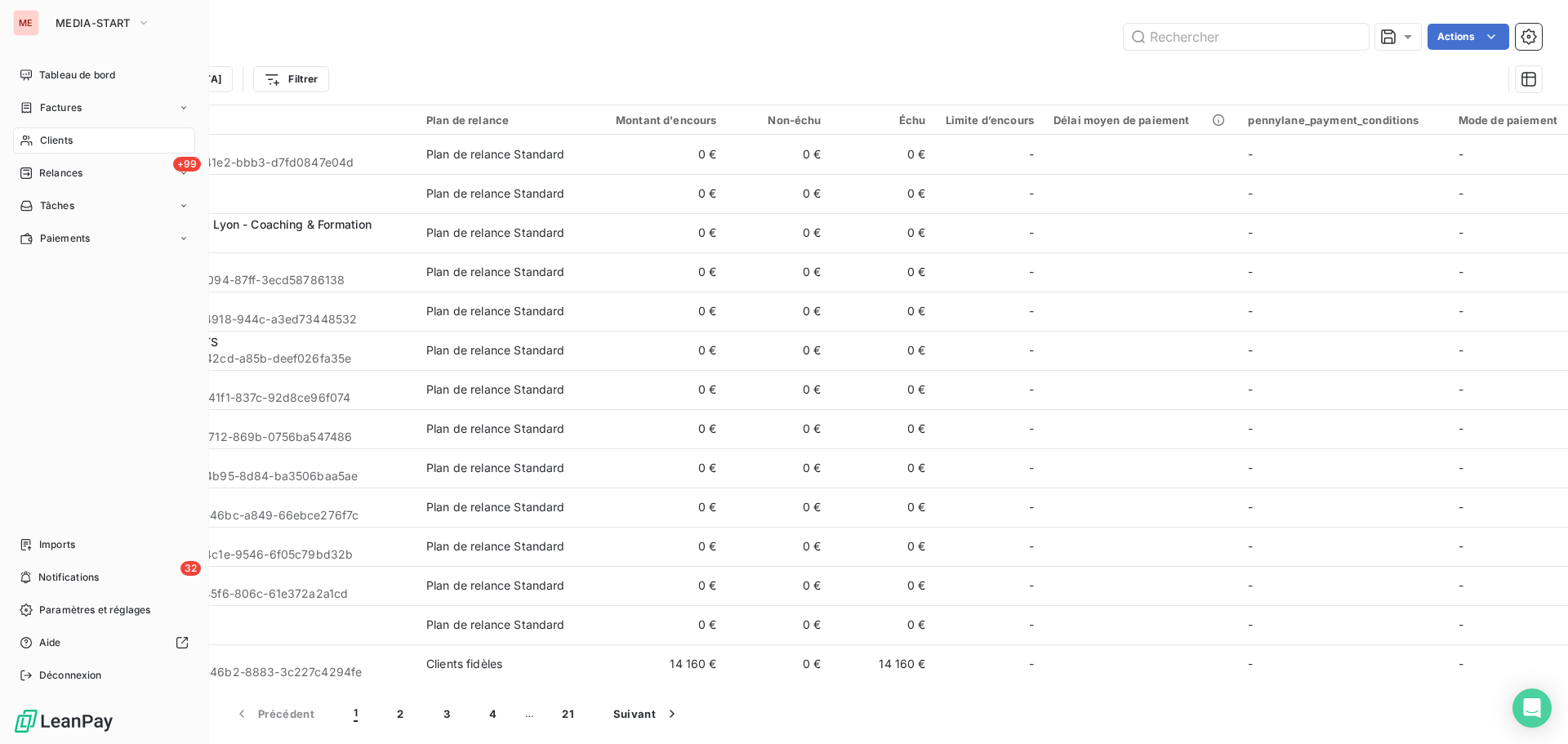
click at [23, 128] on div "Clients" at bounding box center [104, 140] width 183 height 26
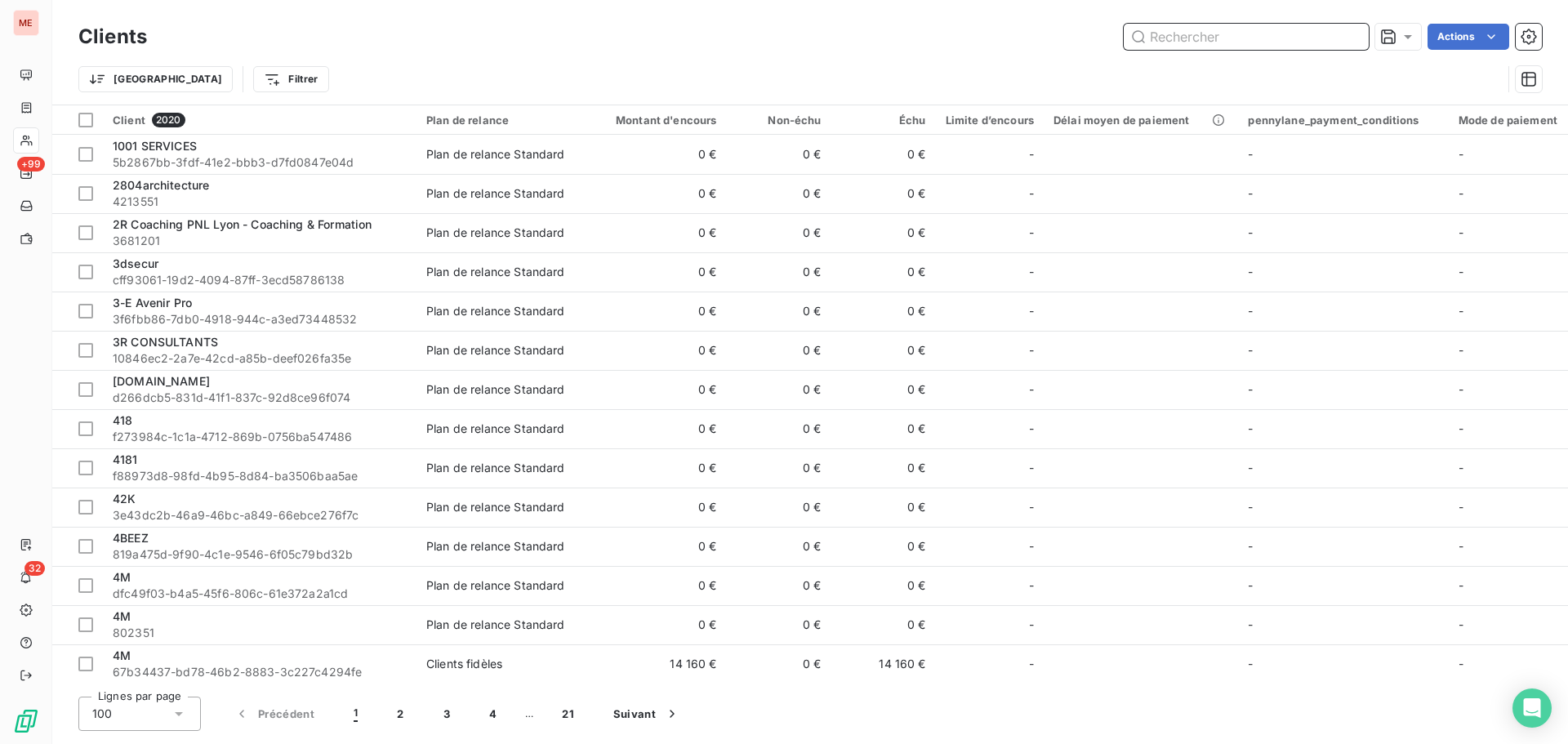
click at [1180, 29] on input "text" at bounding box center [1246, 37] width 245 height 26
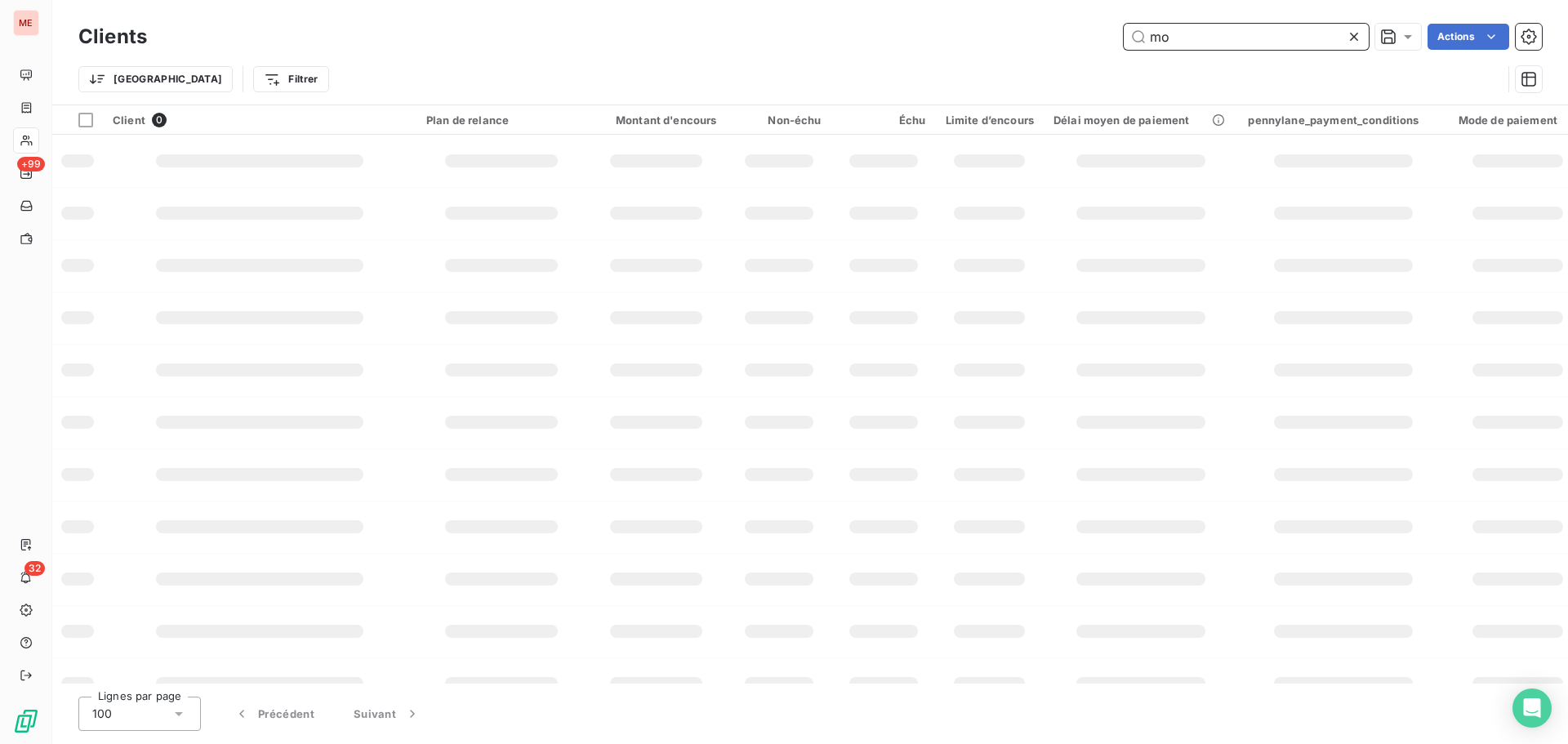
type input "m"
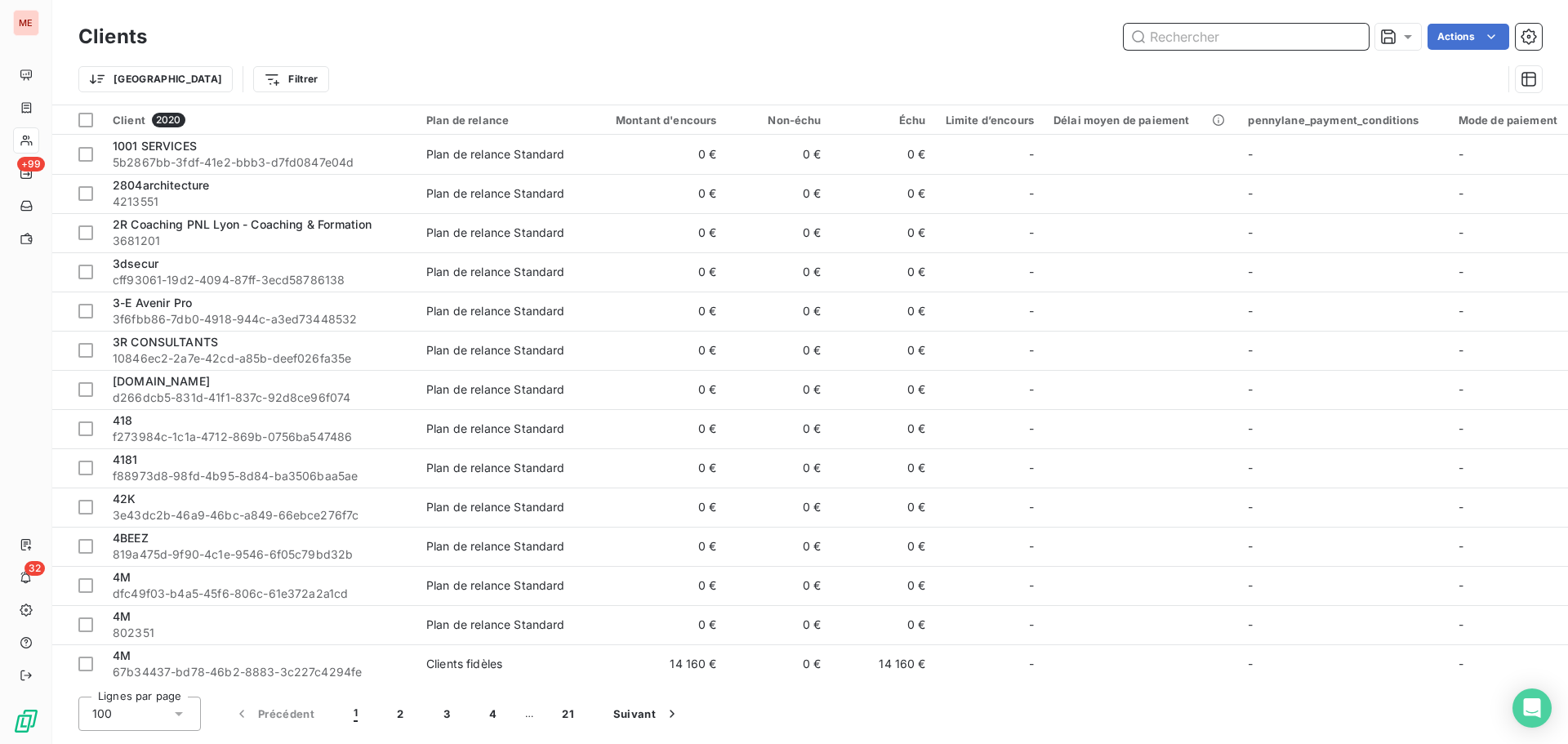
click at [1150, 40] on input "text" at bounding box center [1246, 37] width 245 height 26
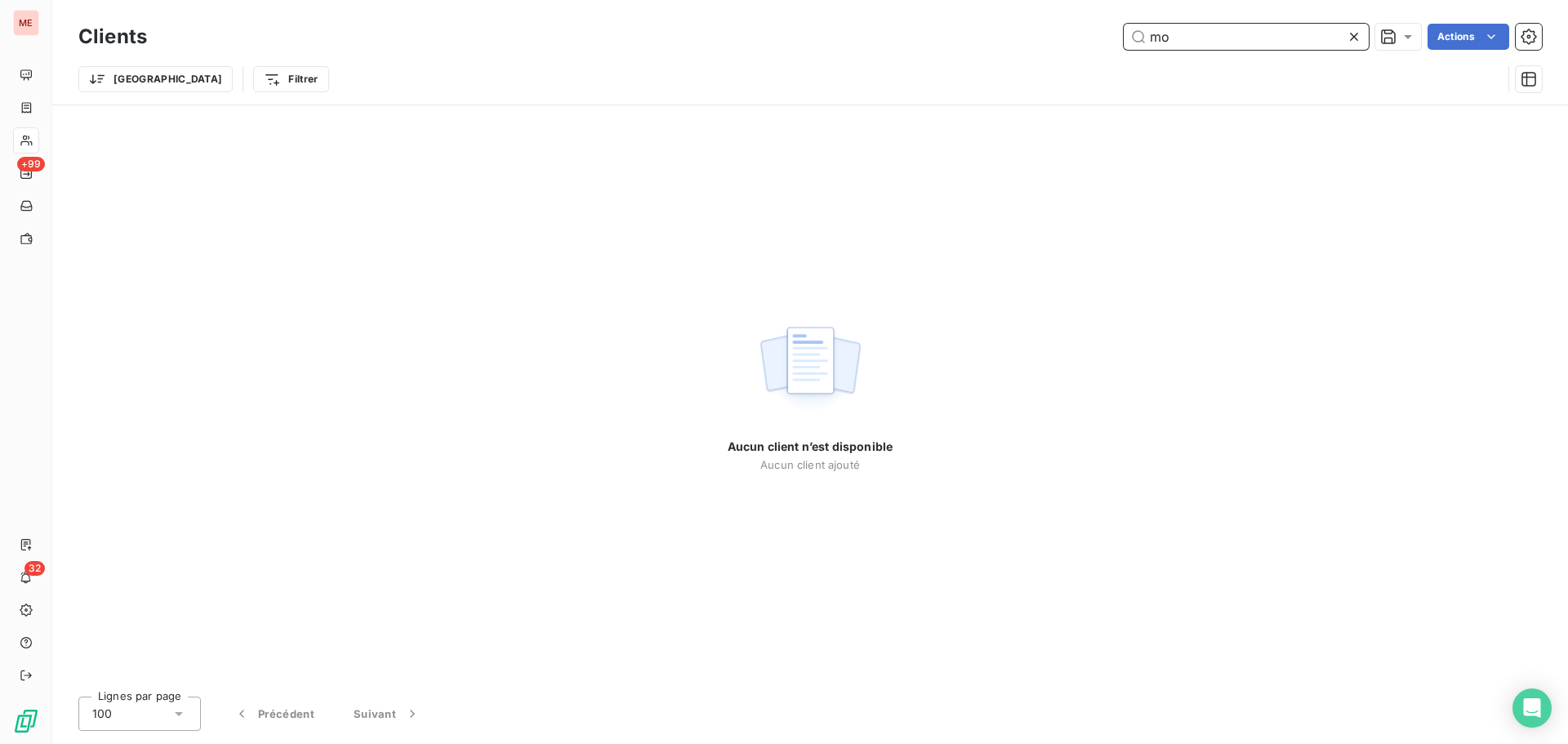
type input "m"
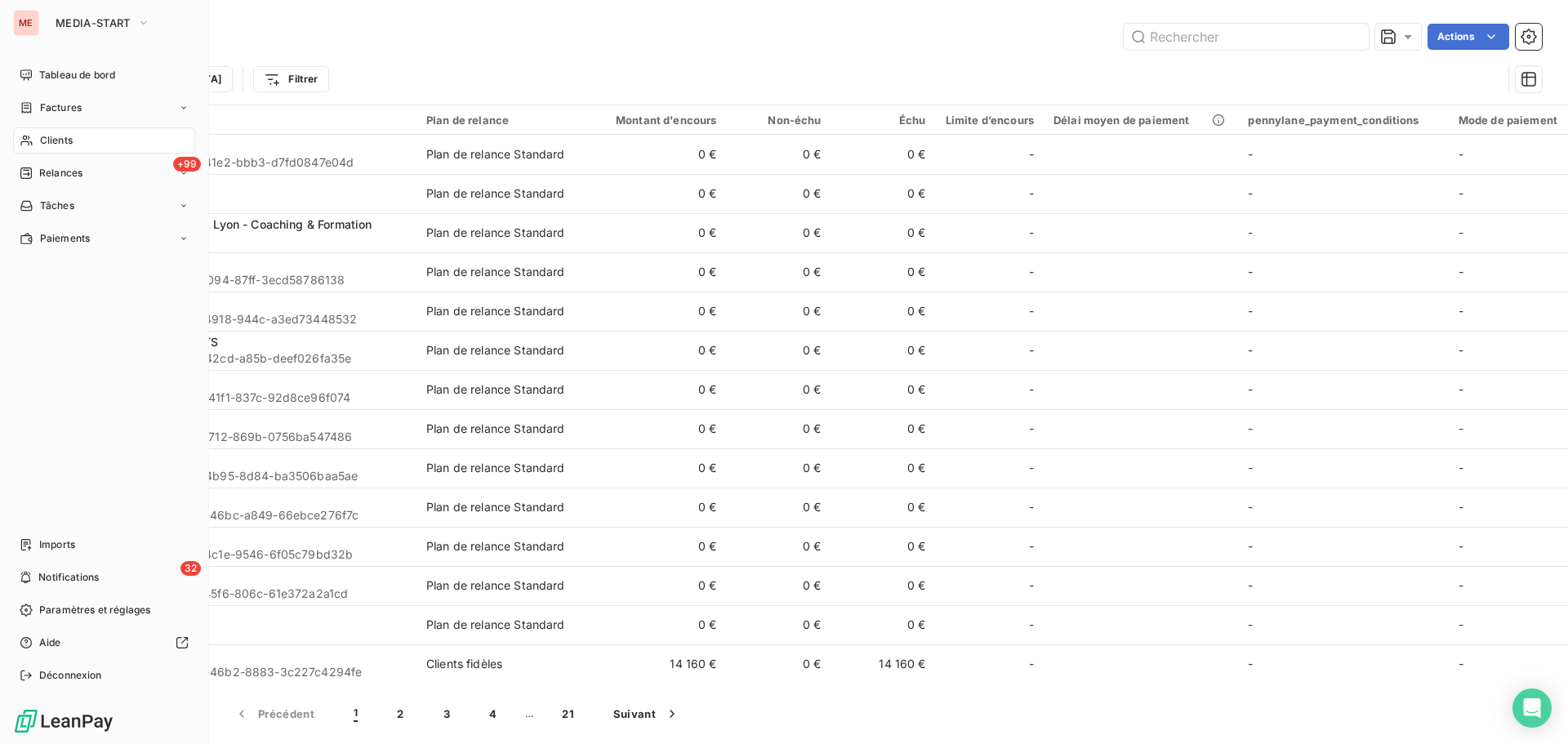
click at [44, 102] on span "Factures" at bounding box center [61, 107] width 42 height 15
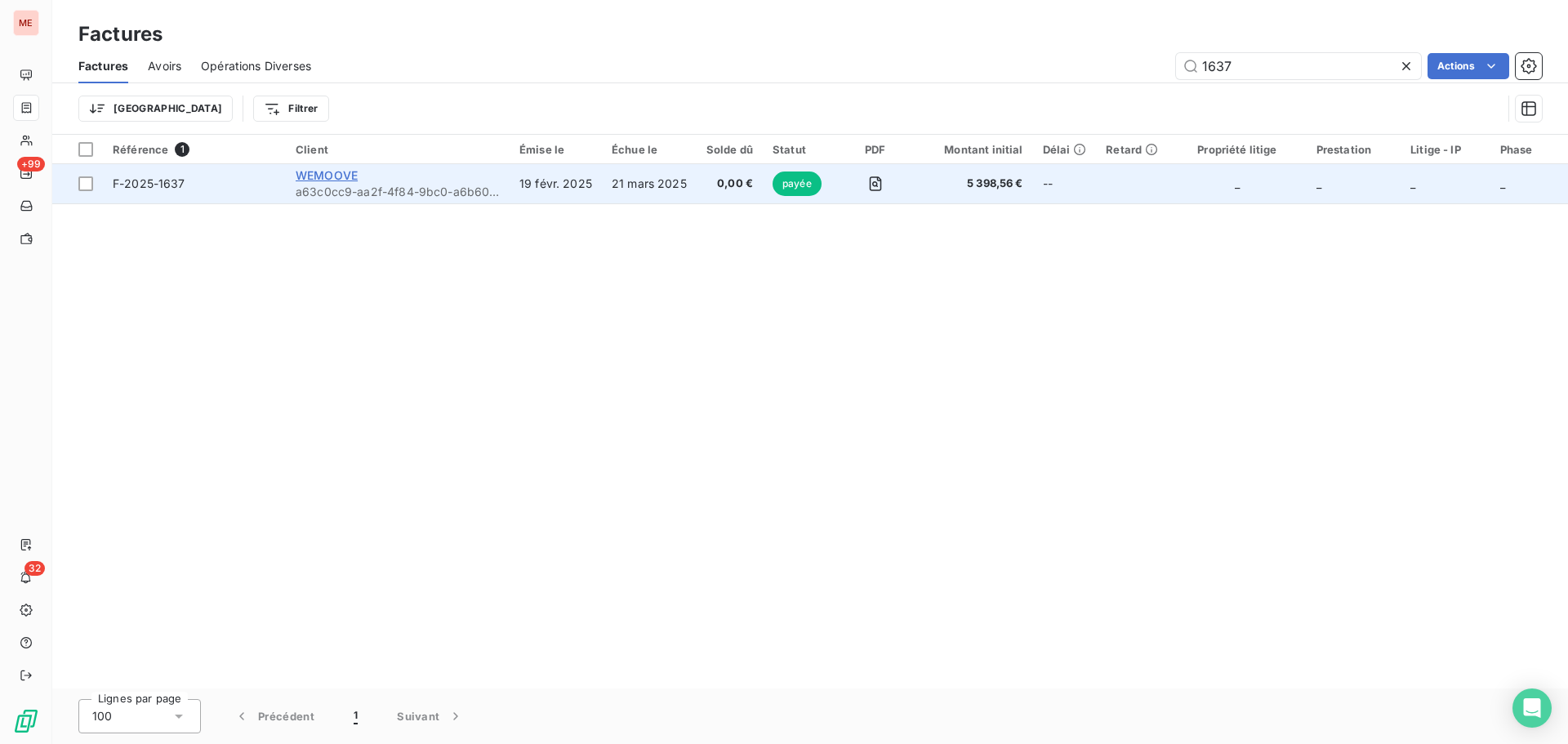
type input "1637"
click at [333, 179] on span "WEMOOVE" at bounding box center [327, 176] width 63 height 14
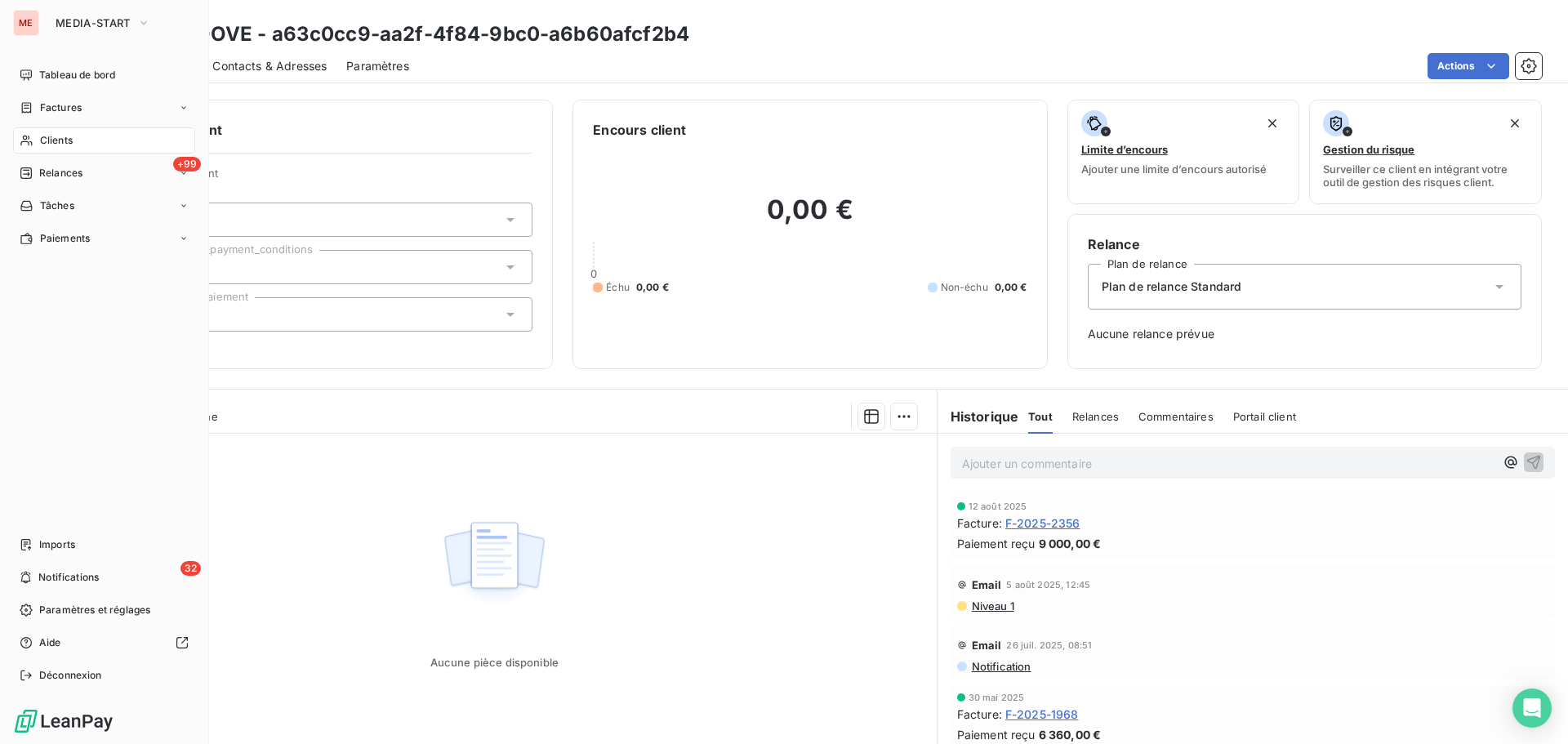
click at [27, 109] on icon at bounding box center [27, 107] width 14 height 13
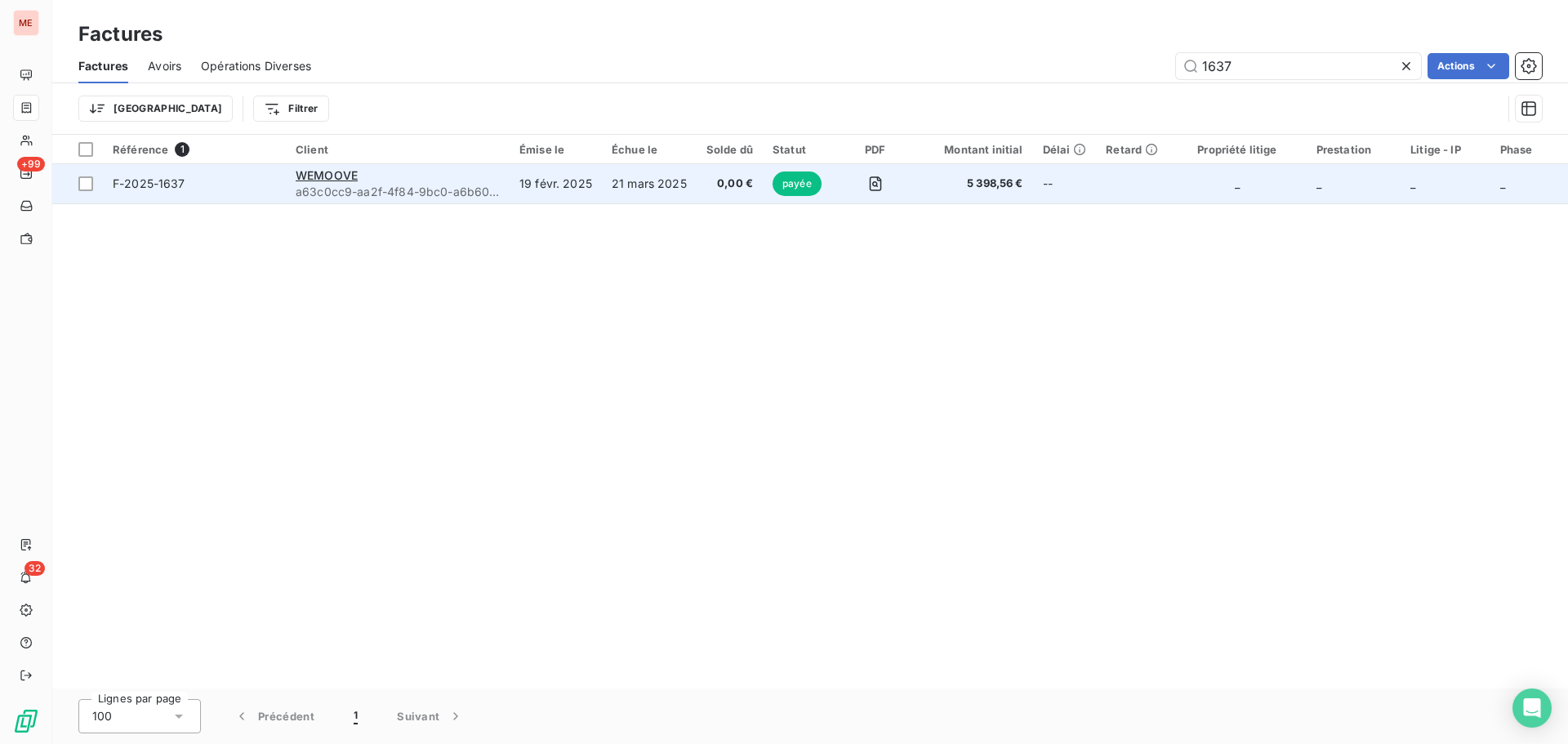
click at [164, 191] on td "F-2025-1637" at bounding box center [195, 184] width 183 height 40
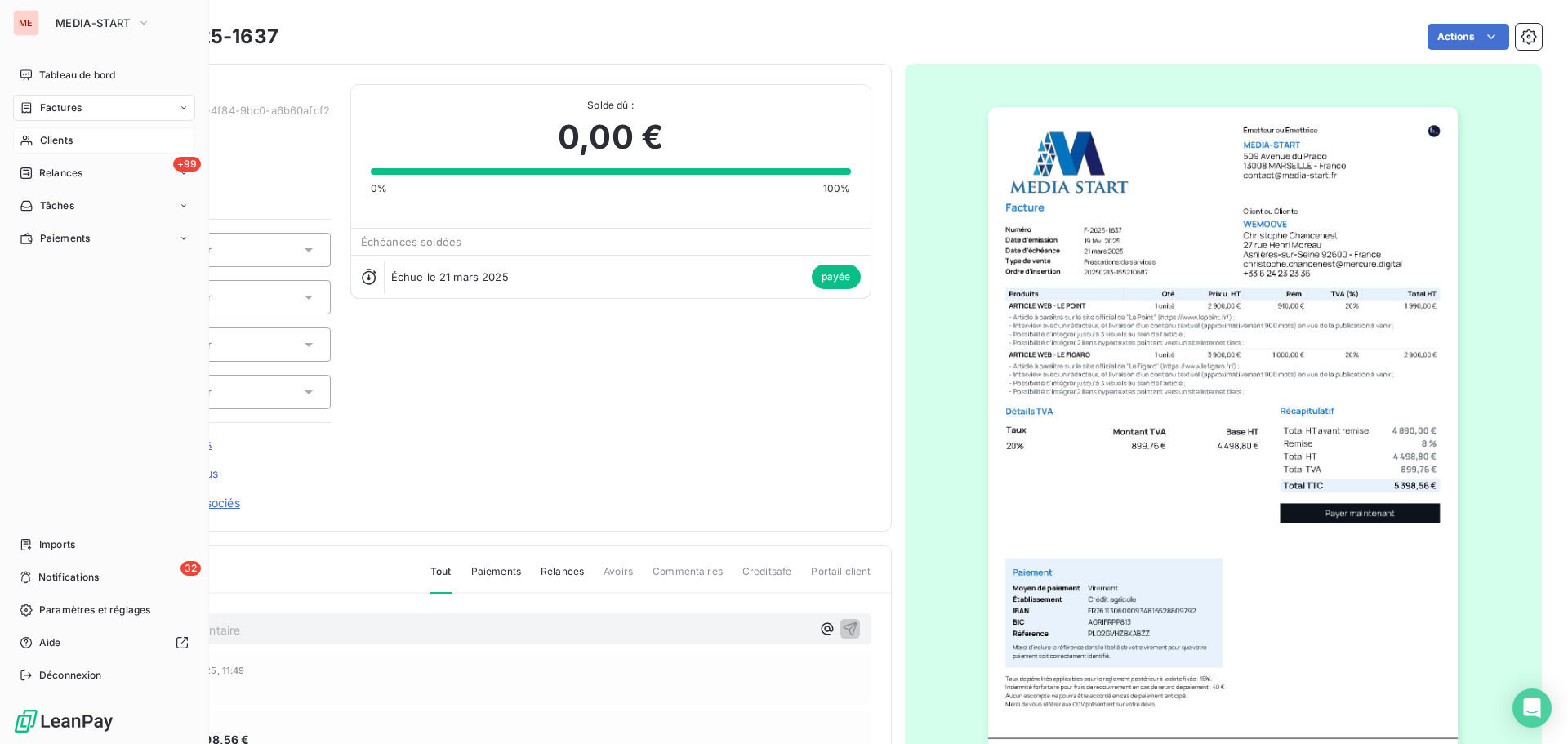
click at [57, 139] on span "Clients" at bounding box center [56, 140] width 33 height 15
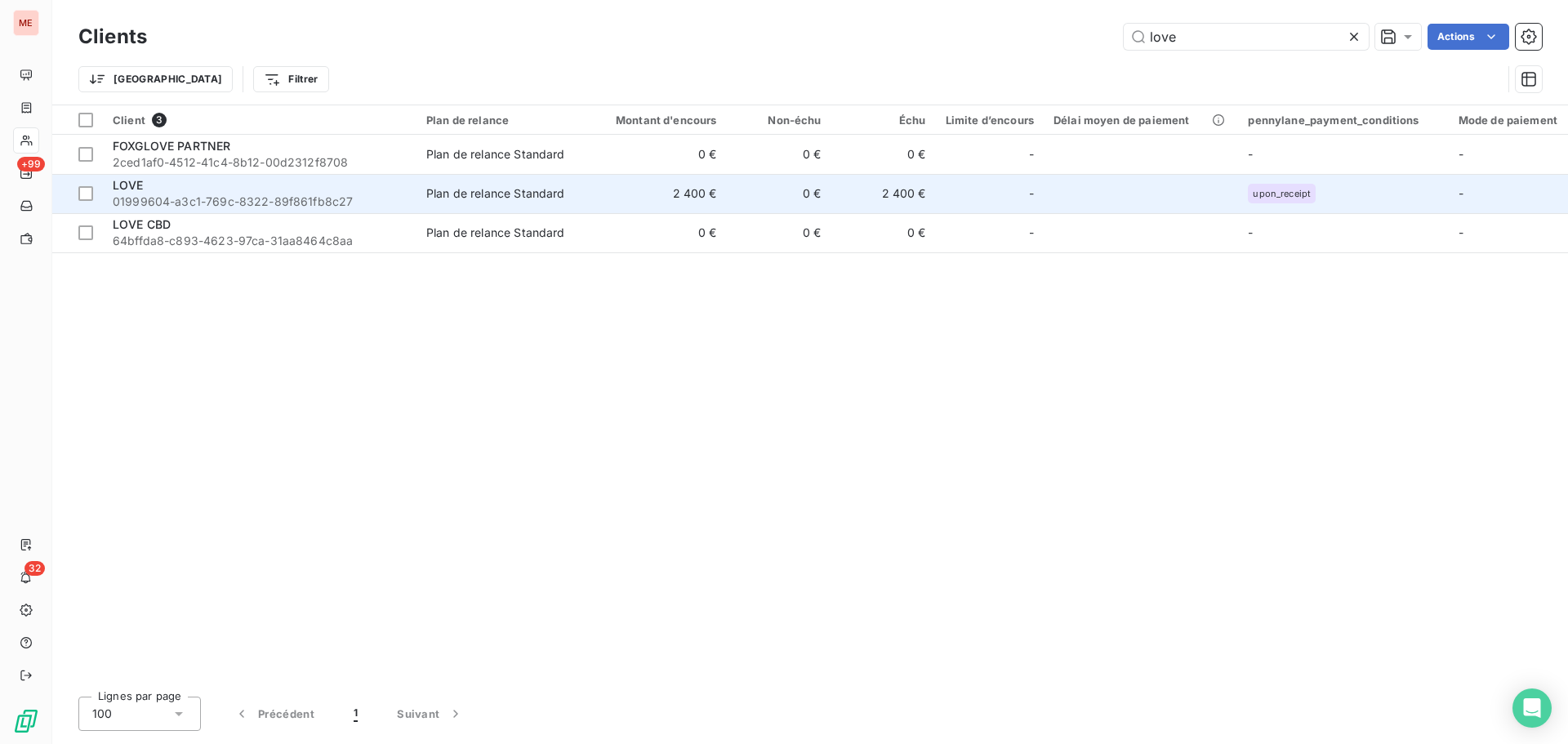
type input "love"
click at [271, 200] on span "01999604-a3c1-769c-8322-89f861fb8c27" at bounding box center [260, 201] width 294 height 16
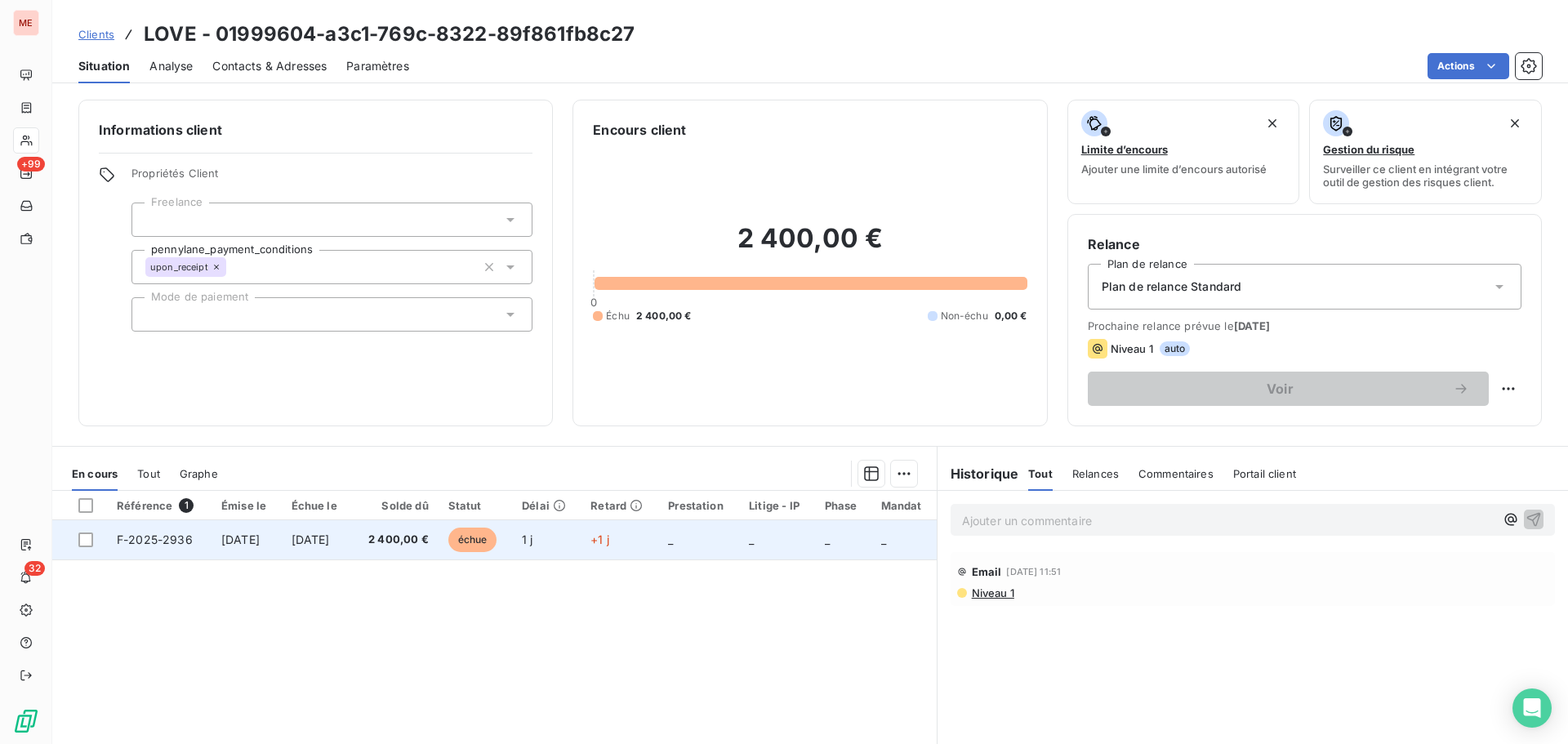
click at [632, 547] on td "+1 j" at bounding box center [619, 540] width 77 height 40
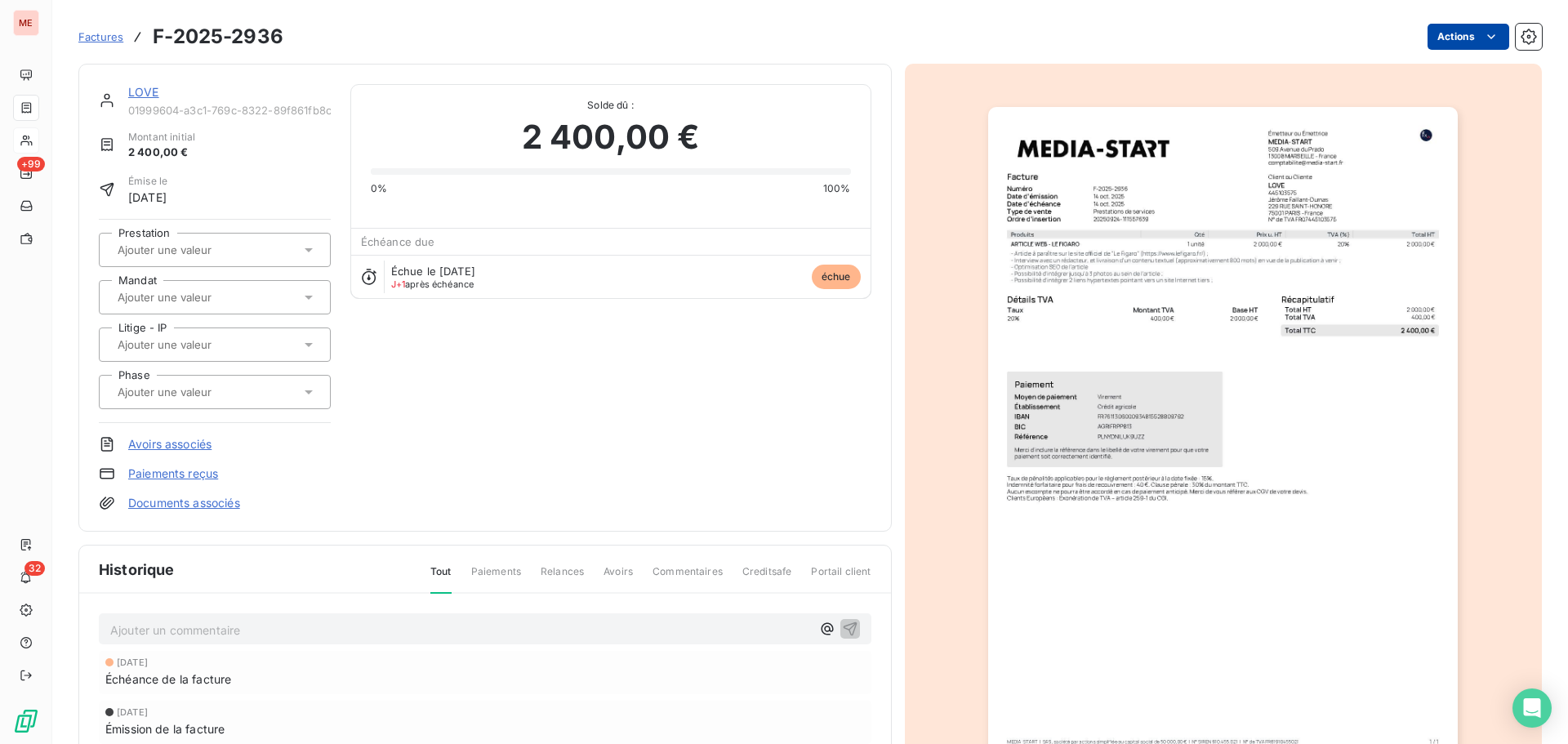
click at [1453, 45] on html "ME +99 32 Factures F-2025-2936 Actions LOVE 01999604-a3c1-769c-8322-89f861fb8c2…" at bounding box center [784, 372] width 1568 height 744
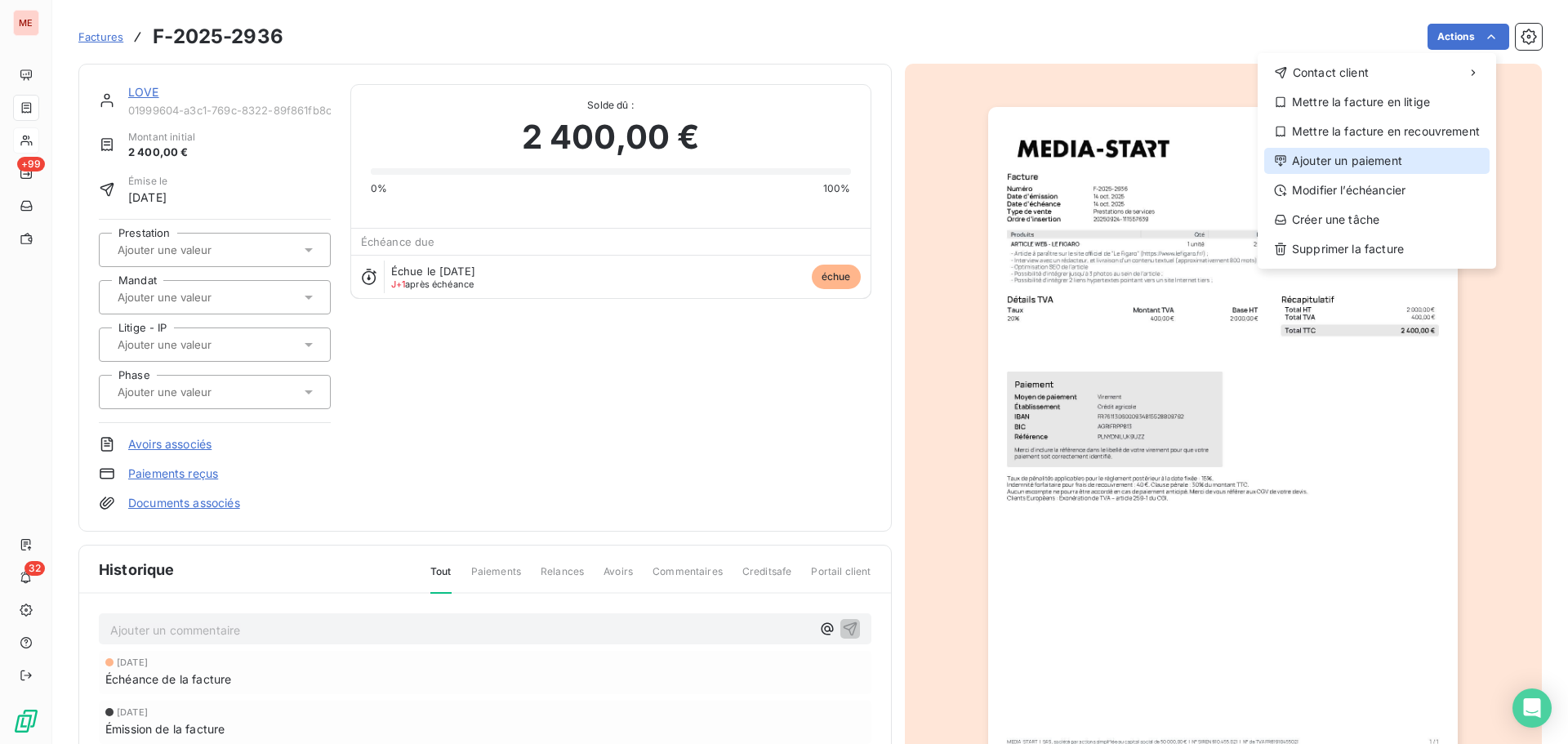
click at [1356, 166] on div "Ajouter un paiement" at bounding box center [1376, 161] width 225 height 26
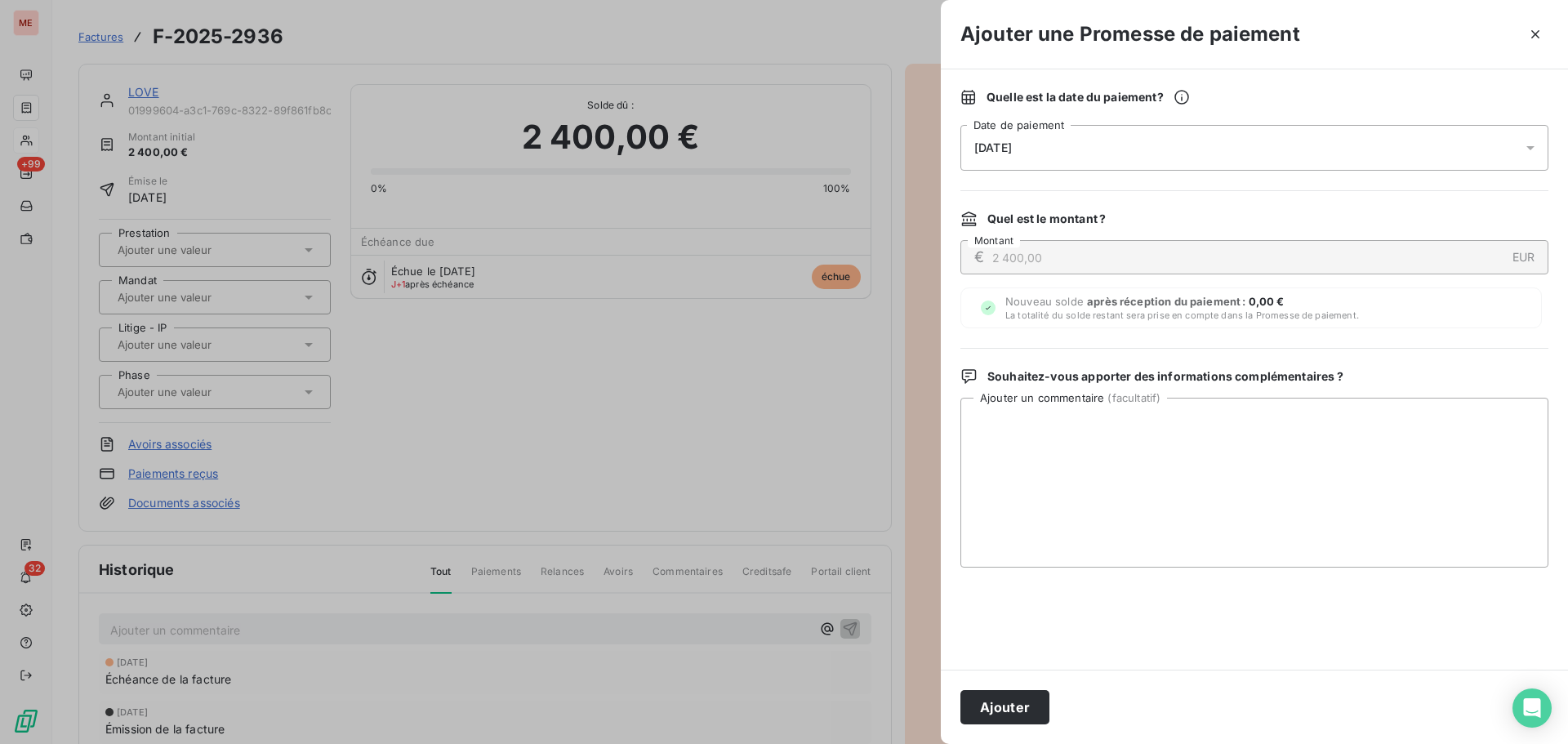
click at [1171, 137] on div "16/10/2025" at bounding box center [1254, 148] width 588 height 46
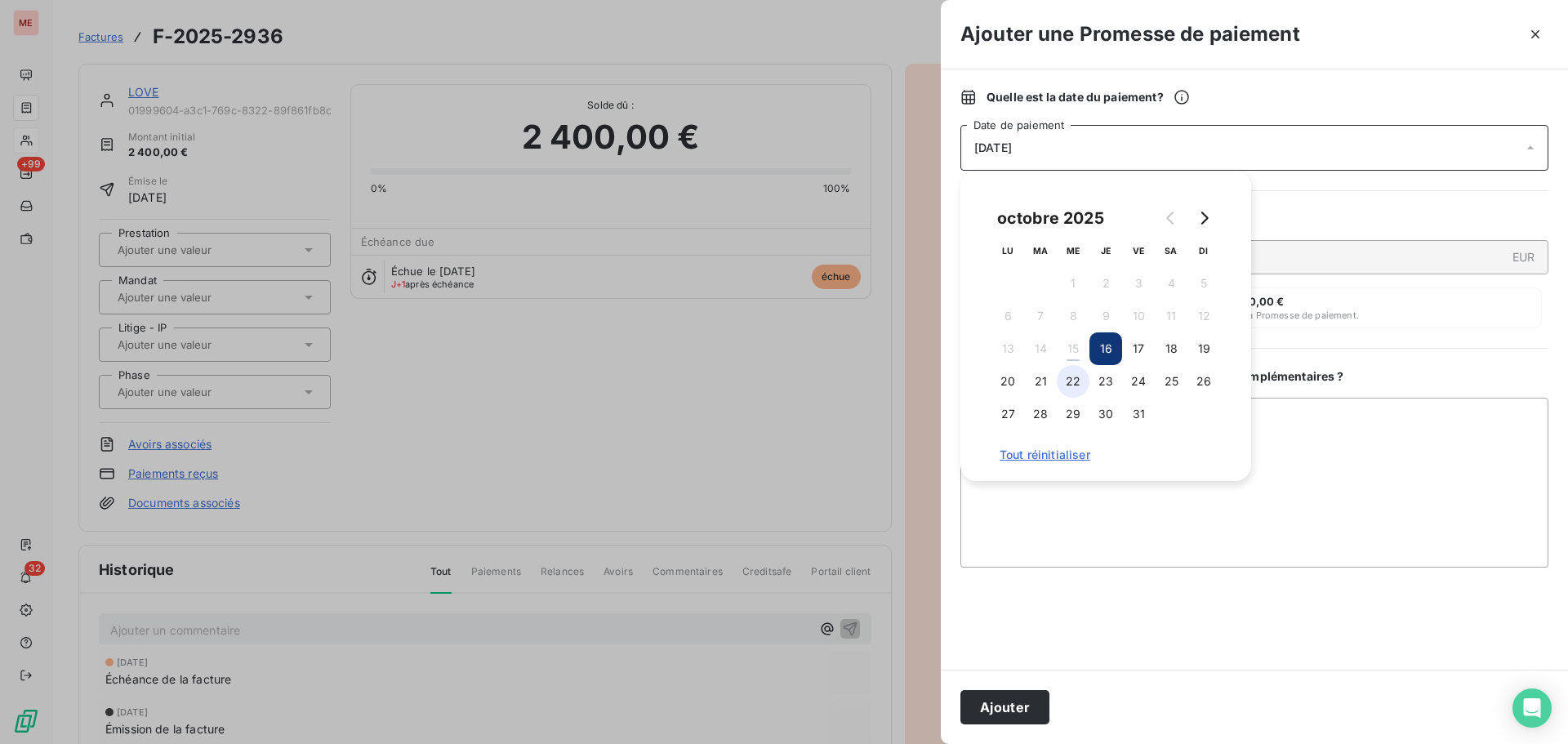
click at [1074, 379] on button "22" at bounding box center [1073, 381] width 33 height 33
click at [1014, 709] on button "Ajouter" at bounding box center [1005, 707] width 89 height 35
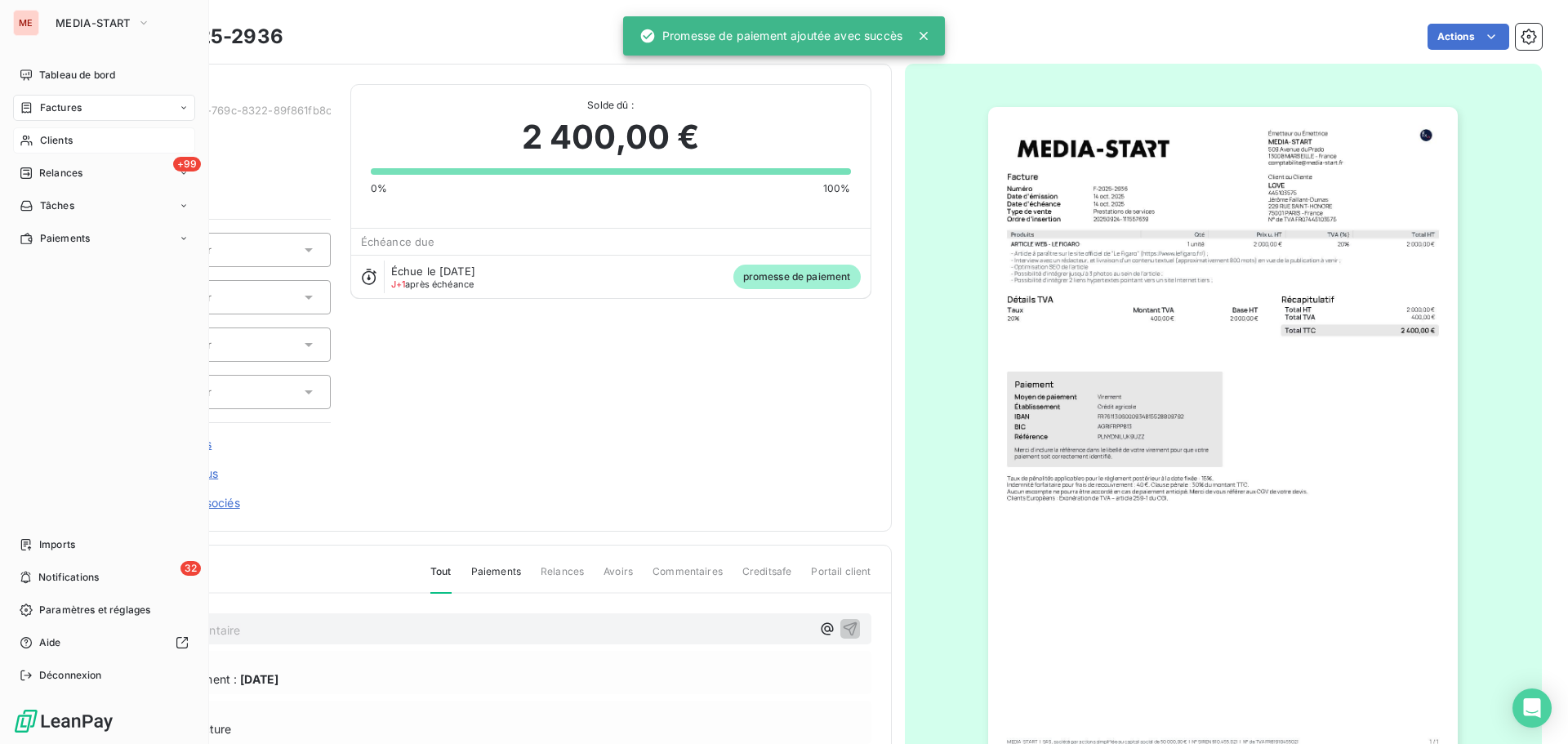
click at [39, 136] on div "Clients" at bounding box center [104, 140] width 183 height 26
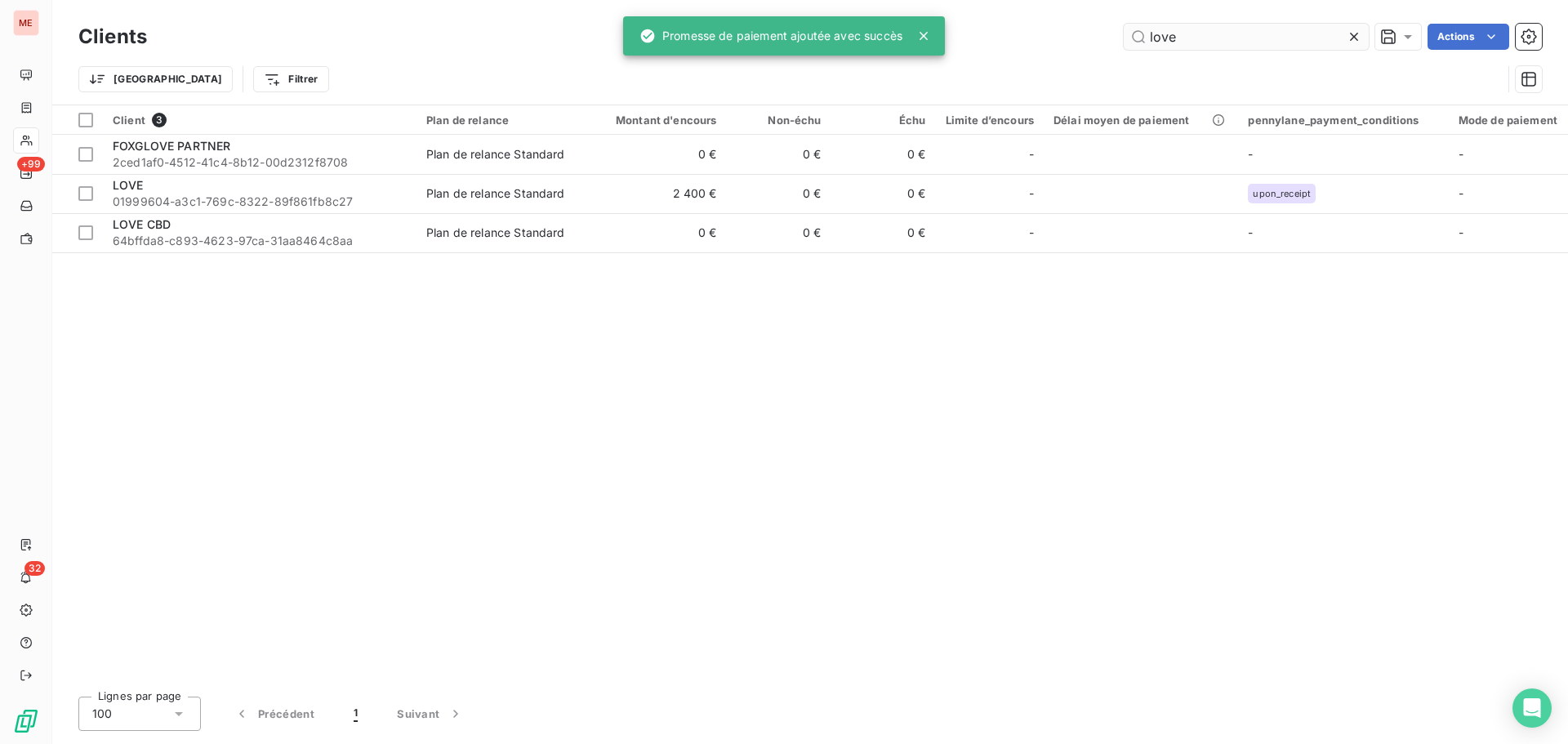
click at [1250, 45] on input "love" at bounding box center [1246, 37] width 245 height 26
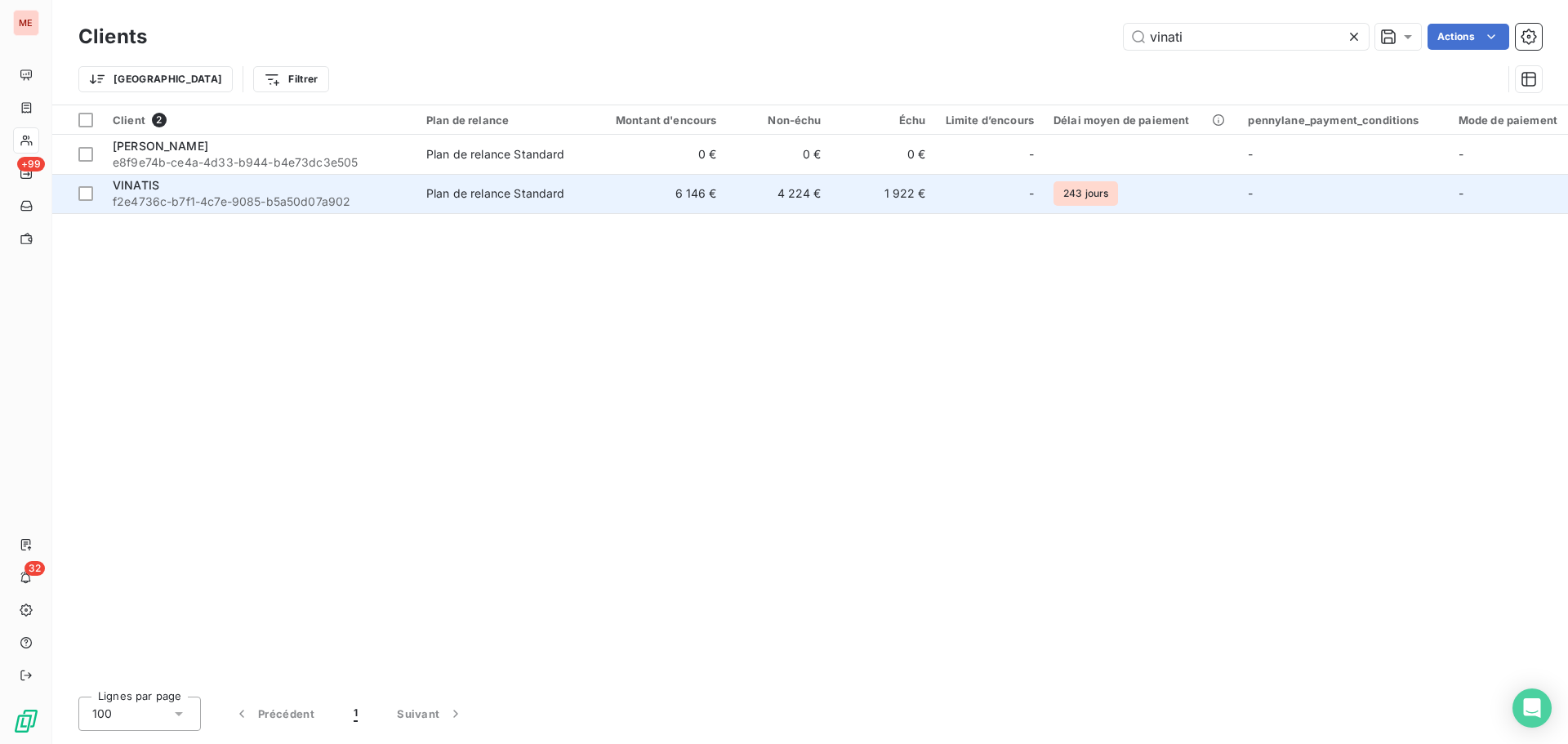
type input "vinati"
click at [263, 195] on span "f2e4736c-b7f1-4c7e-9085-b5a50d07a902" at bounding box center [260, 201] width 294 height 16
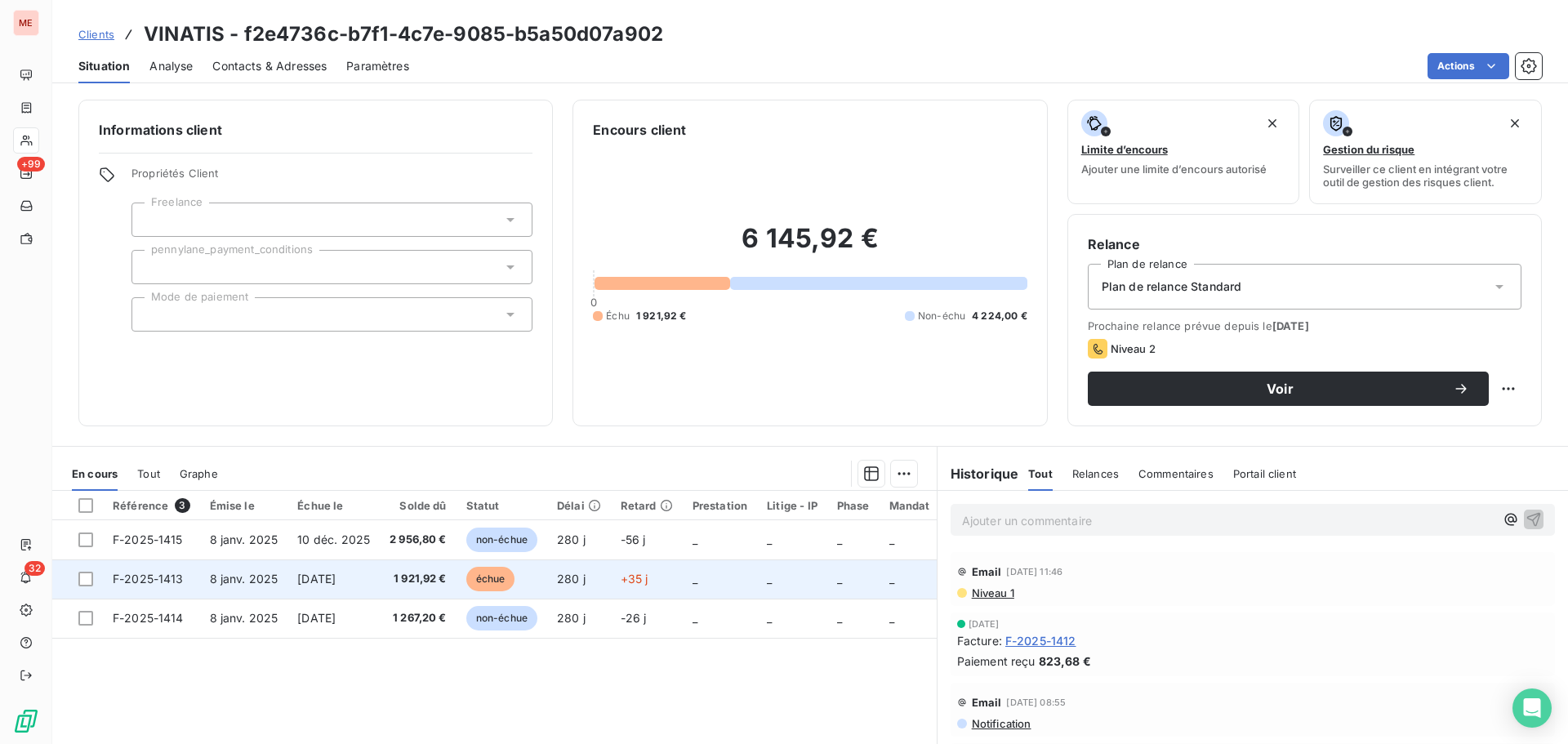
click at [420, 570] on span "1 921,92 €" at bounding box center [419, 578] width 58 height 16
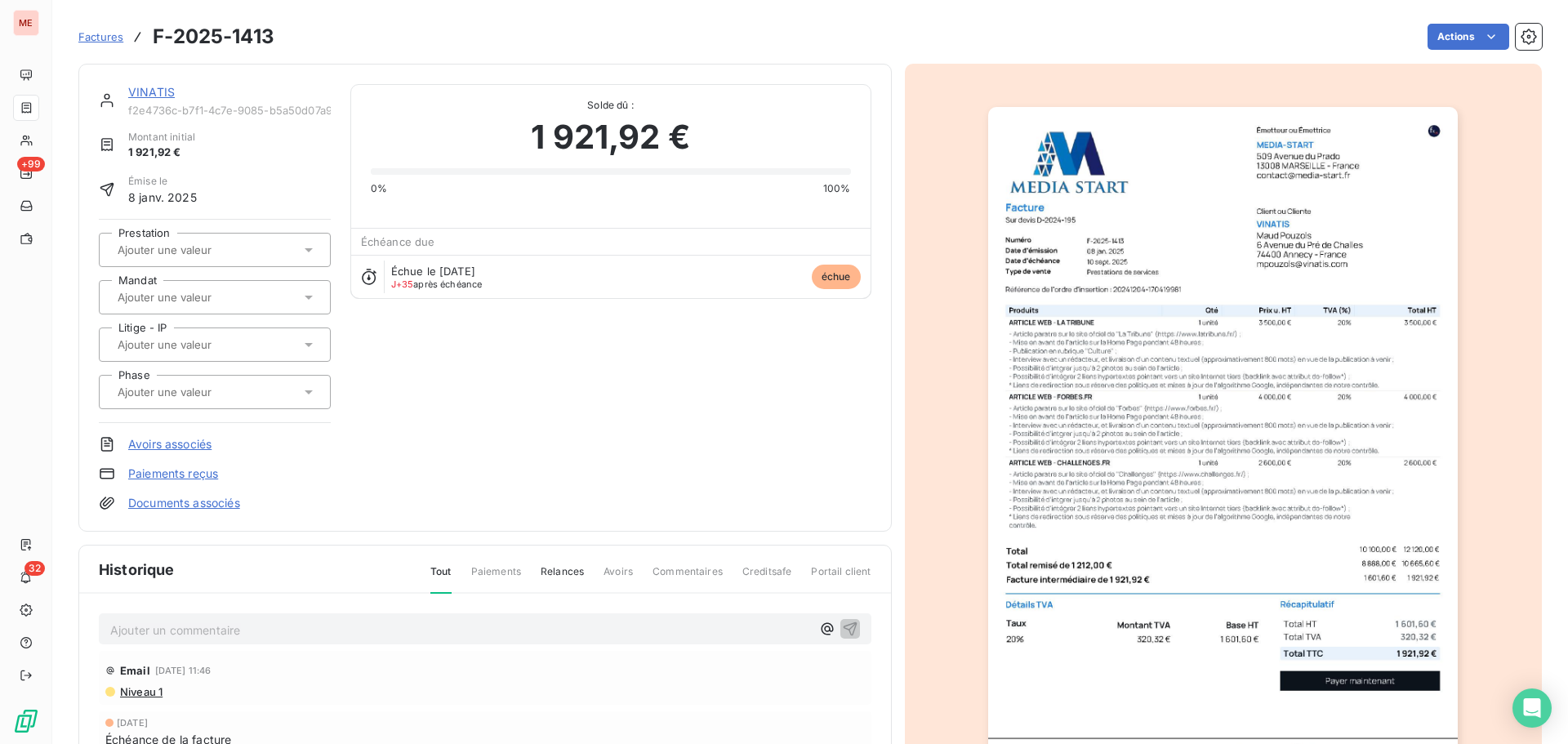
click at [148, 89] on link "VINATIS" at bounding box center [151, 92] width 47 height 14
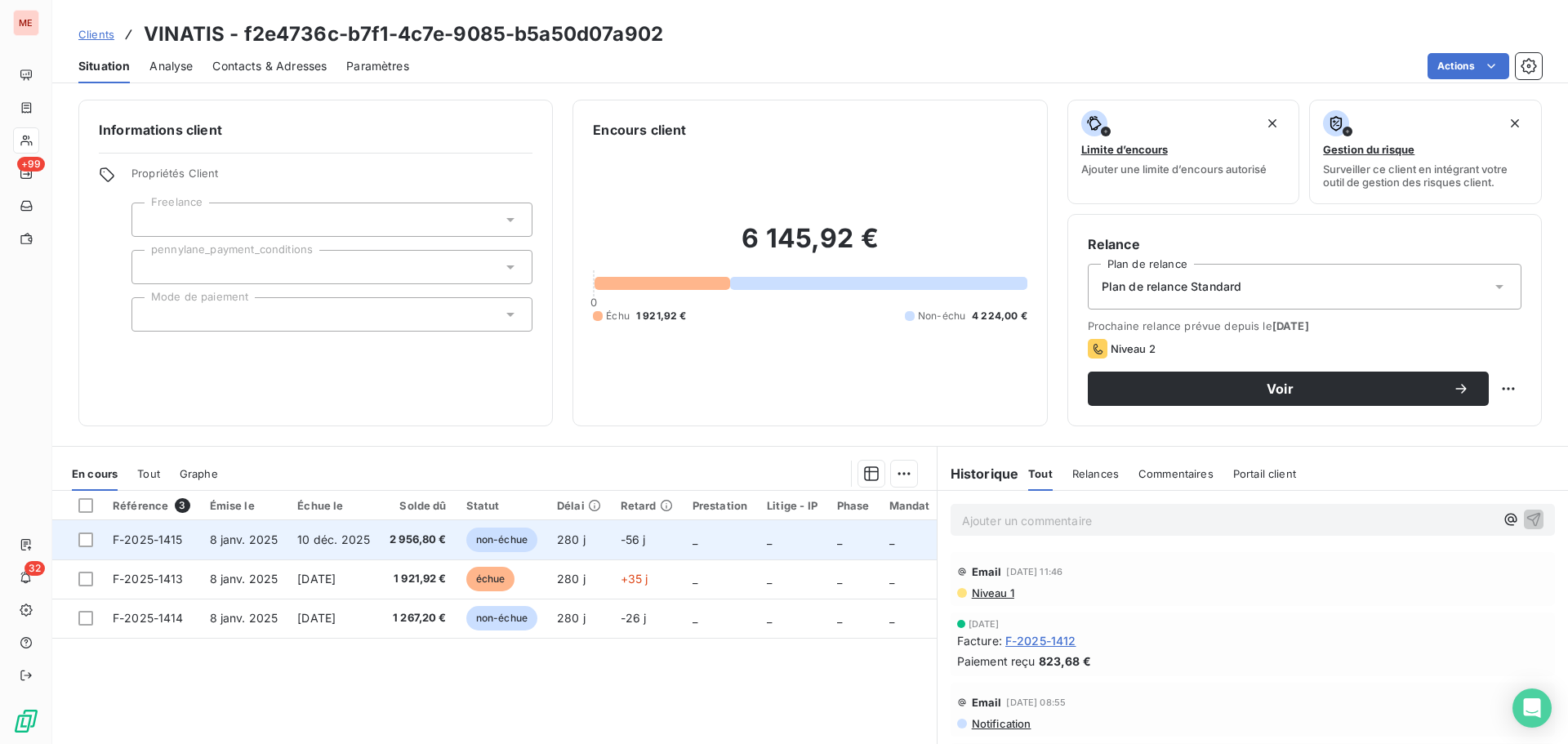
click at [408, 536] on span "2 956,80 €" at bounding box center [419, 540] width 58 height 16
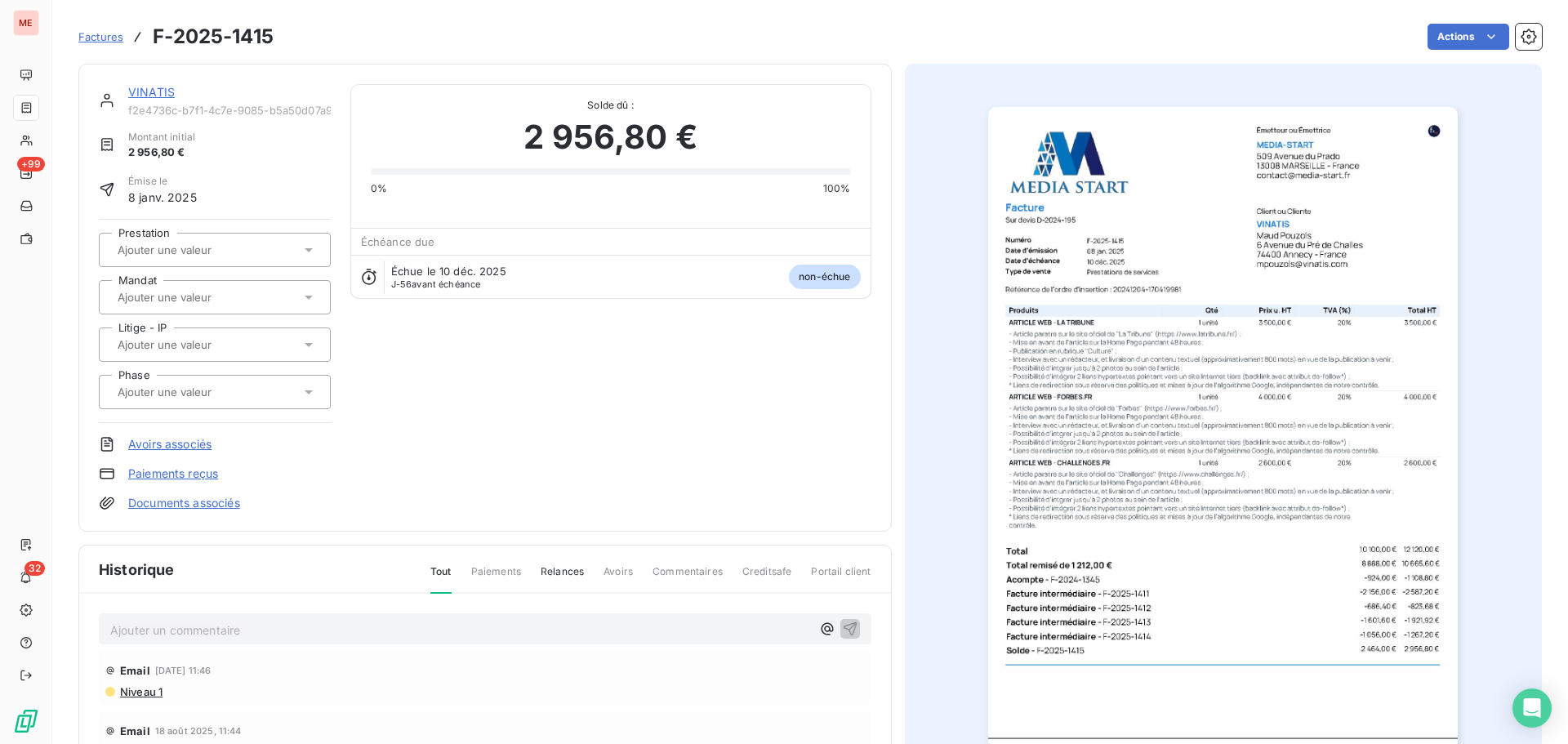
click at [153, 94] on link "VINATIS" at bounding box center [151, 92] width 47 height 14
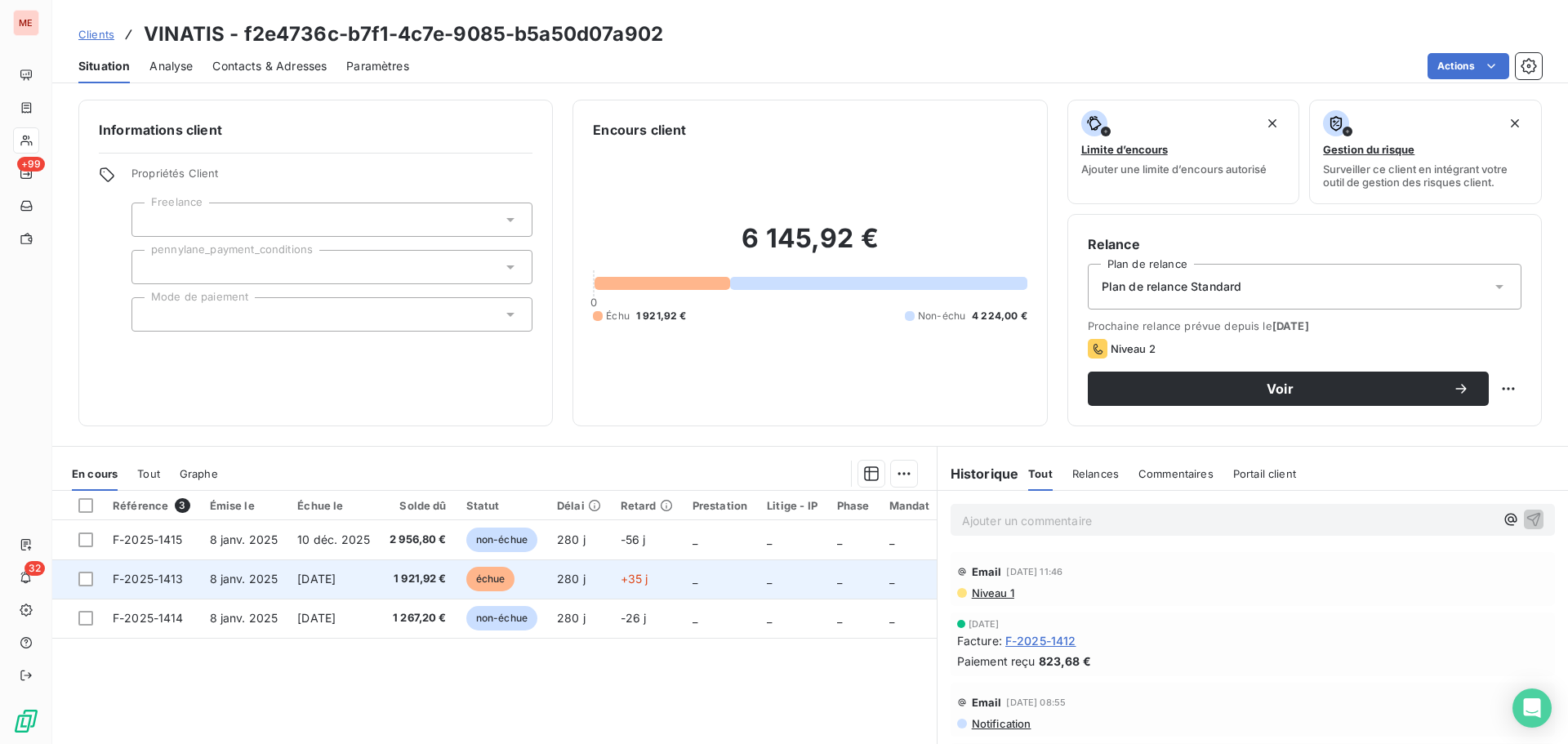
click at [399, 579] on span "1 921,92 €" at bounding box center [419, 578] width 58 height 16
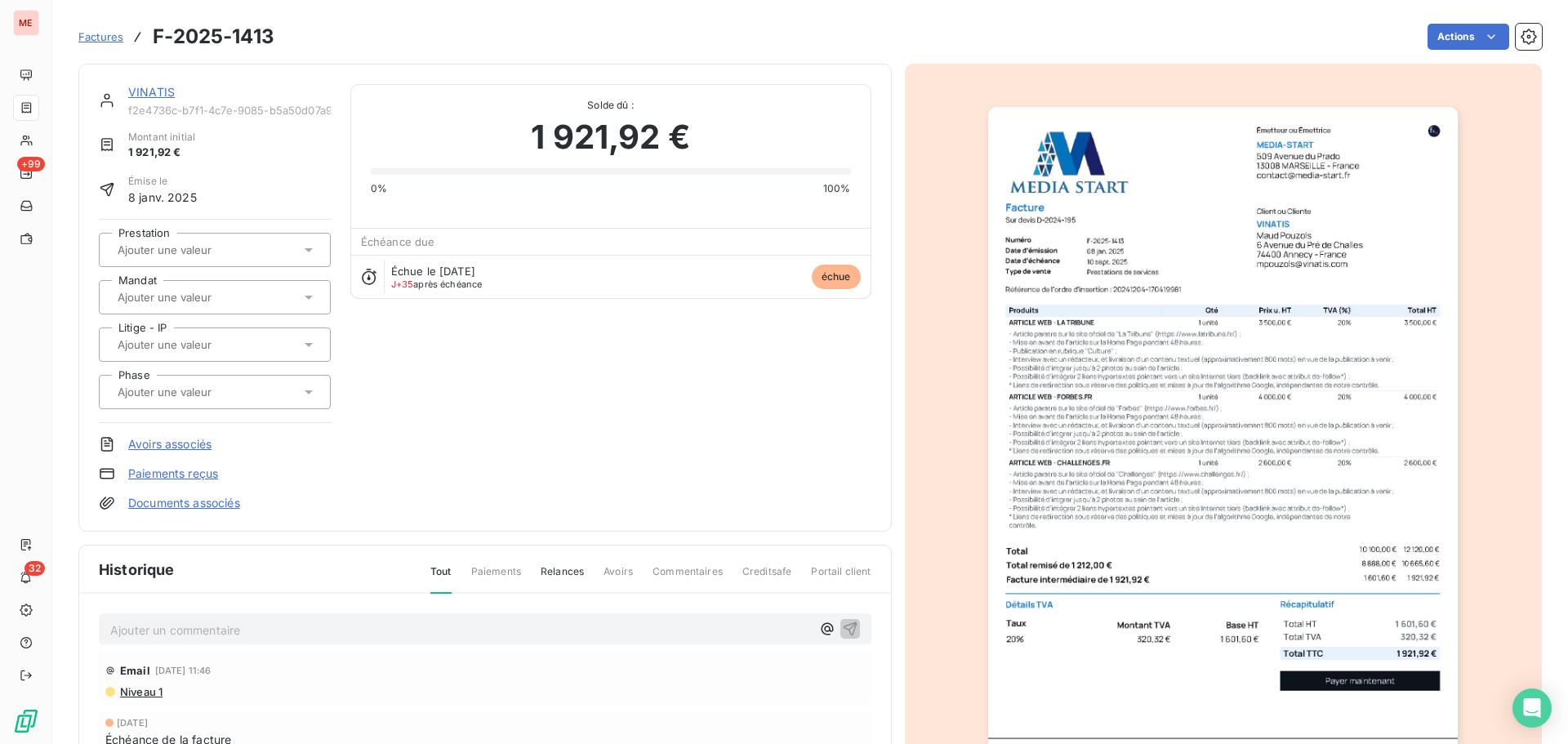
click at [145, 85] on link "VINATIS" at bounding box center [151, 92] width 47 height 14
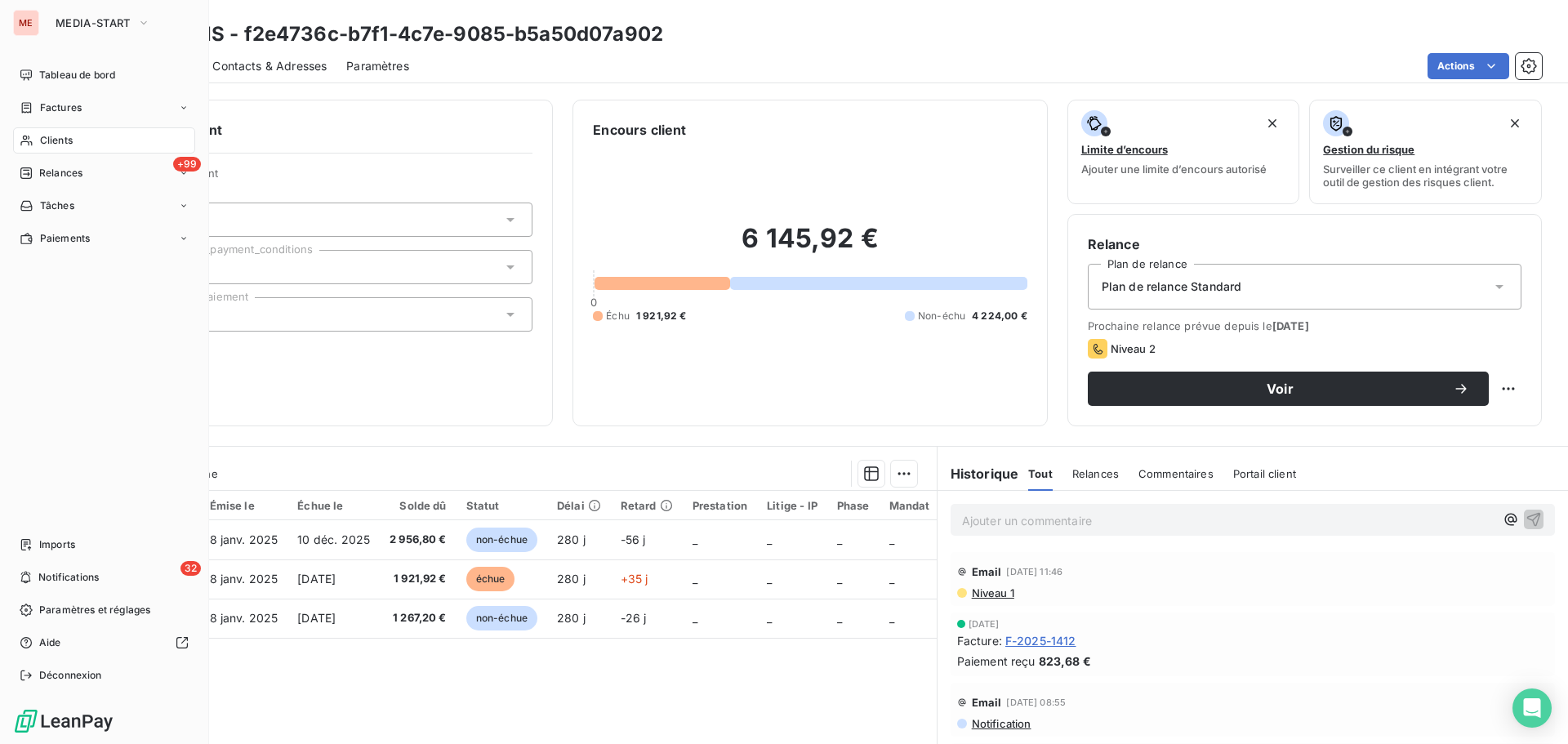
click at [32, 139] on icon at bounding box center [27, 140] width 14 height 13
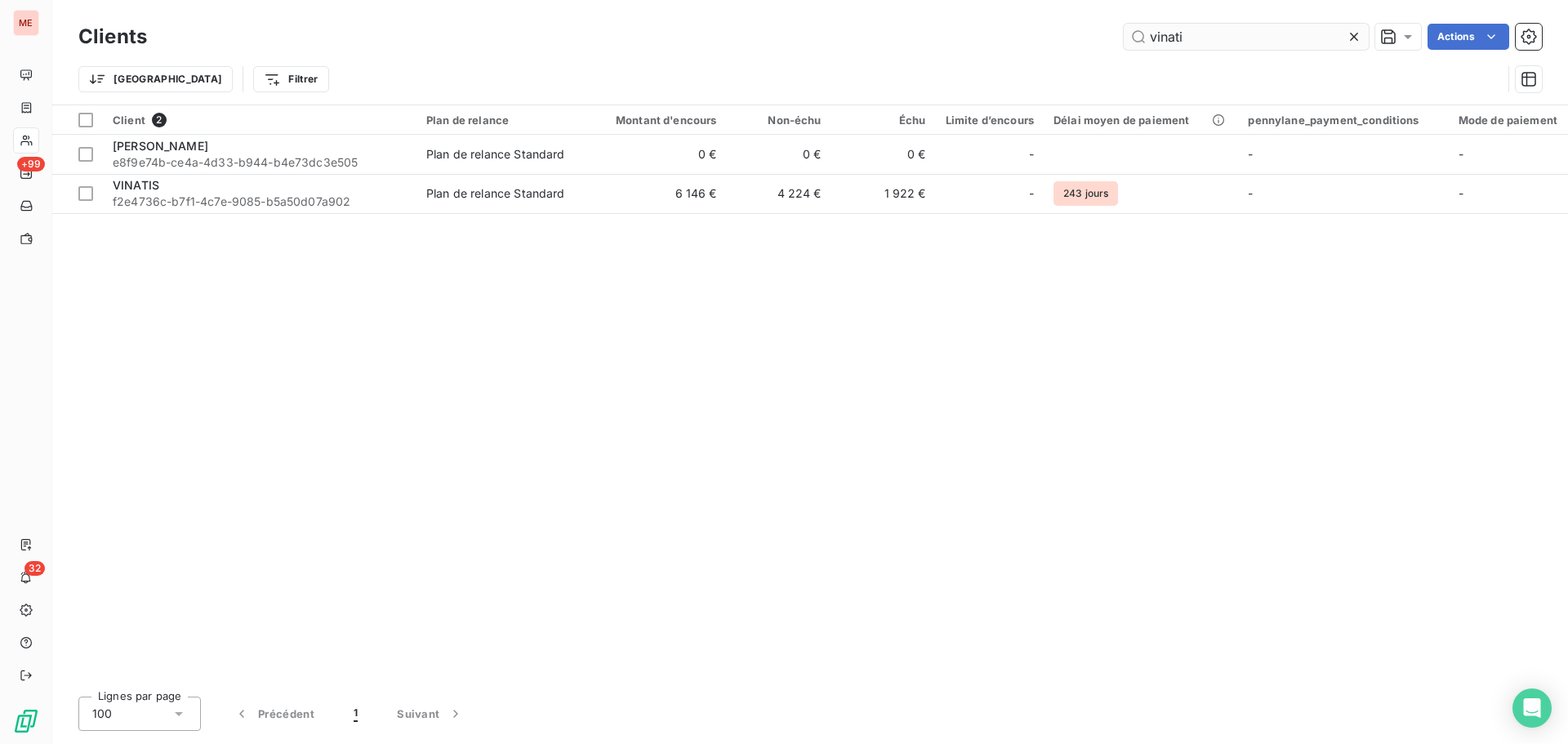
click at [1202, 43] on input "vinati" at bounding box center [1246, 37] width 245 height 26
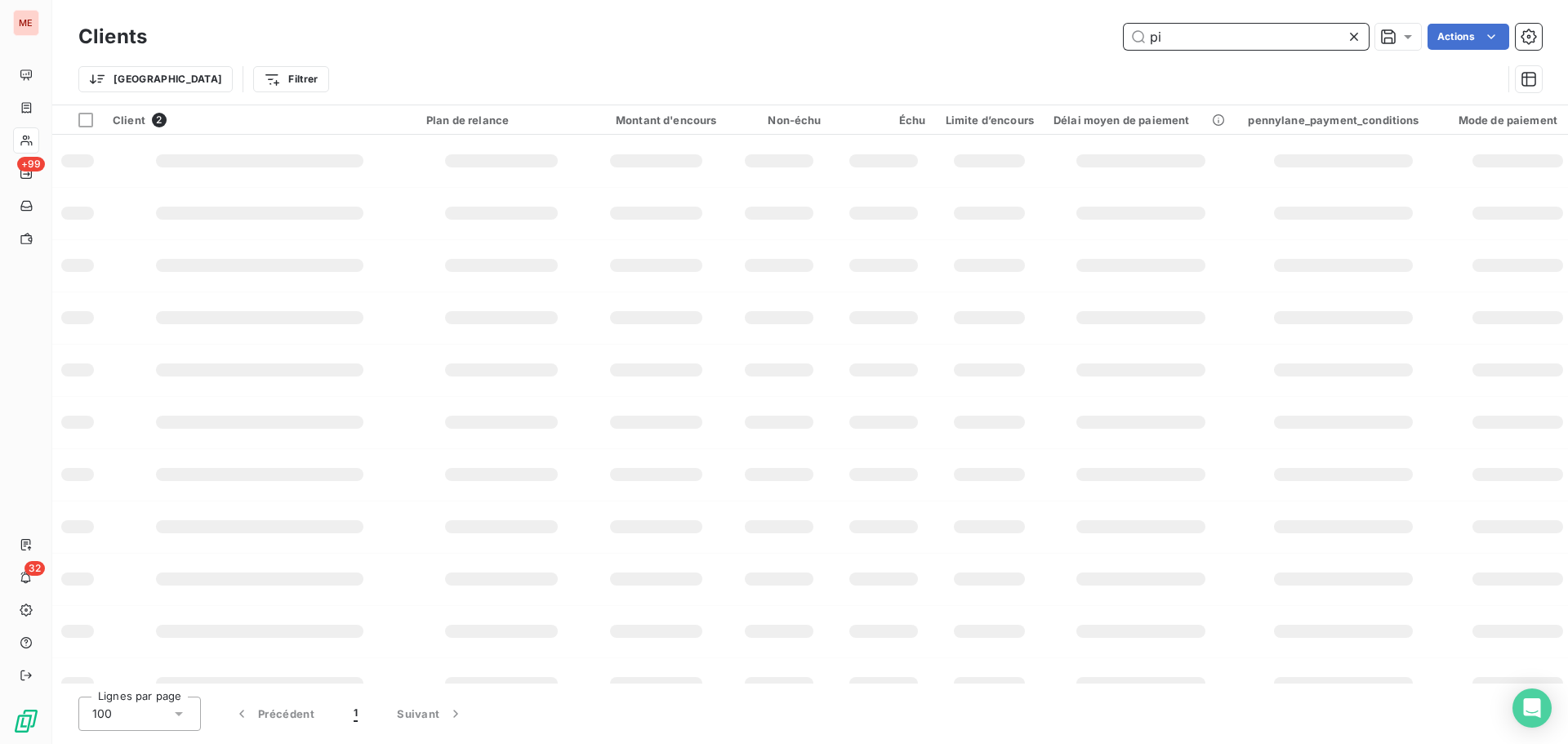
type input "p"
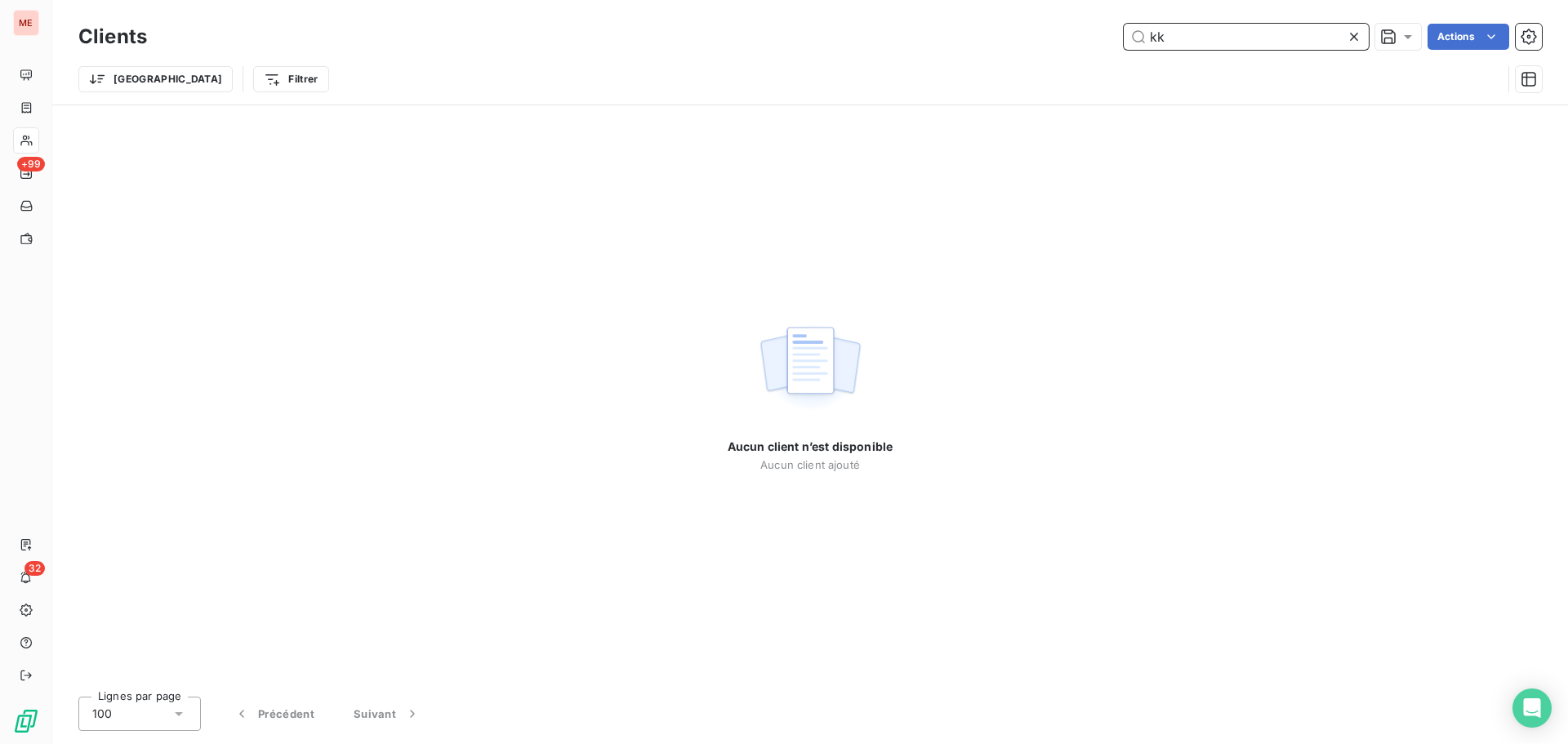
type input "k"
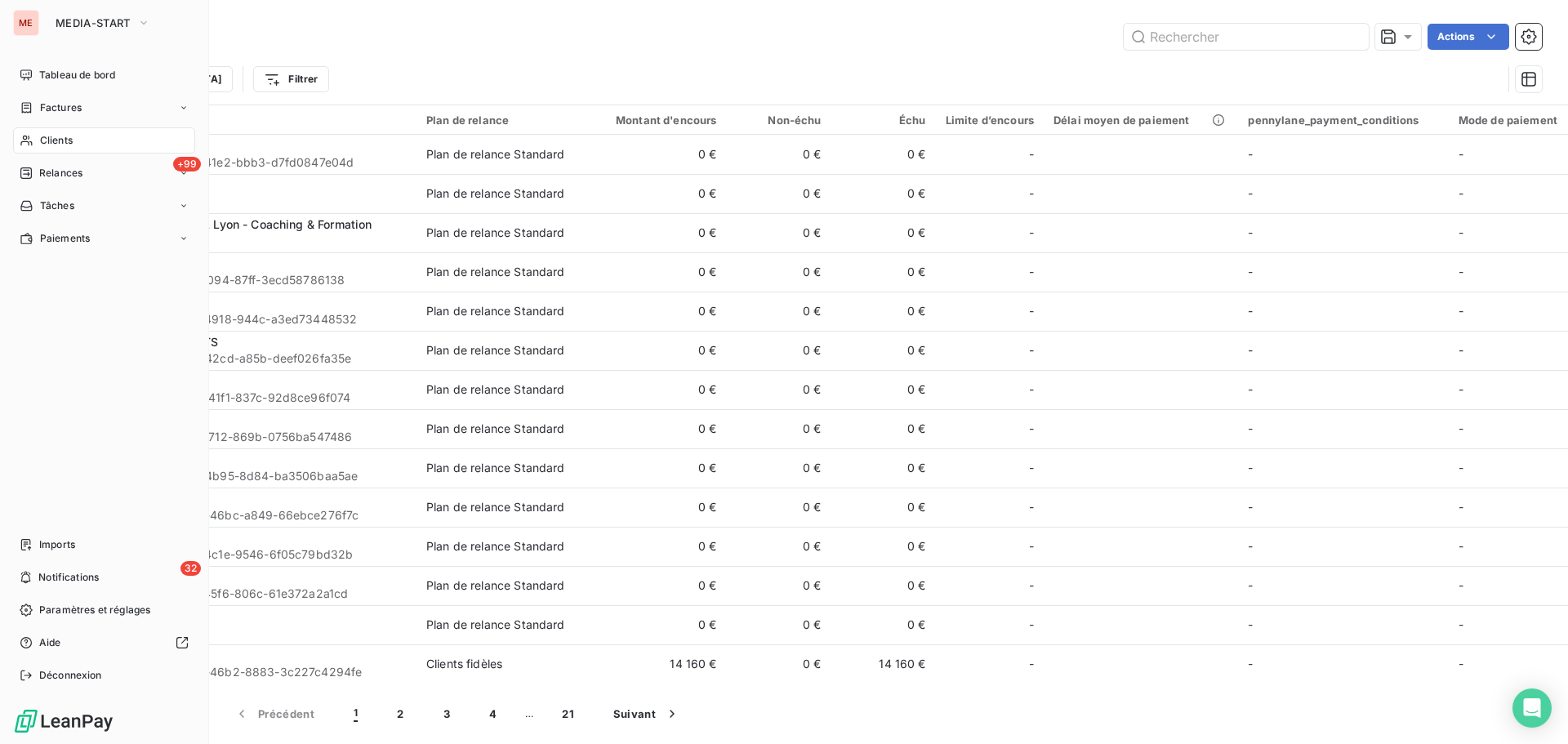
click at [25, 140] on icon at bounding box center [27, 141] width 12 height 11
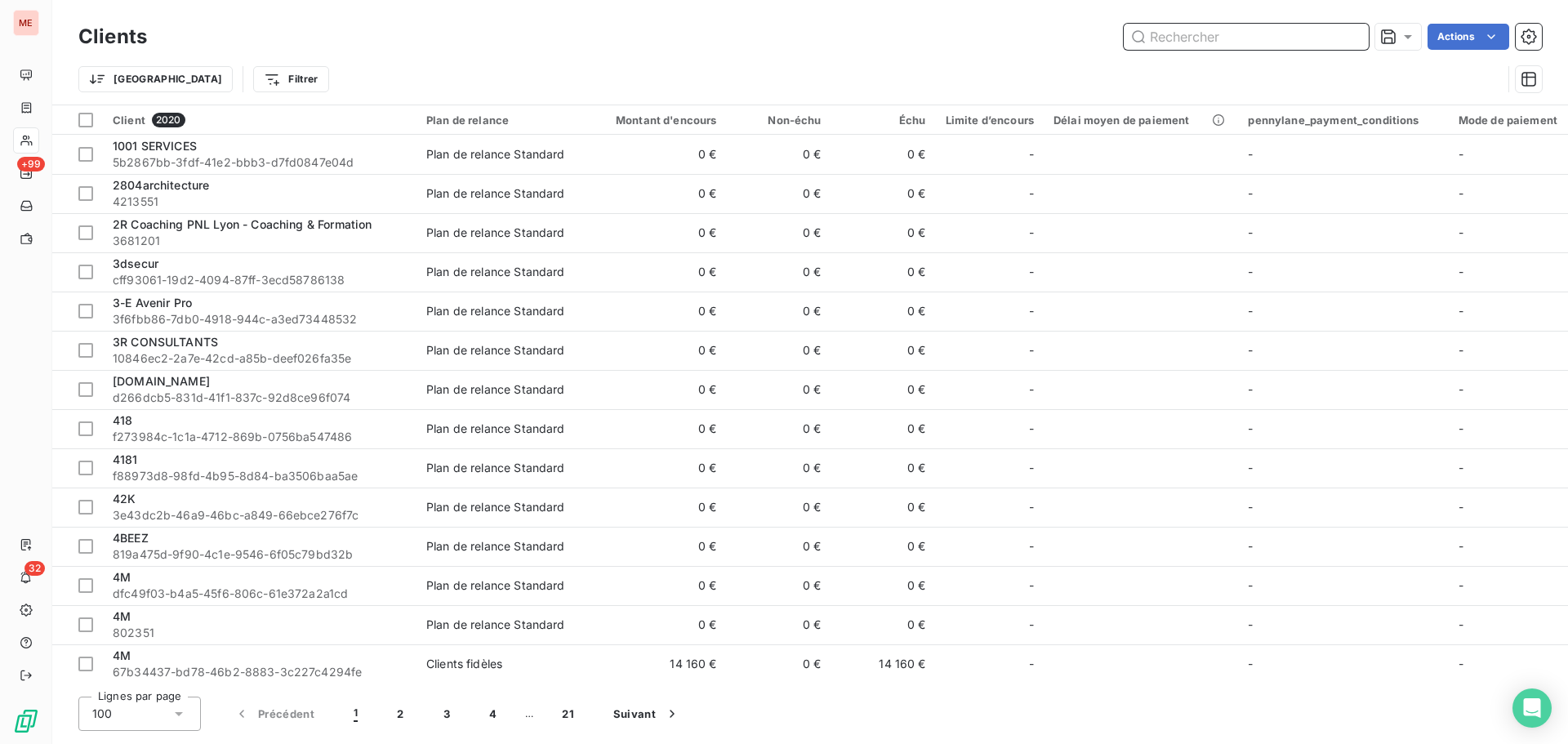
click at [1166, 35] on input "text" at bounding box center [1246, 37] width 245 height 26
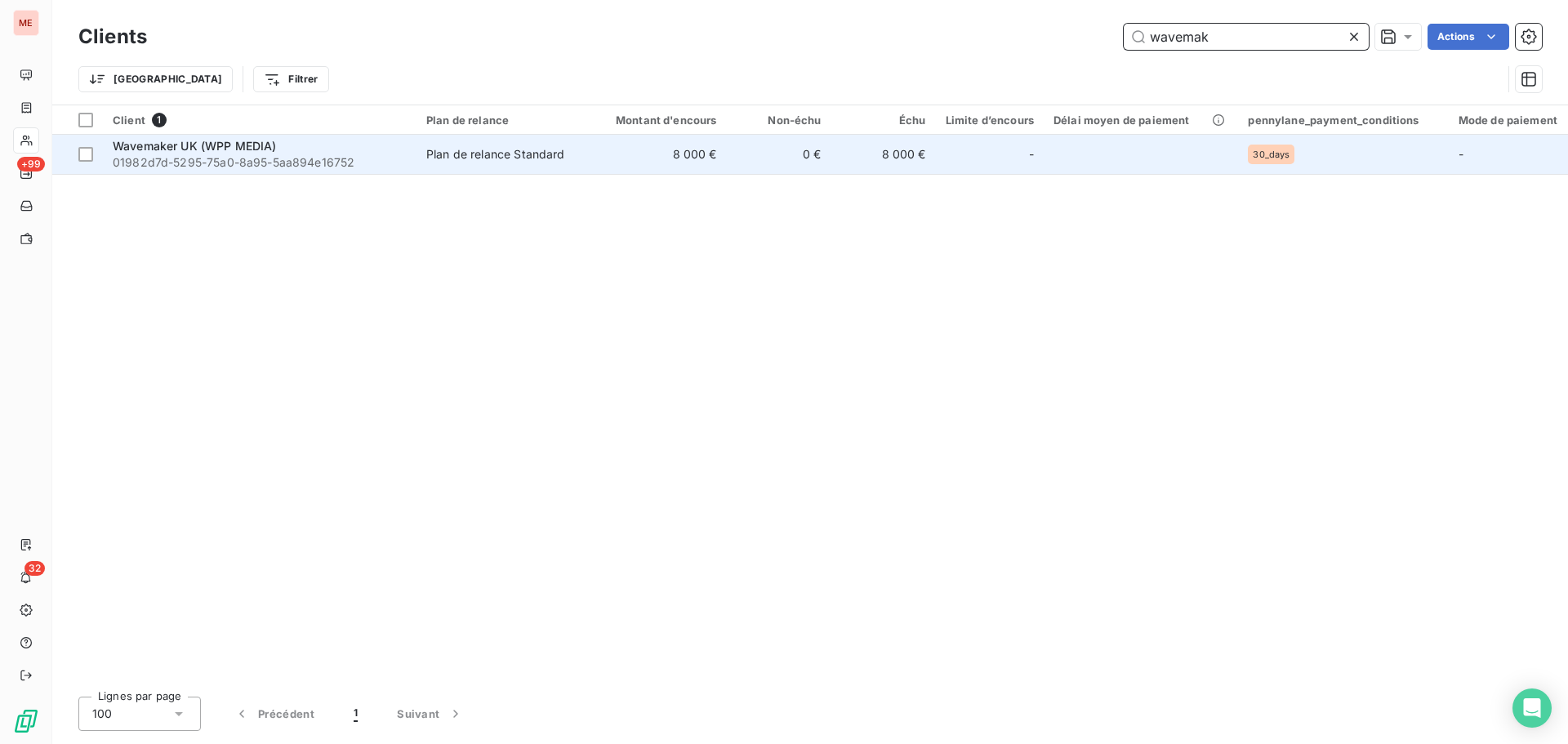
type input "wavemak"
click at [459, 162] on div "Plan de relance Standard" at bounding box center [496, 154] width 139 height 16
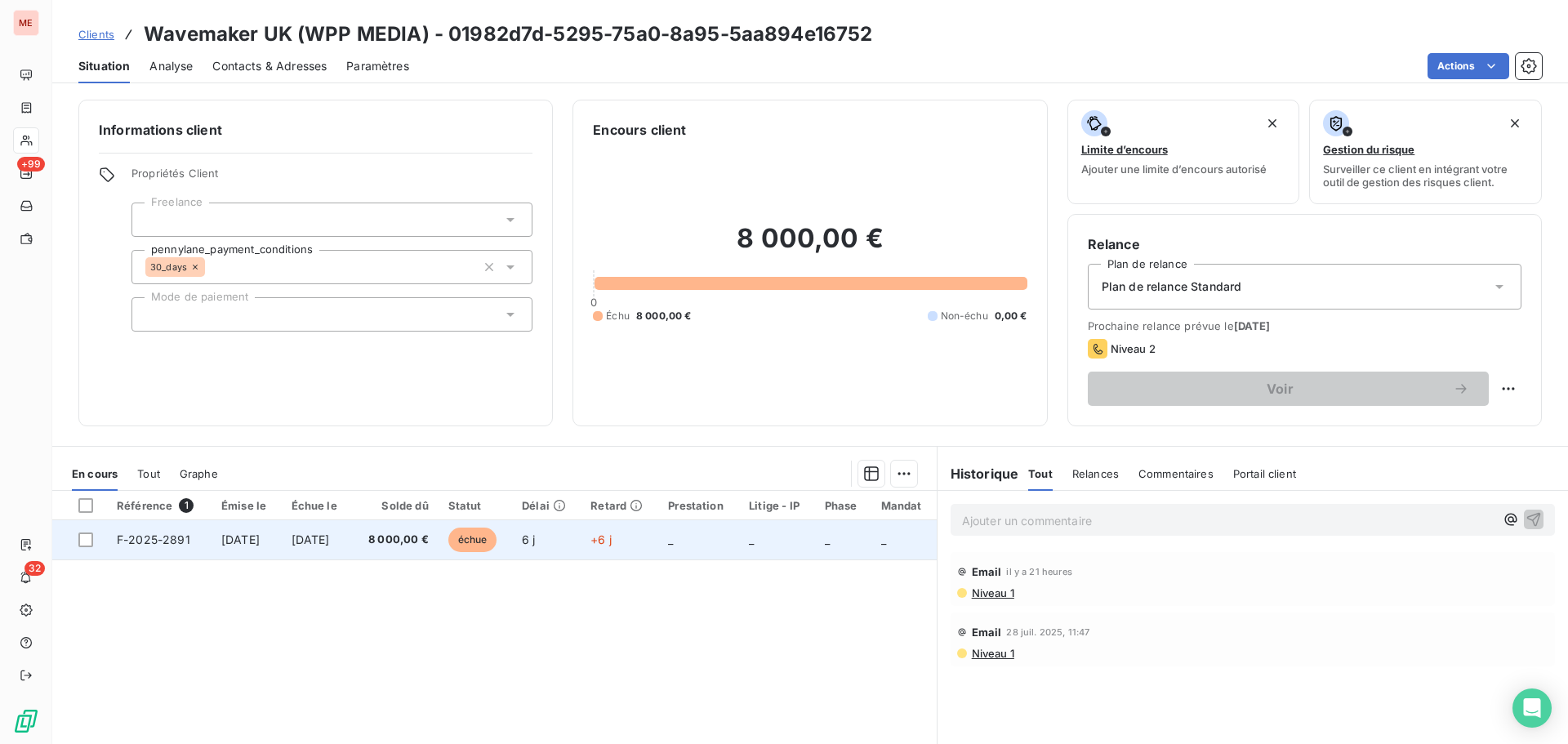
click at [417, 539] on span "8 000,00 €" at bounding box center [395, 540] width 66 height 16
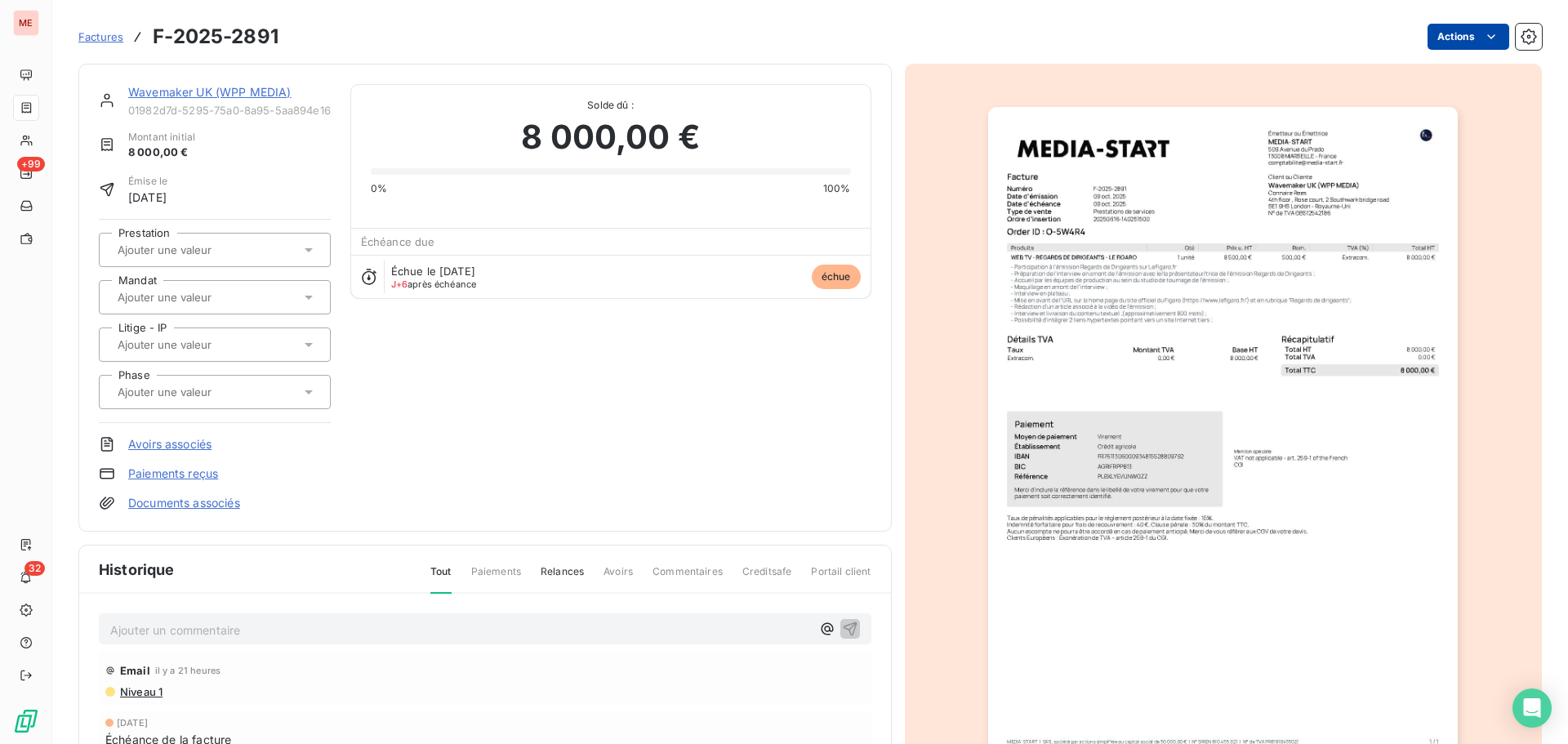
click at [1462, 36] on html "ME +99 32 Factures F-2025-2891 Actions Wavemaker UK (WPP MEDIA) 01982d7d-5295-7…" at bounding box center [784, 372] width 1568 height 744
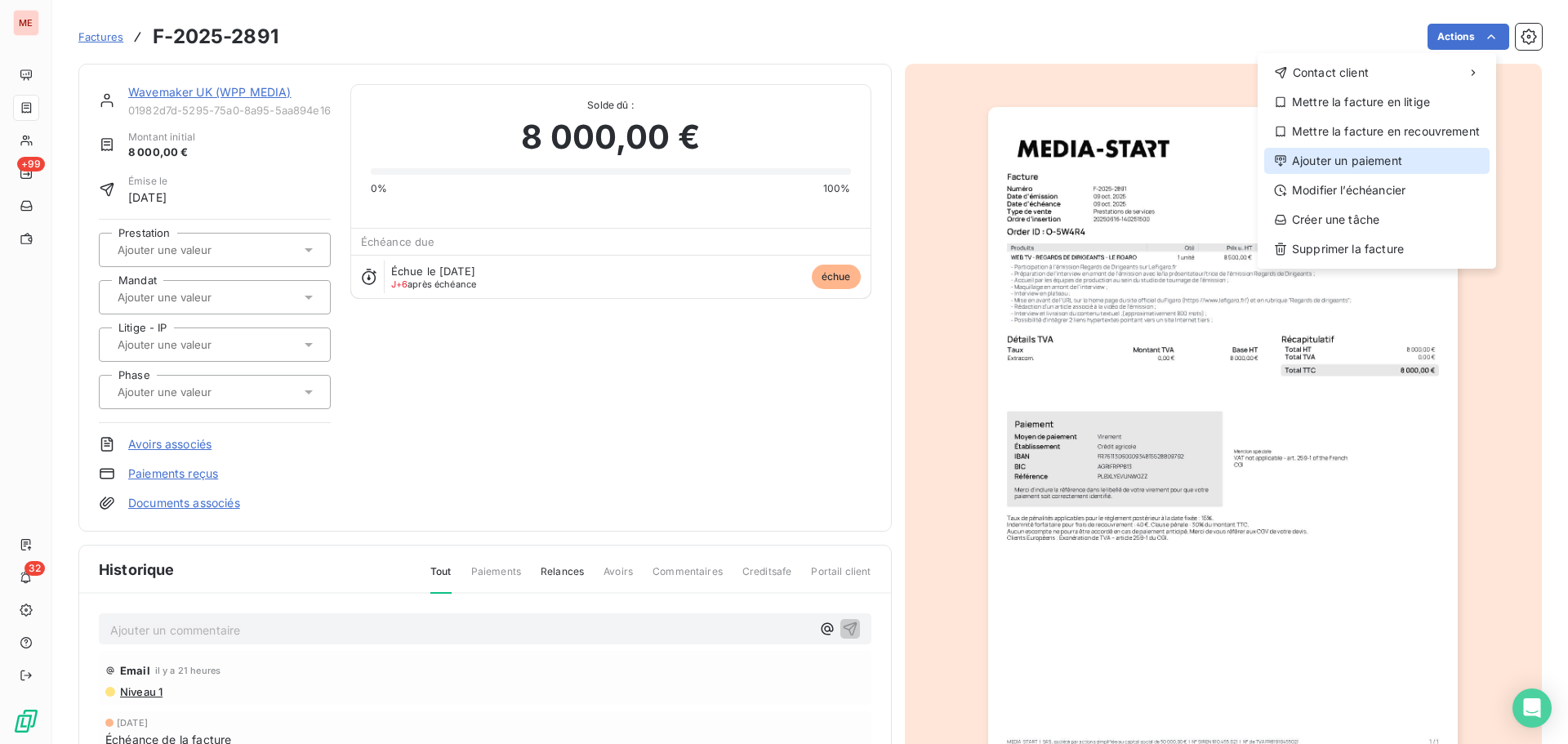
click at [1358, 163] on div "Ajouter un paiement" at bounding box center [1376, 161] width 225 height 26
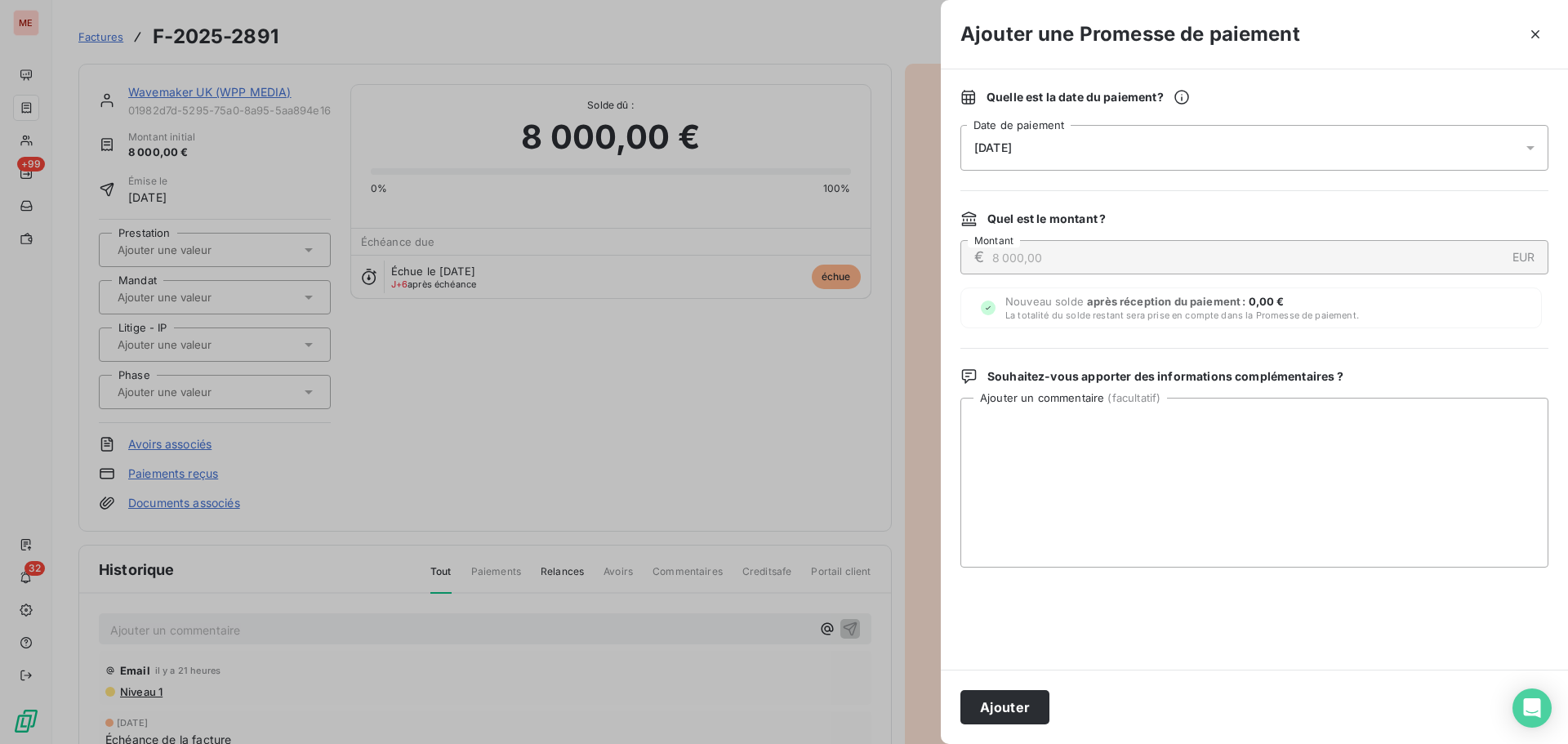
click at [1119, 124] on div "Quelle est la date du paiement ? 16/10/2025 Date de paiement" at bounding box center [1254, 130] width 588 height 81
click at [1119, 132] on div "16/10/2025" at bounding box center [1254, 148] width 588 height 46
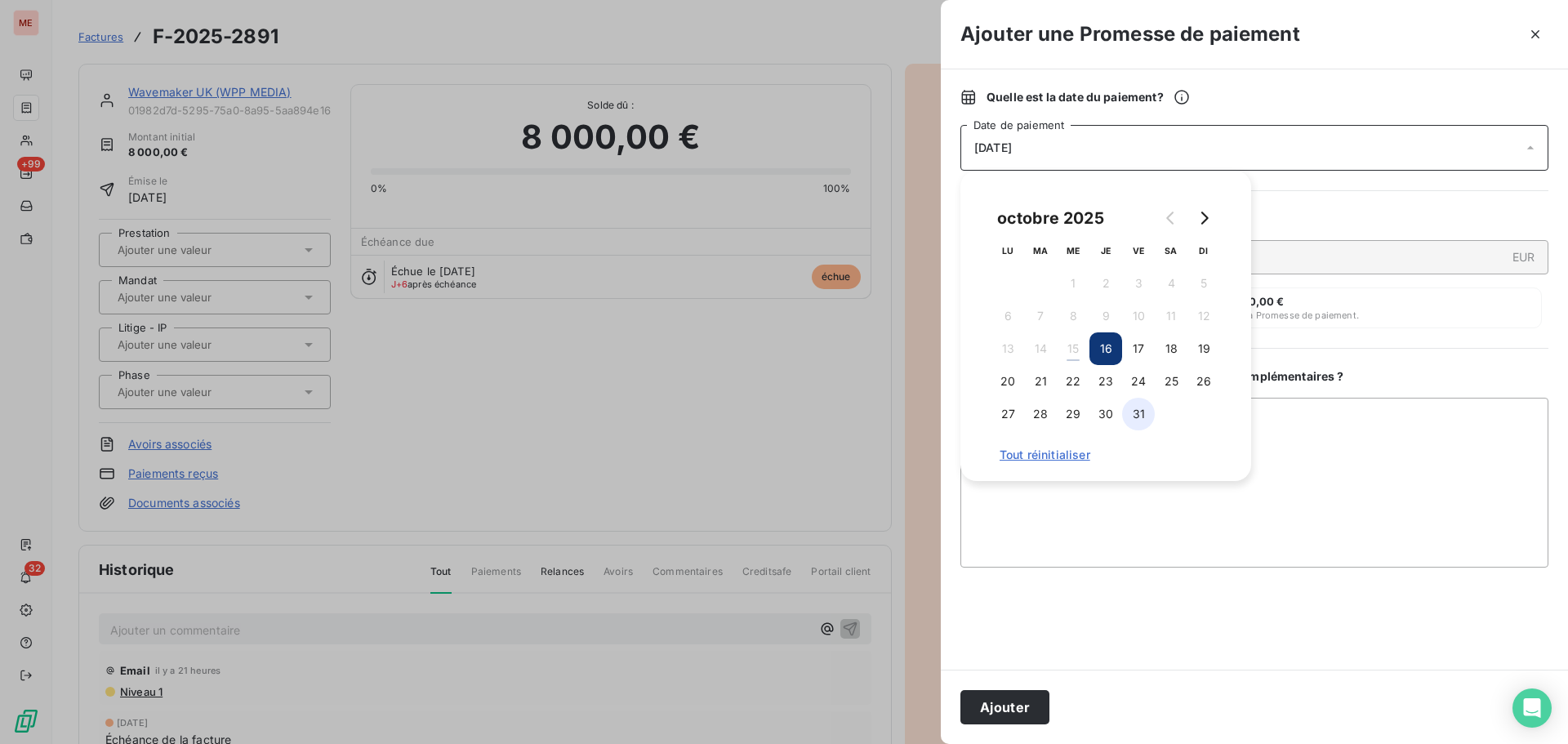
click at [1143, 422] on button "31" at bounding box center [1138, 414] width 33 height 33
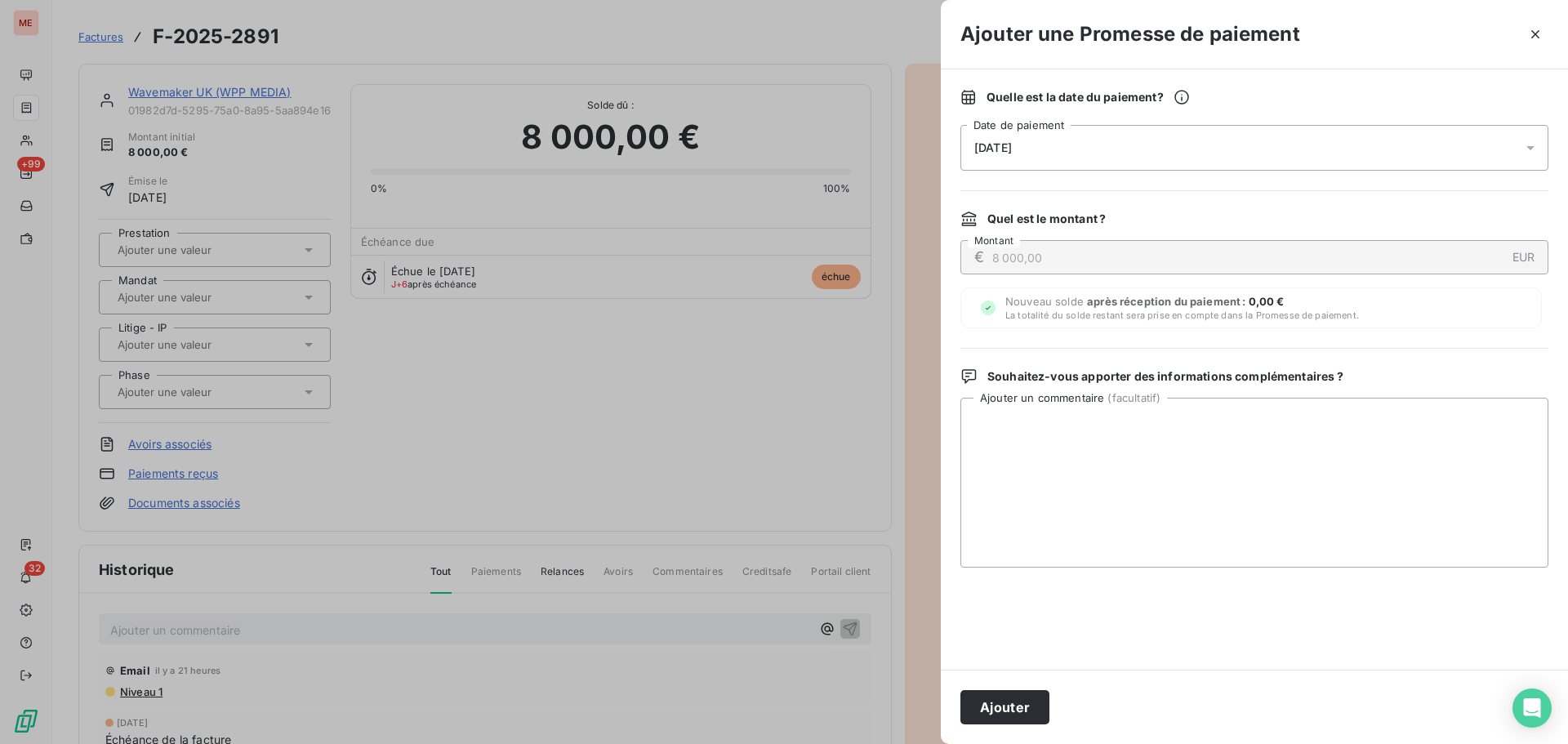
click at [1143, 581] on div "Quelle est la date du paiement ? 31/10/2025 Date de paiement Quel est le montan…" at bounding box center [1254, 369] width 627 height 600
click at [1037, 701] on button "Ajouter" at bounding box center [1005, 707] width 89 height 35
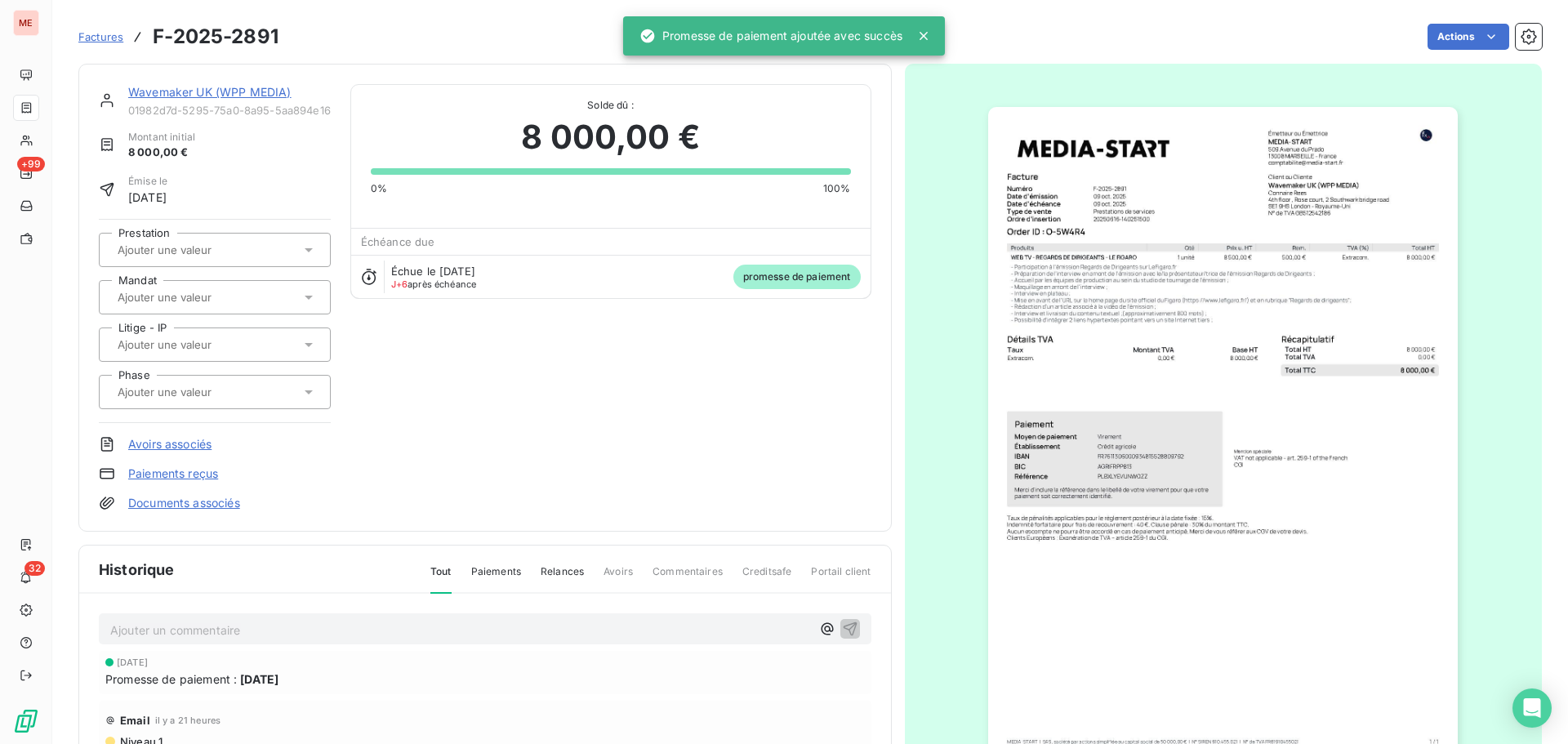
click at [226, 90] on link "Wavemaker UK (WPP MEDIA)" at bounding box center [209, 92] width 164 height 14
